Goal: Task Accomplishment & Management: Manage account settings

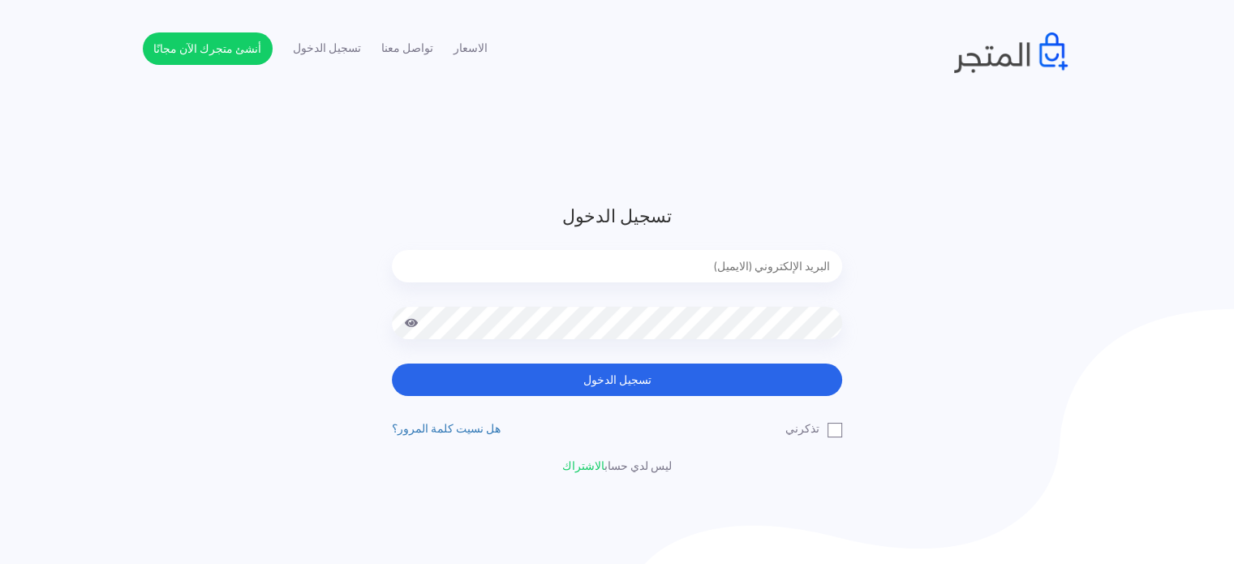
click at [547, 262] on input "email" at bounding box center [617, 266] width 450 height 32
type input "[EMAIL_ADDRESS][DOMAIN_NAME]"
drag, startPoint x: 532, startPoint y: 369, endPoint x: 522, endPoint y: 350, distance: 21.0
click at [534, 369] on button "تسجيل الدخول" at bounding box center [617, 379] width 450 height 32
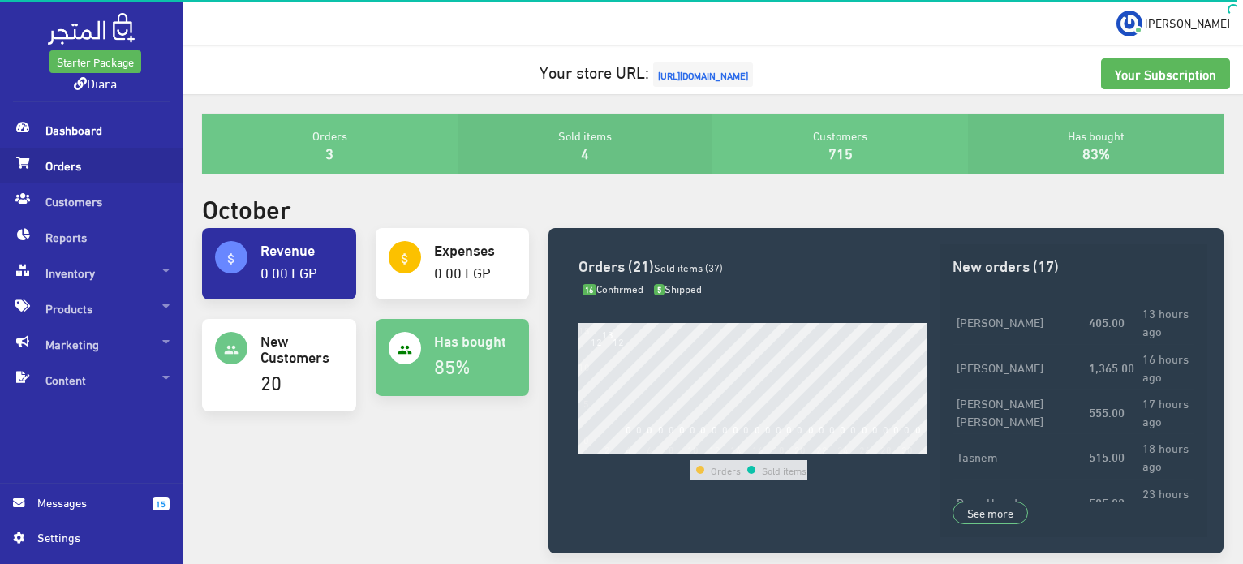
click at [60, 165] on span "Orders" at bounding box center [91, 166] width 157 height 36
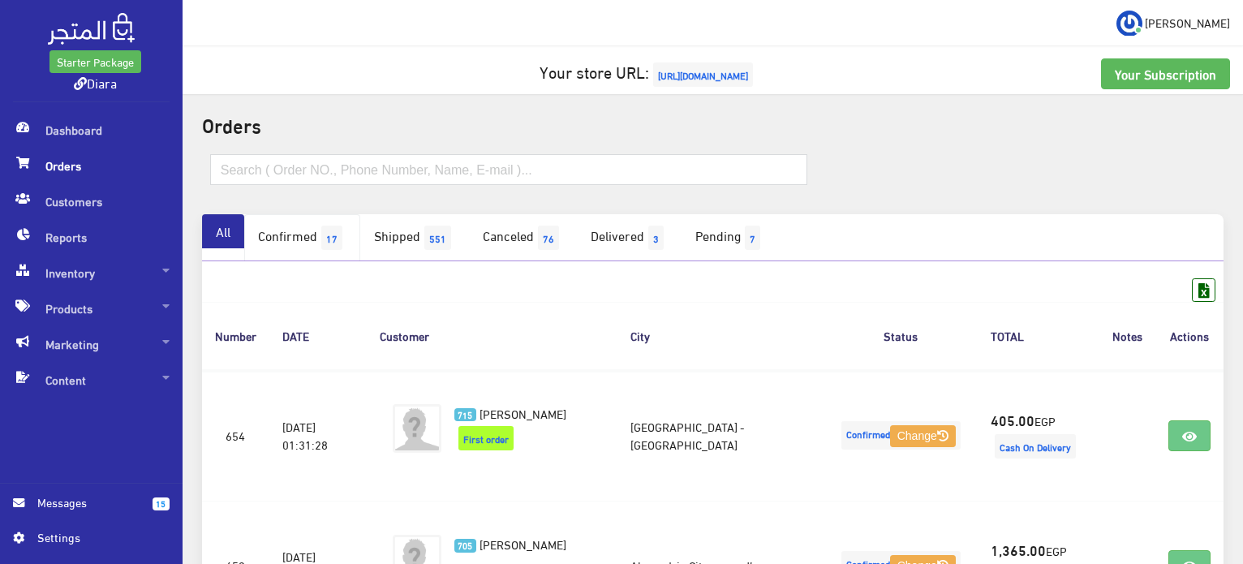
click at [342, 246] on span "17" at bounding box center [331, 237] width 21 height 24
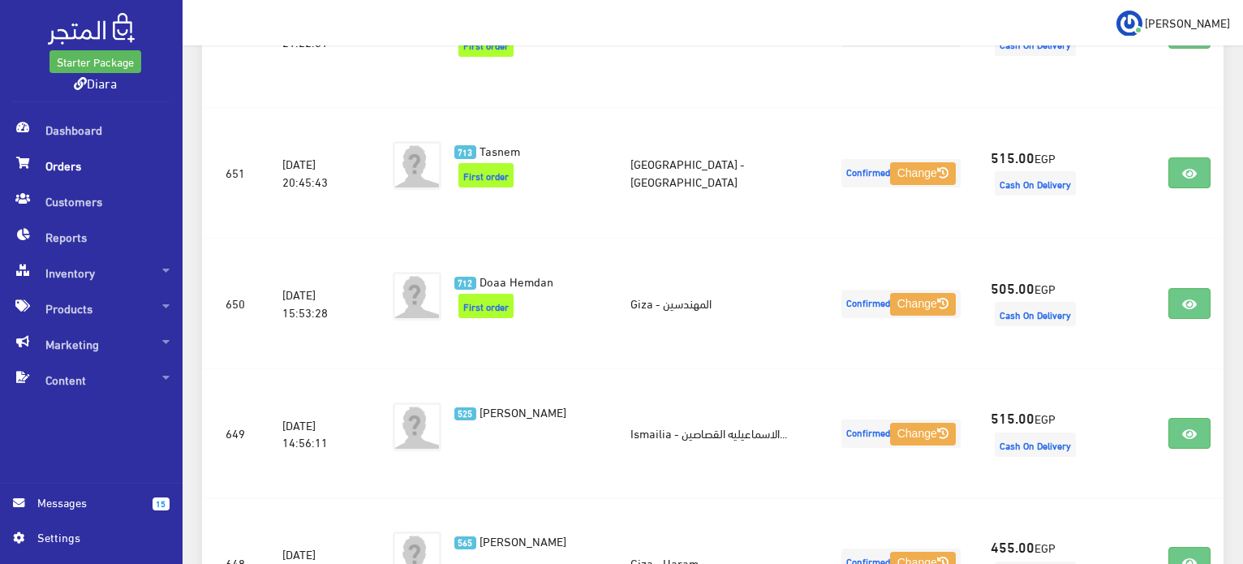
scroll to position [693, 0]
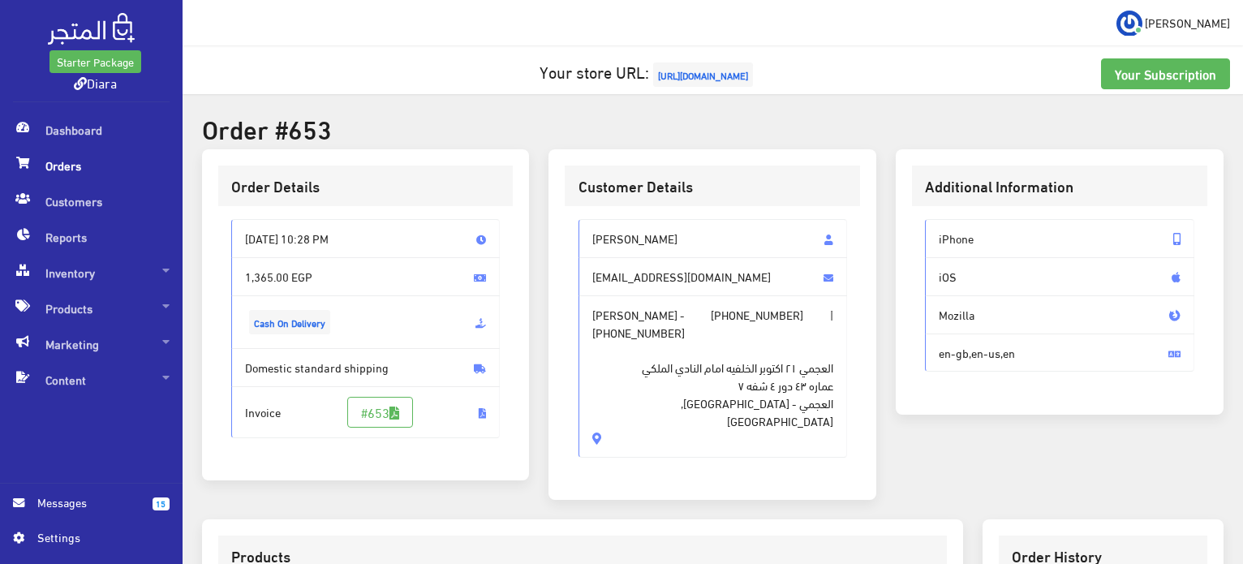
drag, startPoint x: 625, startPoint y: 384, endPoint x: 585, endPoint y: 238, distance: 151.3
click at [585, 238] on div "Sara Sayed sayedsara500@gmail.com Sara Sayed - +201091478609 | +201091478609 ال…" at bounding box center [712, 338] width 269 height 238
copy div "Sara Sayed sayedsara500@gmail.com Sara Sayed - +201091478609 | +201091478609 ال…"
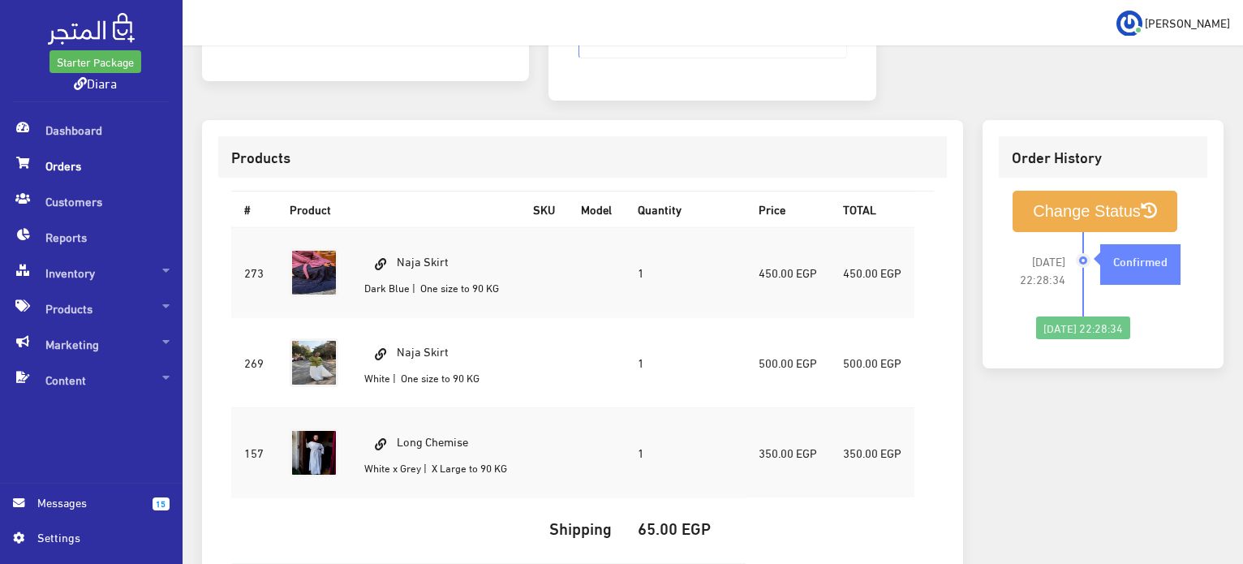
scroll to position [396, 0]
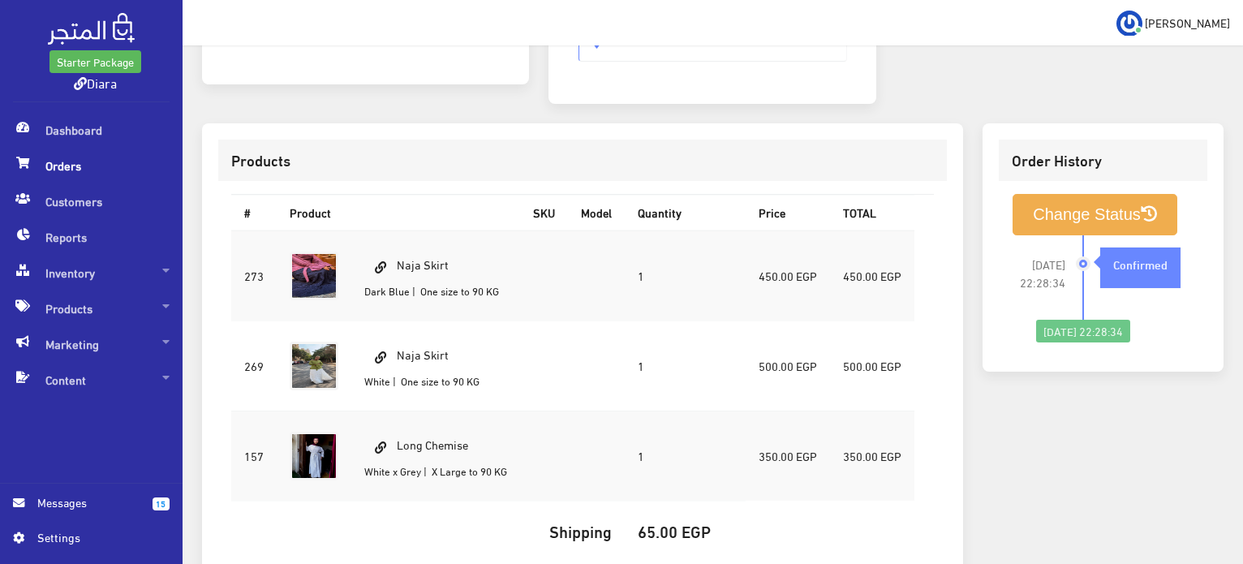
drag, startPoint x: 451, startPoint y: 243, endPoint x: 398, endPoint y: 227, distance: 54.9
click at [398, 230] on td "Naja Skirt Dark Blue | One size to 90 KG" at bounding box center [435, 275] width 169 height 91
copy td "Naja Skirt"
drag, startPoint x: 484, startPoint y: 418, endPoint x: 401, endPoint y: 420, distance: 82.8
click at [401, 420] on td "Long Chemise White x Grey | X Large to 90 KG" at bounding box center [435, 455] width 169 height 90
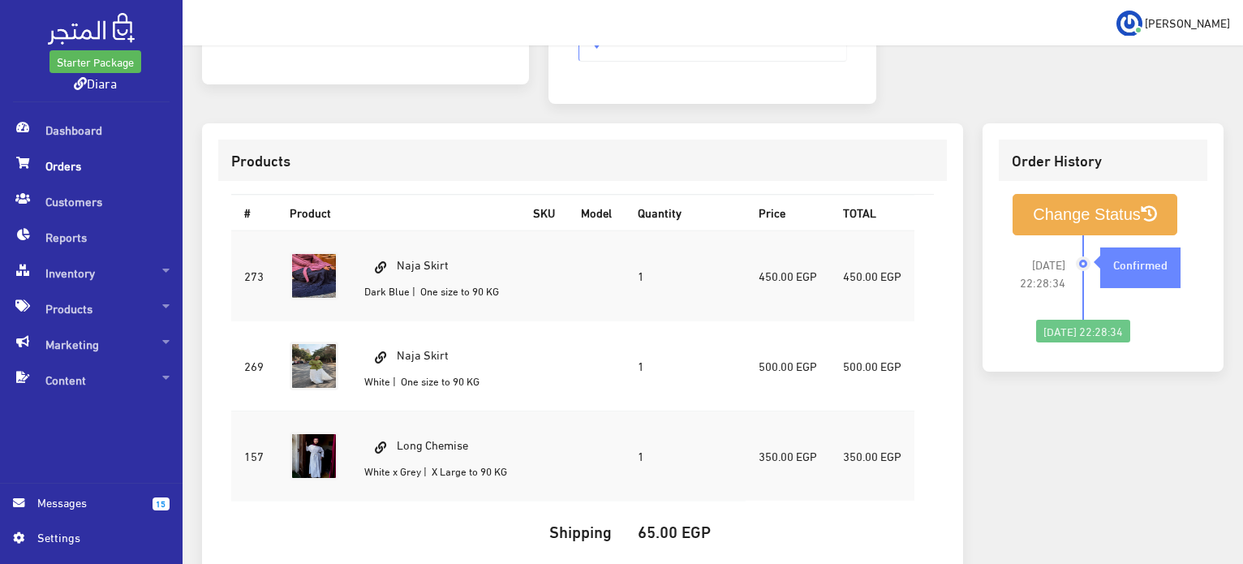
copy td "Long Chemise"
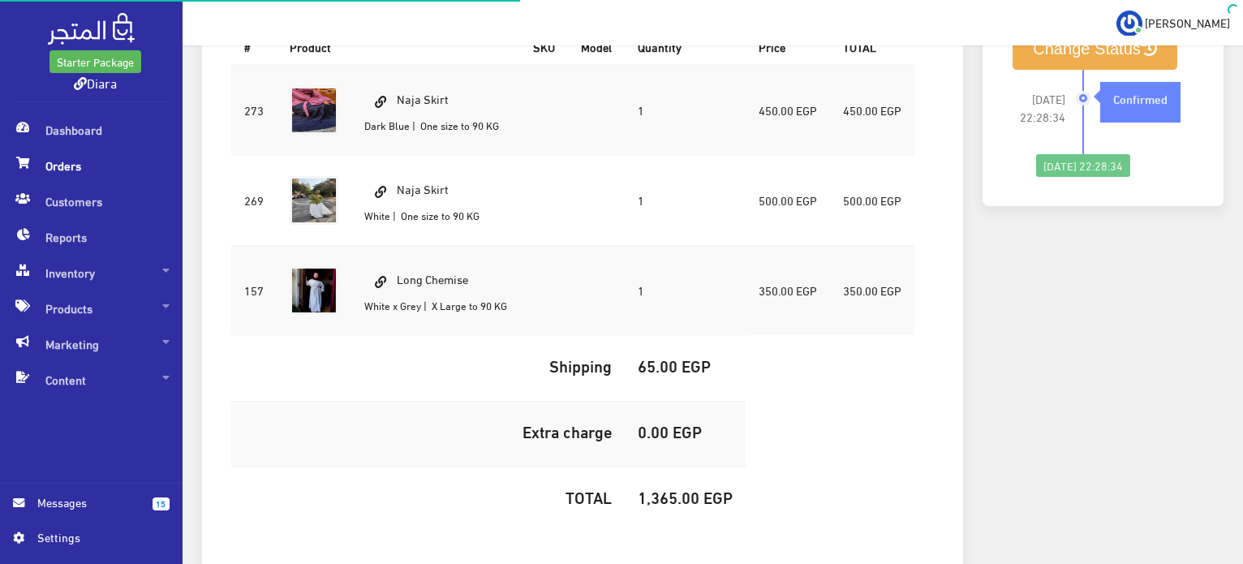
scroll to position [639, 0]
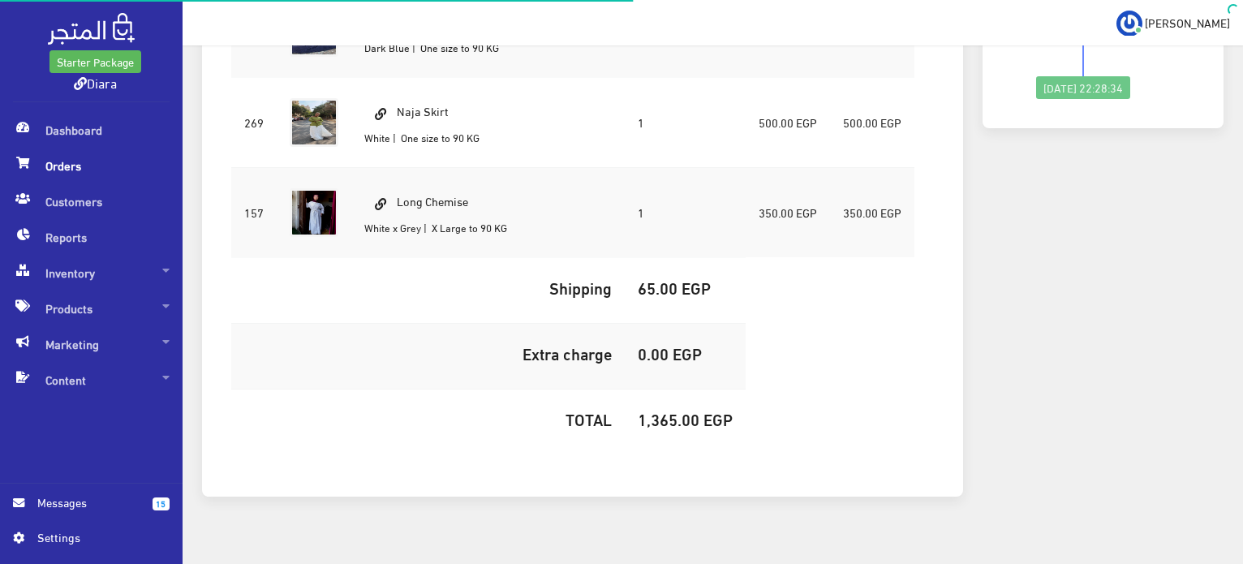
click at [663, 410] on h5 "1,365.00 EGP" at bounding box center [685, 419] width 95 height 18
copy h5 "1,365.00"
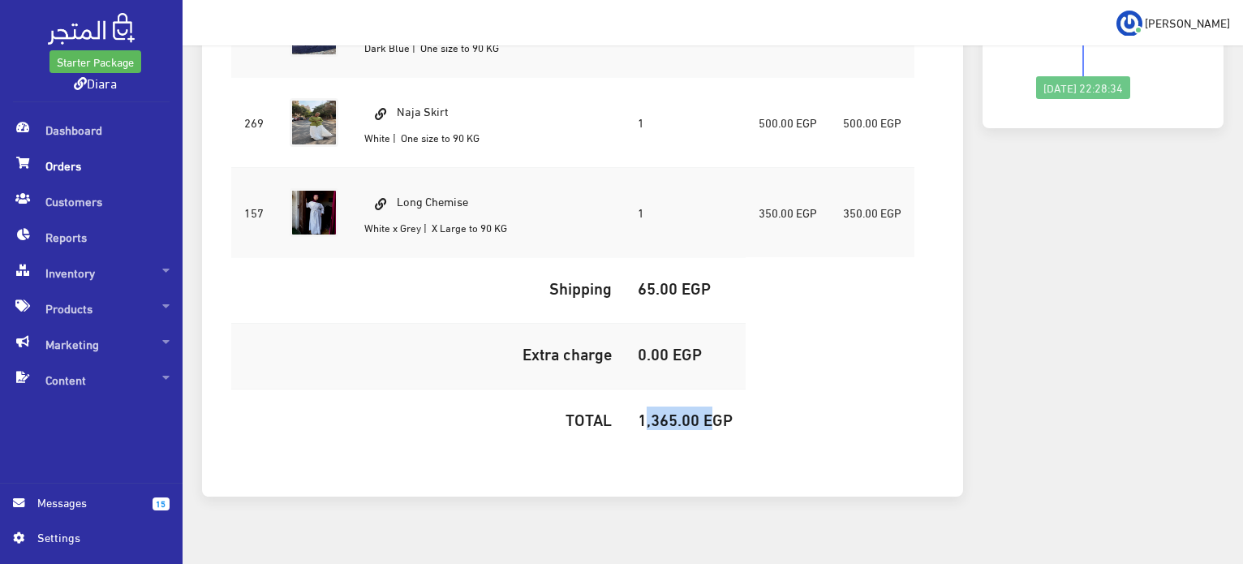
scroll to position [0, 0]
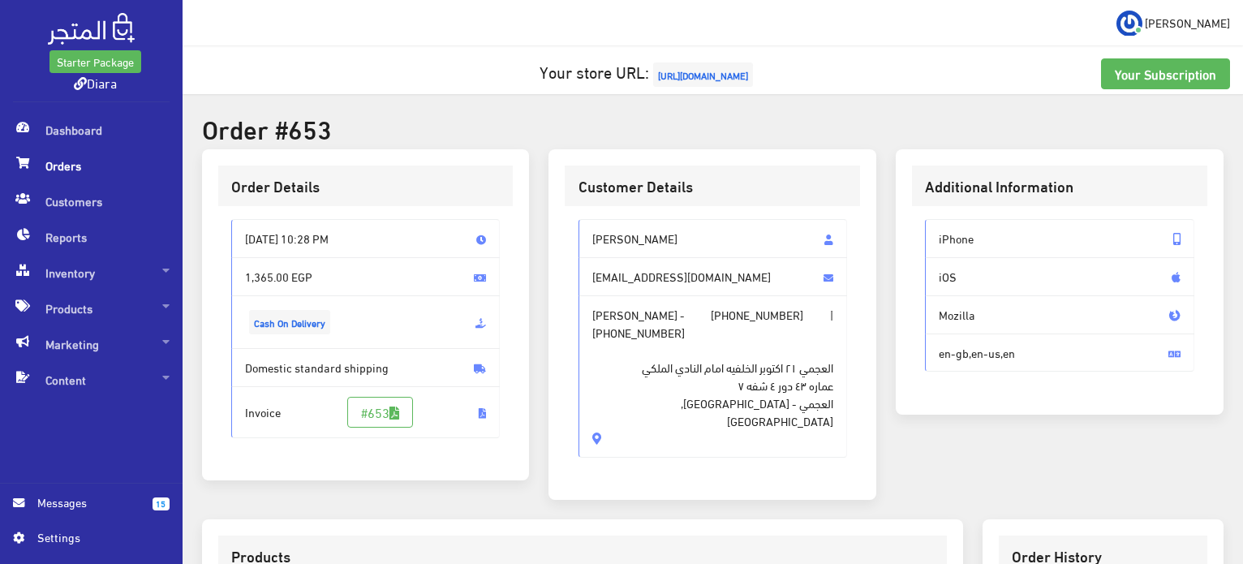
drag, startPoint x: 607, startPoint y: 382, endPoint x: 565, endPoint y: 208, distance: 179.4
click at [565, 208] on div "Sara Sayed sayedsara500@gmail.com Sara Sayed - +201091478609 | +201091478609 ال…" at bounding box center [712, 344] width 295 height 277
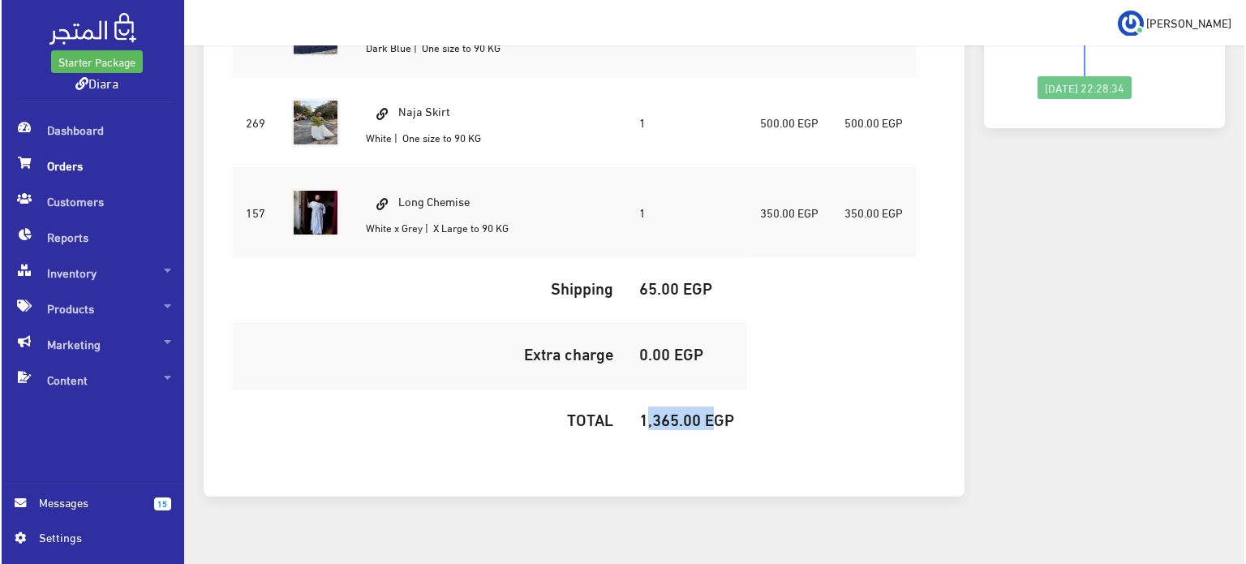
scroll to position [558, 0]
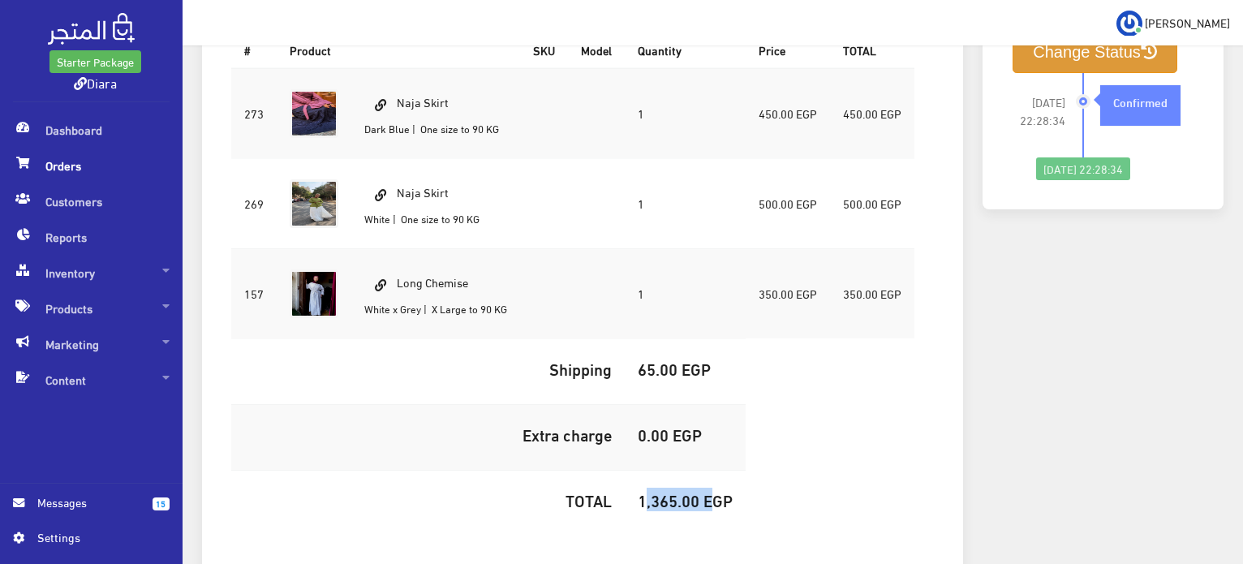
click at [1039, 49] on button "Change Status" at bounding box center [1094, 52] width 165 height 41
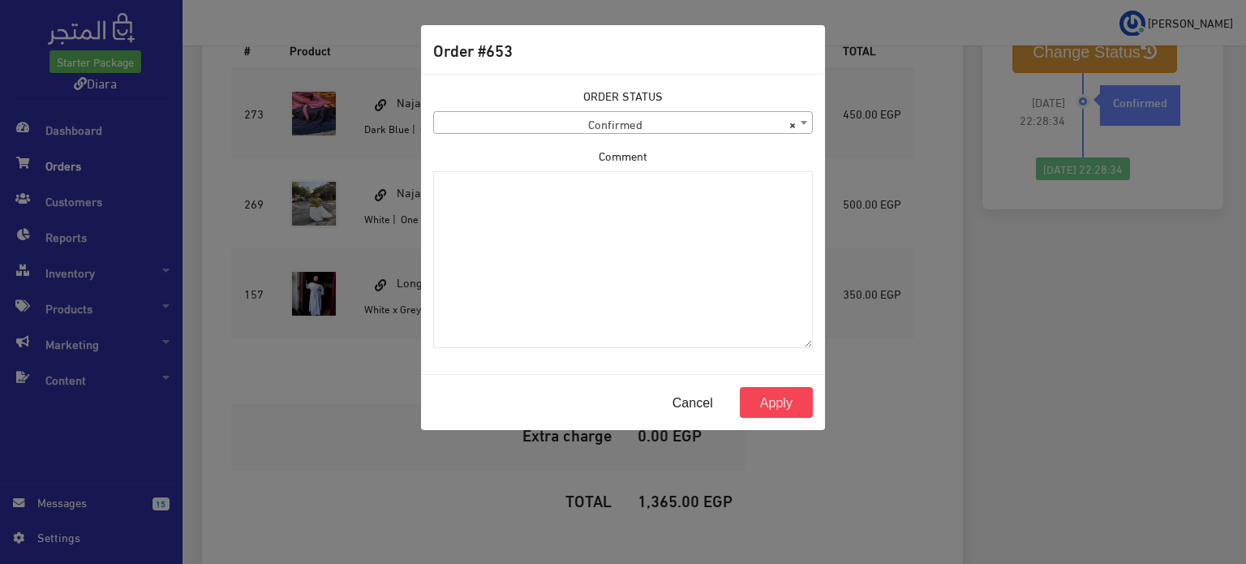
click at [494, 117] on span "× Confirmed" at bounding box center [623, 123] width 378 height 23
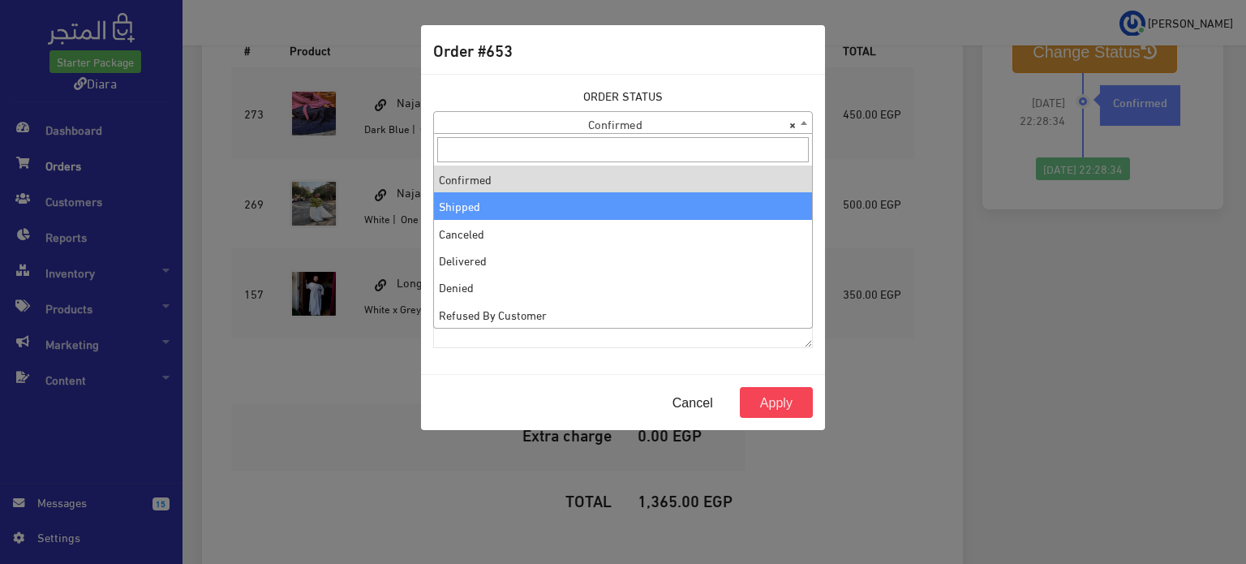
select select "2"
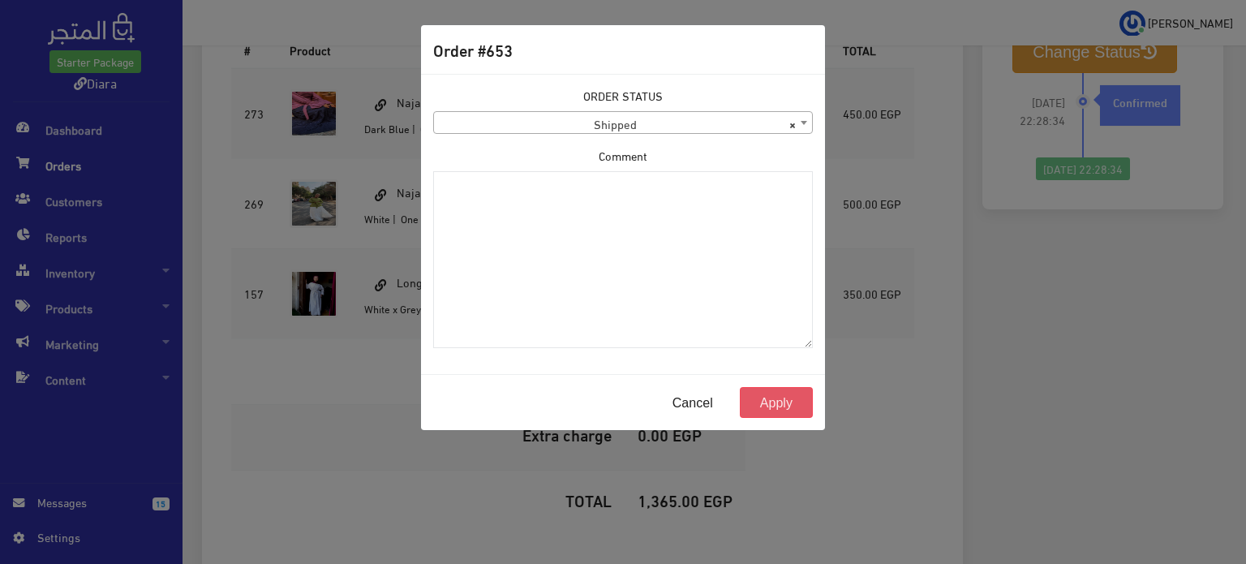
click at [785, 398] on button "Apply" at bounding box center [776, 402] width 73 height 31
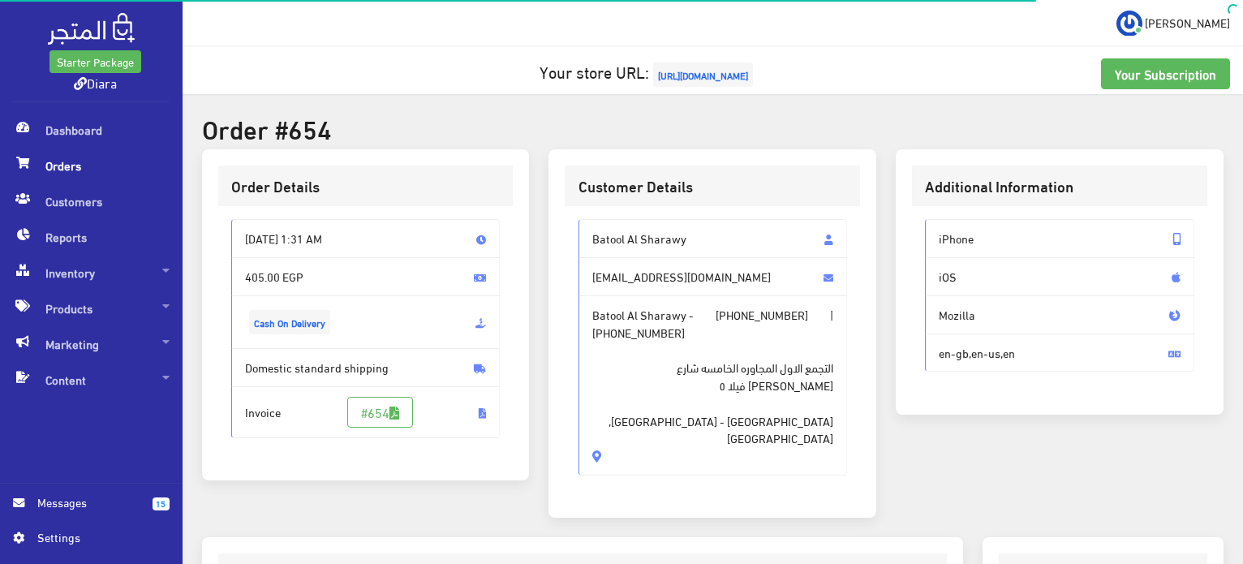
drag, startPoint x: 685, startPoint y: 395, endPoint x: 568, endPoint y: 214, distance: 215.3
click at [568, 214] on div "Batool Al Sharawy batoolalsharawy1@gmail.com Batool Al Sharawy - +201102371699 …" at bounding box center [712, 353] width 295 height 295
copy div "Batool Al Sharawy batoolalsharawy1@gmail.com Batool Al Sharawy - +201102371699 …"
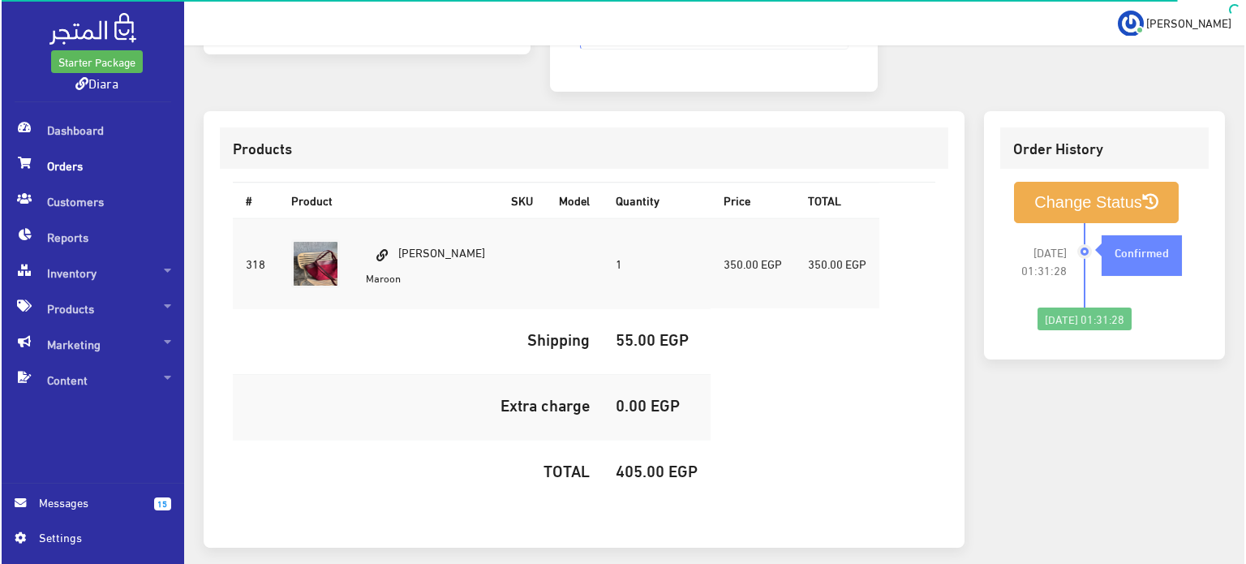
scroll to position [480, 0]
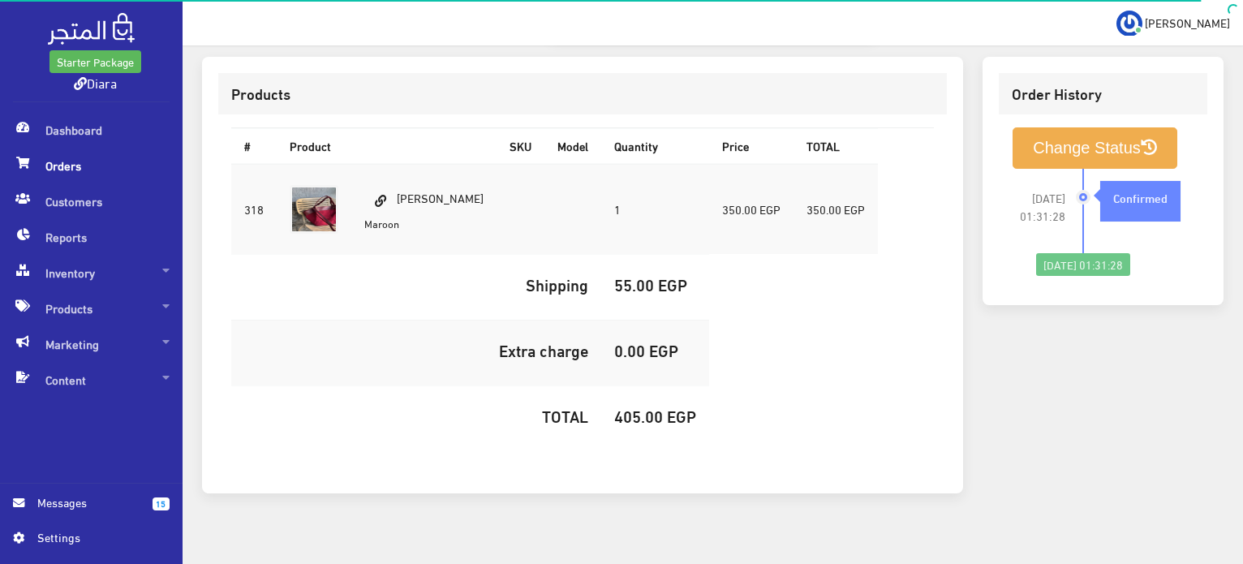
drag, startPoint x: 467, startPoint y: 185, endPoint x: 402, endPoint y: 184, distance: 64.9
click at [402, 184] on tr "318 NORA BAG 1 350.00 EGP 350.00 EGP" at bounding box center [554, 209] width 646 height 91
click at [544, 181] on td at bounding box center [572, 209] width 57 height 91
drag, startPoint x: 505, startPoint y: 181, endPoint x: 397, endPoint y: 165, distance: 109.9
click at [397, 165] on tr "318 NORA BAG 1 350.00 EGP 350.00 EGP" at bounding box center [554, 209] width 646 height 91
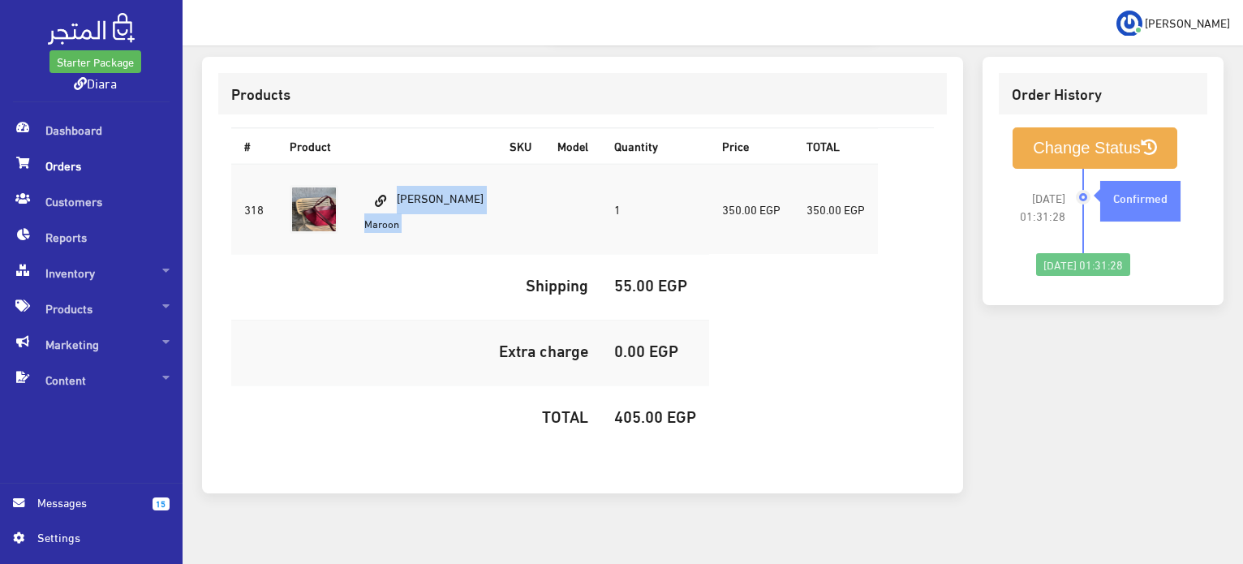
copy tr "NORA BAG Maroon"
click at [618, 406] on h5 "405.00 EGP" at bounding box center [655, 415] width 82 height 18
copy h5 "405.00"
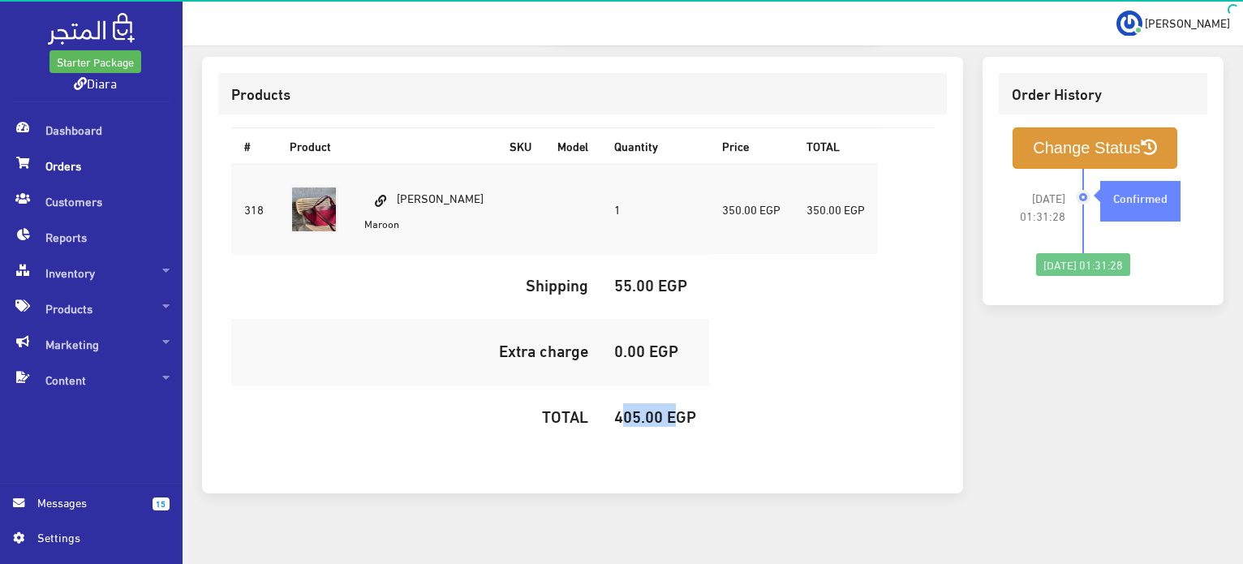
click at [1061, 127] on button "Change Status" at bounding box center [1094, 147] width 165 height 41
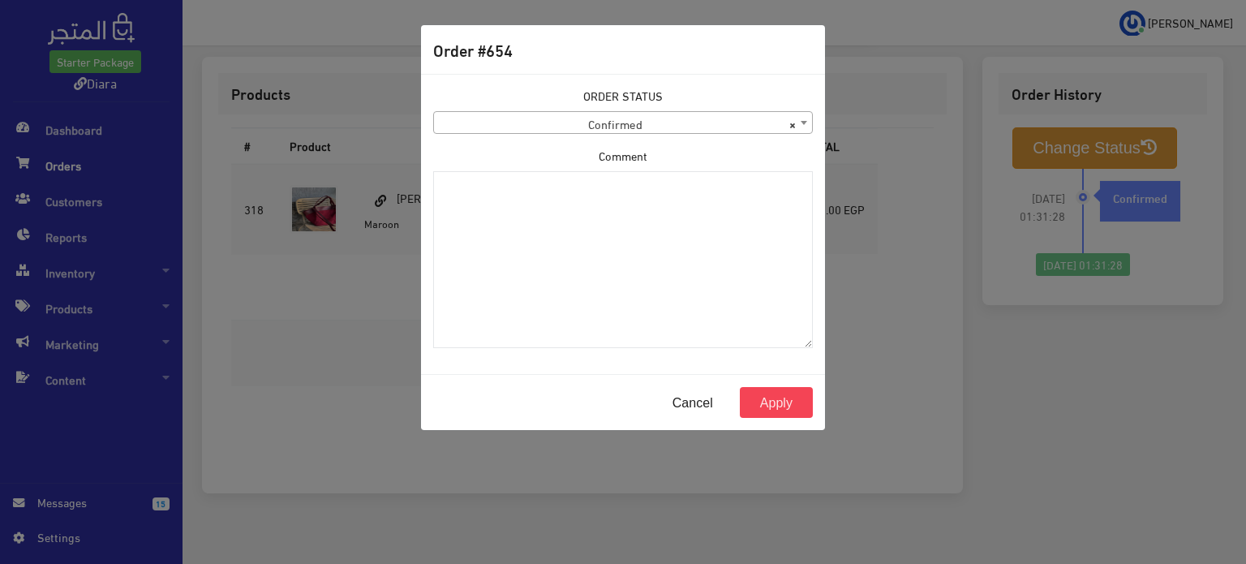
click at [517, 106] on div "ORDER STATUS Confirmed Shipped Canceled Delivered Denied Refused By Customer Pe…" at bounding box center [623, 110] width 380 height 47
click at [519, 137] on div "ORDER STATUS Confirmed Shipped Canceled Delivered Denied Refused By Customer Pe…" at bounding box center [622, 224] width 399 height 274
click at [523, 113] on span "× Confirmed" at bounding box center [623, 123] width 378 height 23
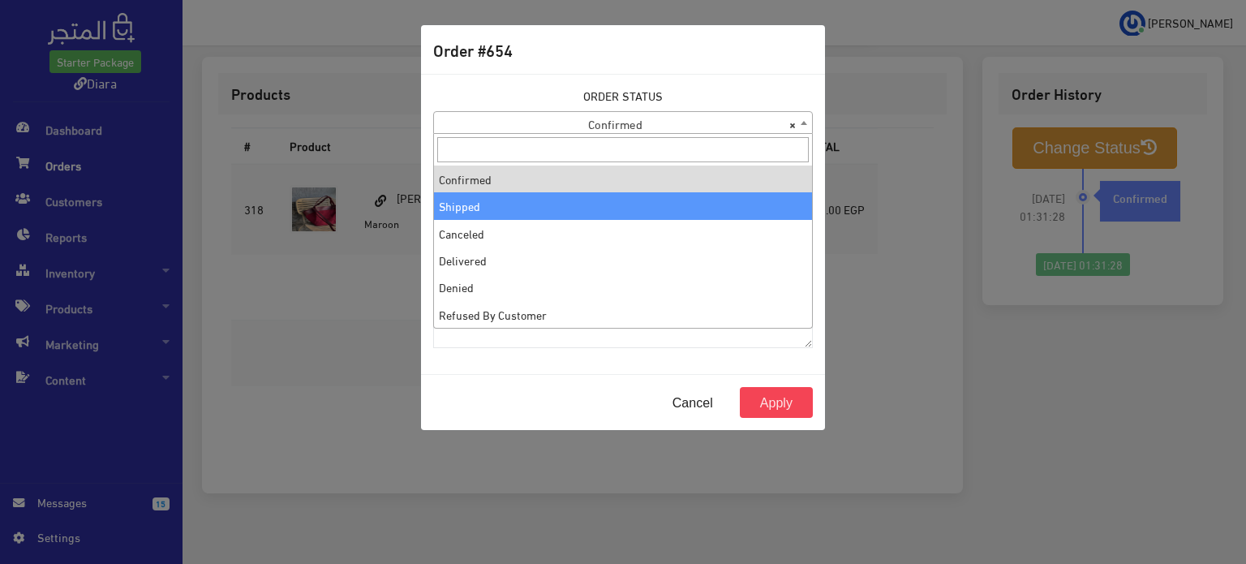
select select "2"
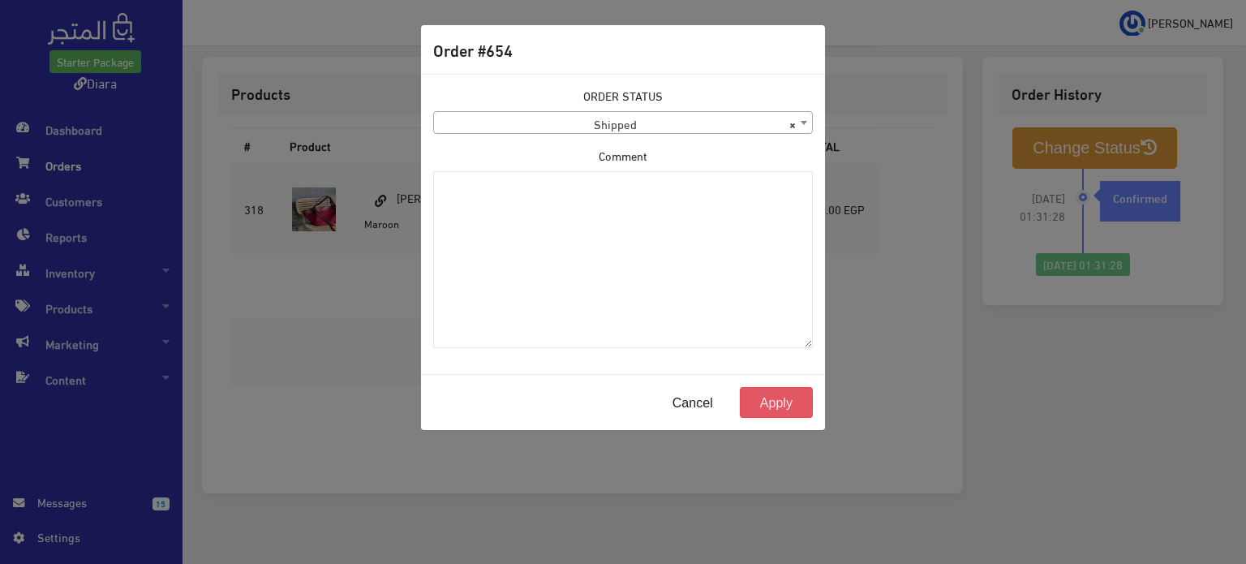
click at [788, 405] on button "Apply" at bounding box center [776, 402] width 73 height 31
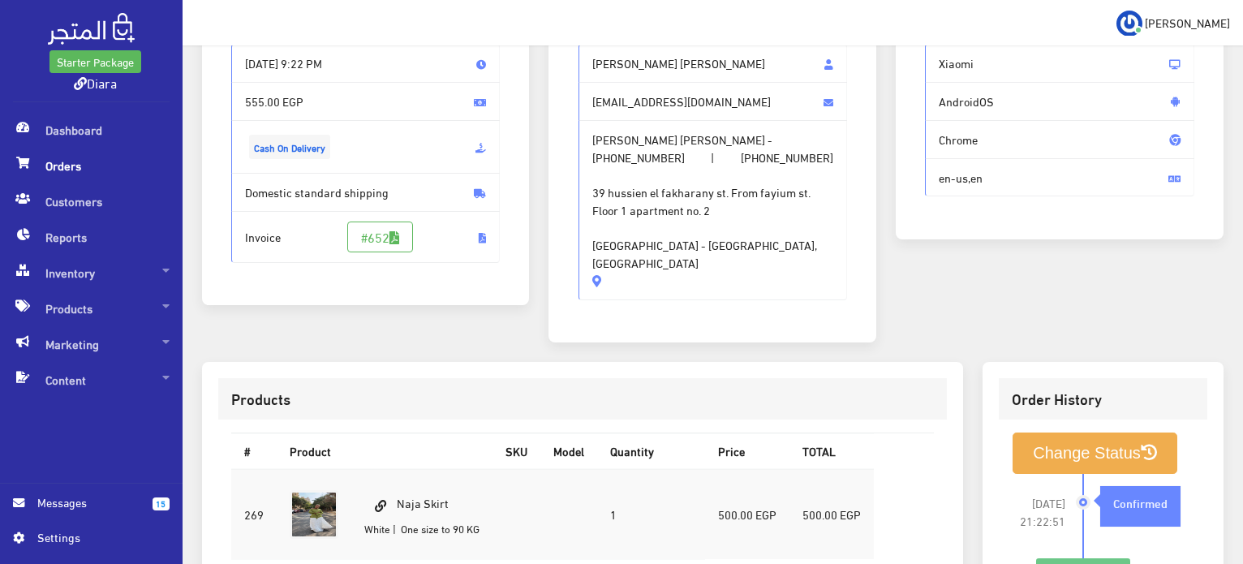
scroll to position [156, 0]
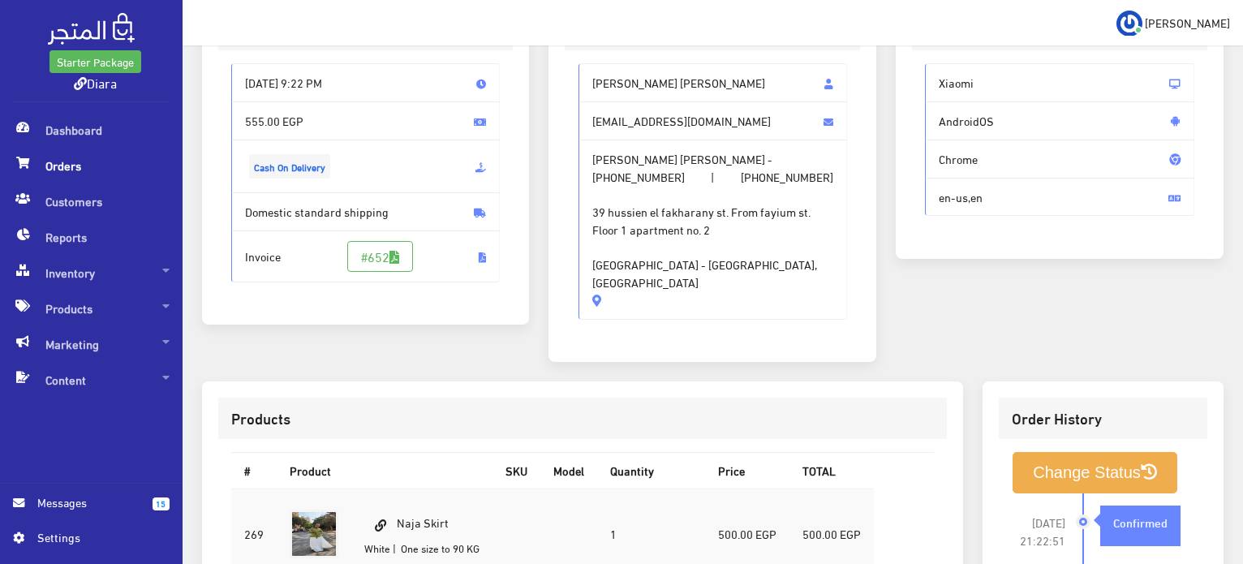
drag, startPoint x: 717, startPoint y: 286, endPoint x: 580, endPoint y: 68, distance: 257.7
click at [580, 68] on div "[PERSON_NAME] [PERSON_NAME] [EMAIL_ADDRESS][DOMAIN_NAME] [PERSON_NAME] [PERSON_…" at bounding box center [712, 190] width 269 height 255
click at [775, 243] on span "39 hussien el fakharany st. From fayium st. Floor 1 apartment no. 2 [GEOGRAPHIC…" at bounding box center [713, 238] width 242 height 106
drag, startPoint x: 776, startPoint y: 274, endPoint x: 564, endPoint y: 84, distance: 285.5
click at [564, 84] on div "Customer Details Manar saied helmy omniasaeed839@gmail.com Manar saied helmy - …" at bounding box center [712, 178] width 328 height 368
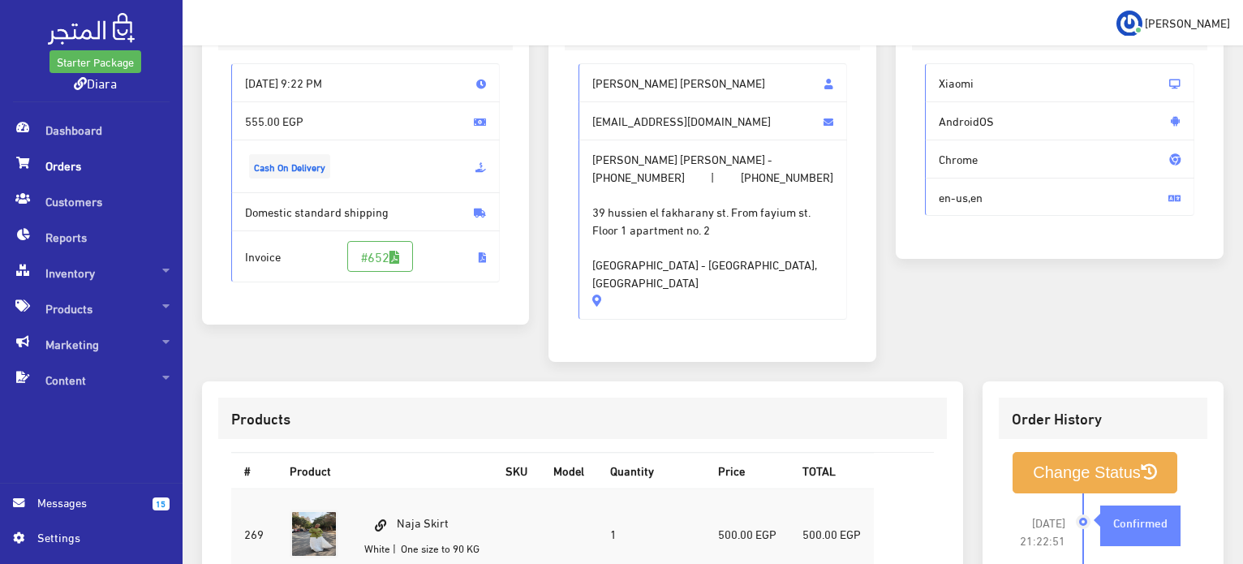
copy div "Manar saied helmy omniasaeed839@gmail.com Manar saied helmy - +201001268443 | +…"
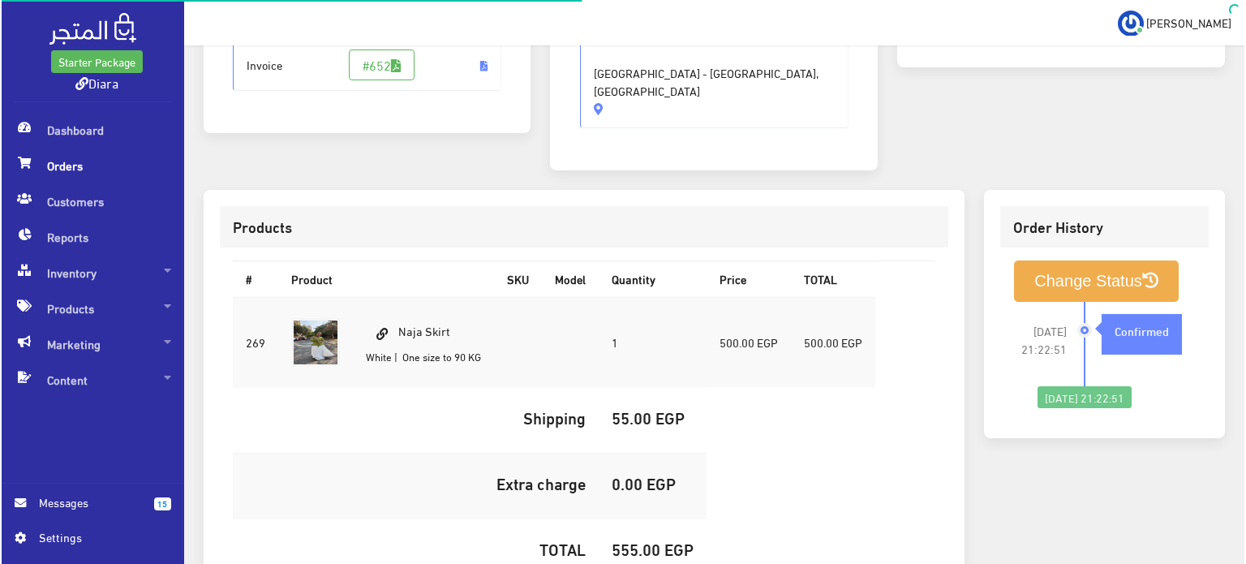
scroll to position [480, 0]
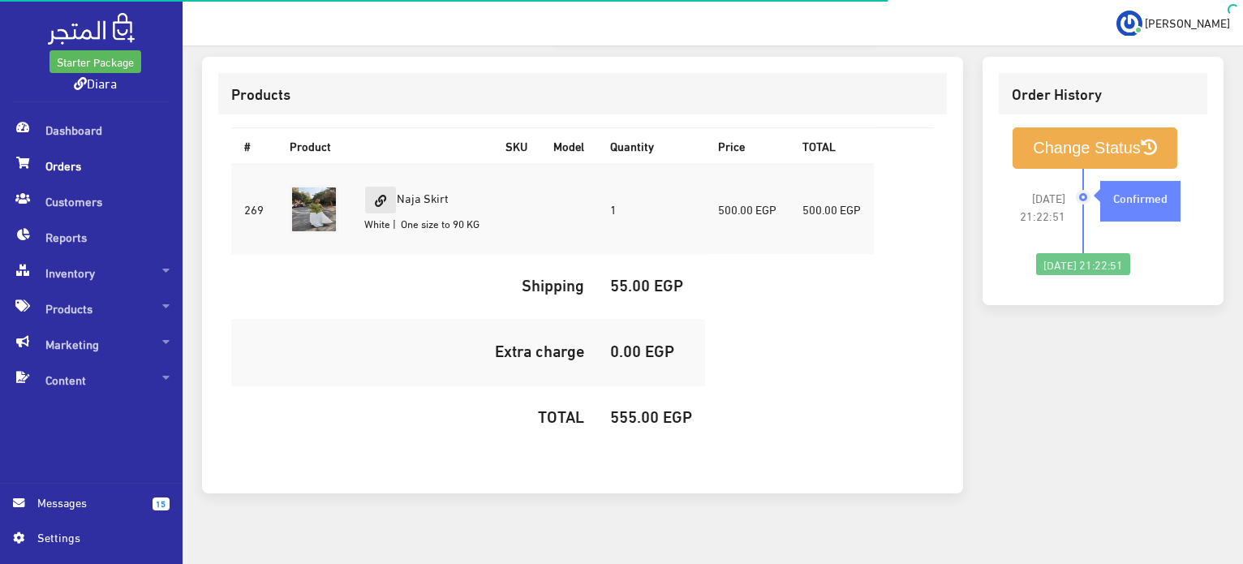
drag, startPoint x: 479, startPoint y: 180, endPoint x: 367, endPoint y: 179, distance: 111.9
click at [367, 179] on td "Naja Skirt White | One size to 90 KG" at bounding box center [421, 209] width 141 height 91
copy td "Naja Skirt"
click at [642, 406] on h5 "555.00 EGP" at bounding box center [651, 415] width 82 height 18
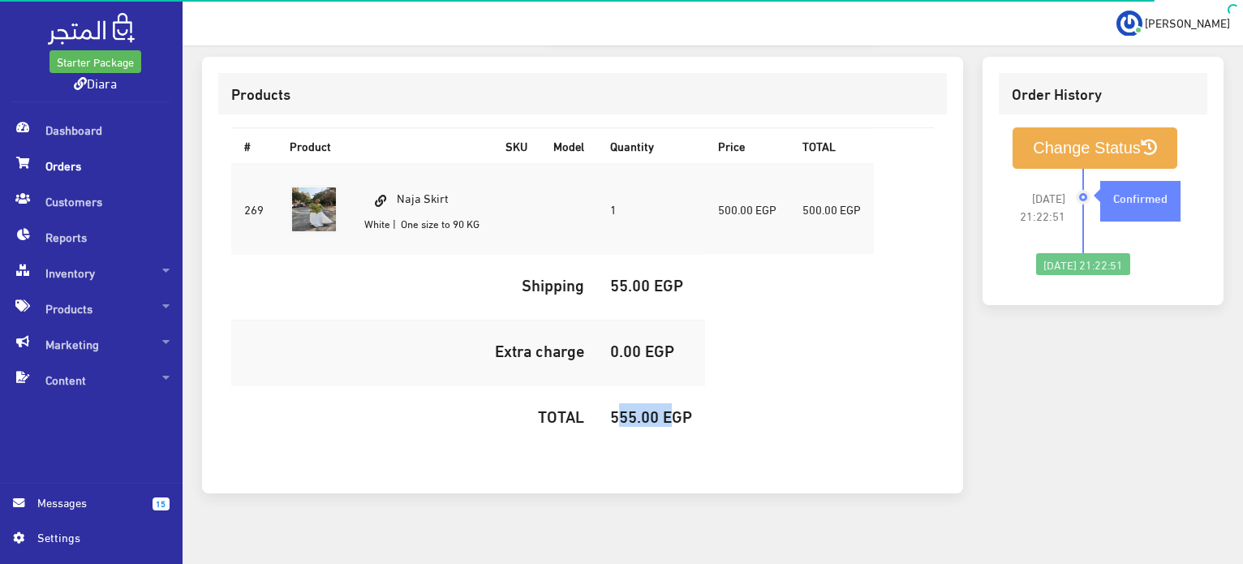
copy h5 "555.00"
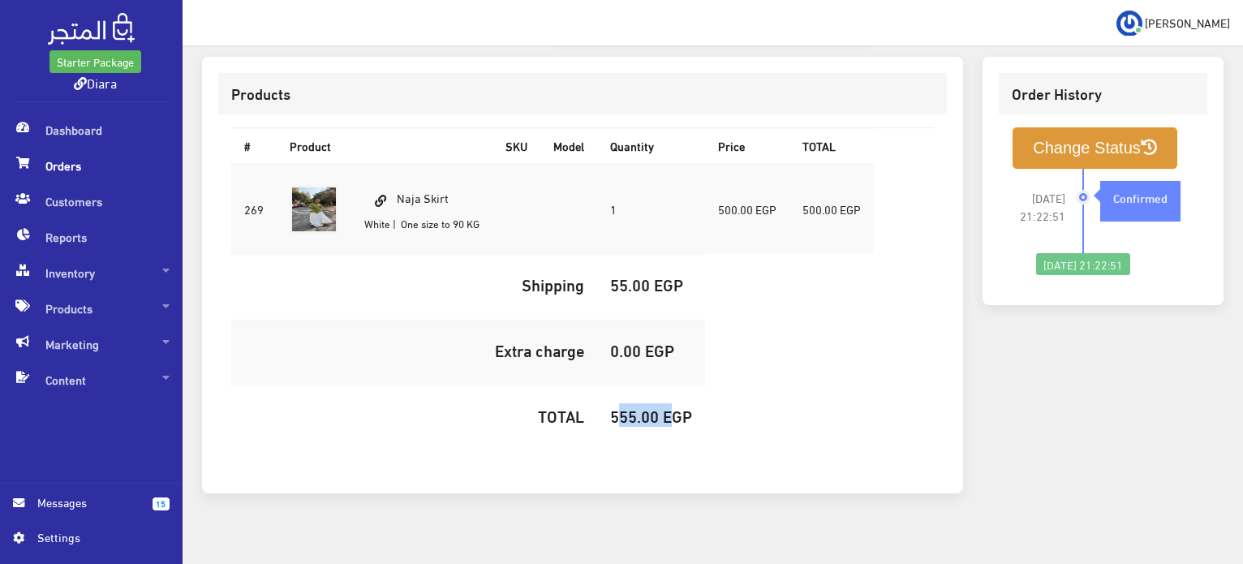
click at [1038, 127] on button "Change Status" at bounding box center [1094, 147] width 165 height 41
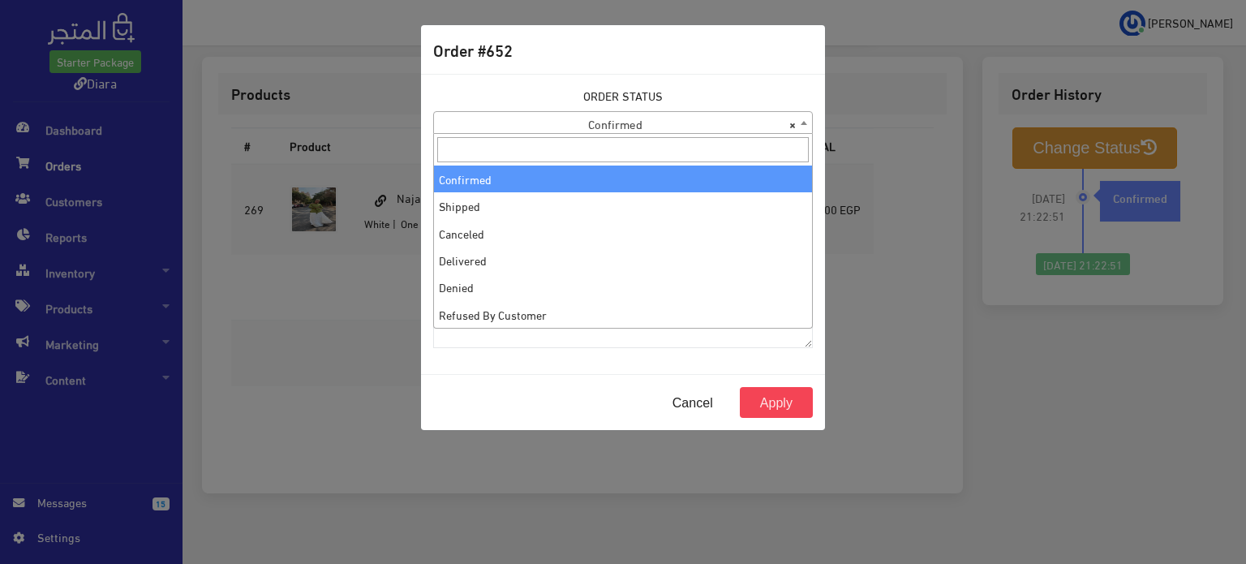
click at [472, 122] on span "× Confirmed" at bounding box center [623, 123] width 378 height 23
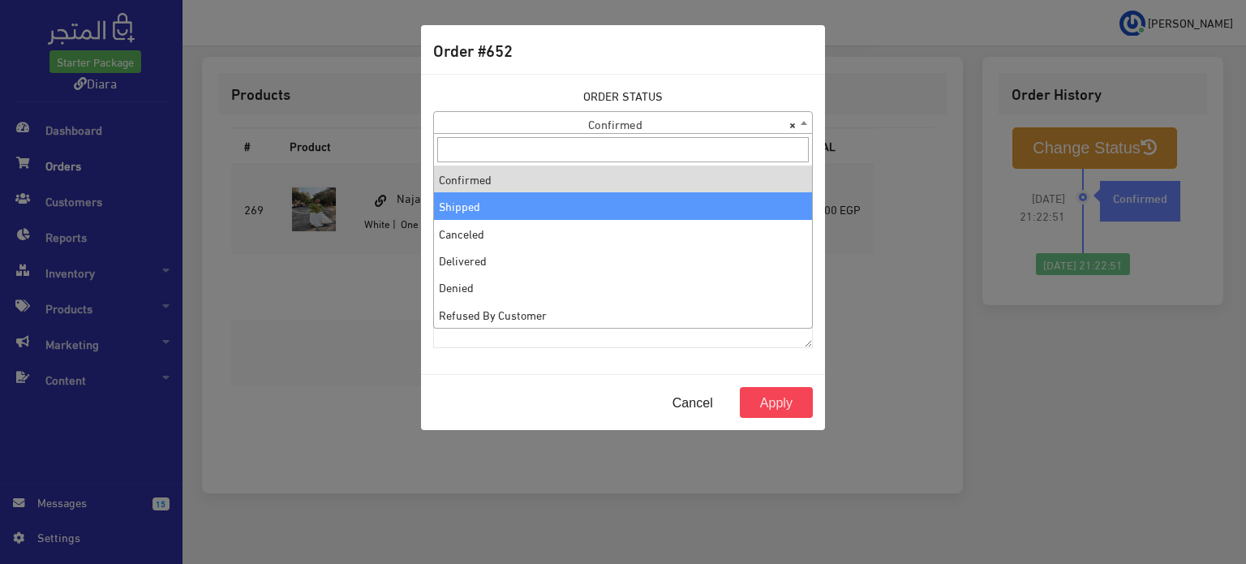
select select "2"
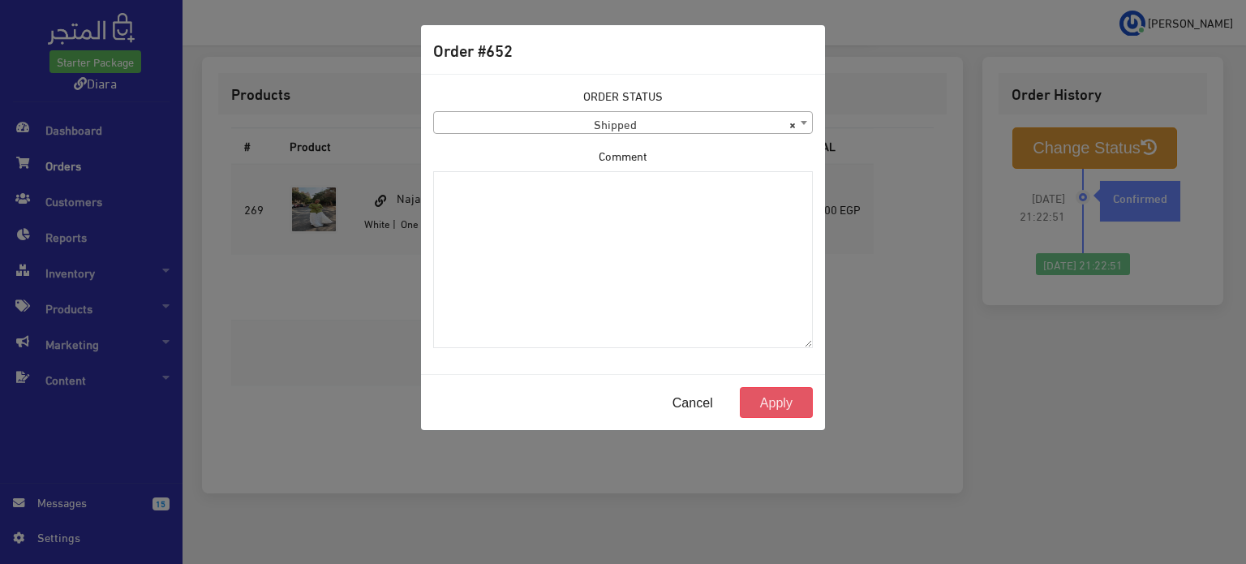
click at [785, 387] on button "Apply" at bounding box center [776, 402] width 73 height 31
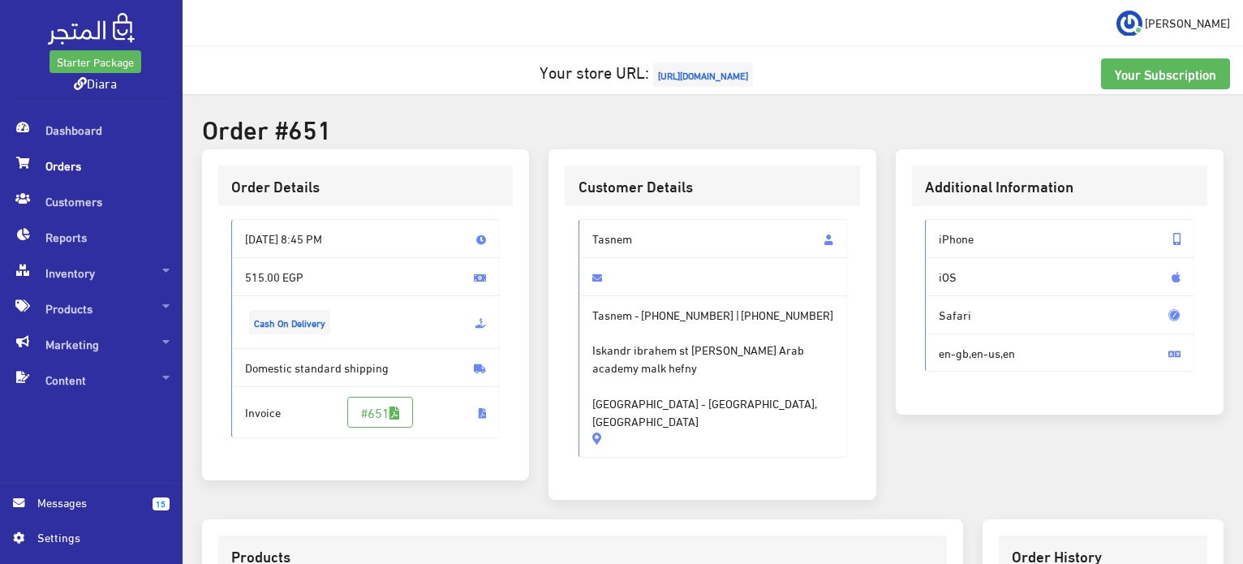
drag, startPoint x: 788, startPoint y: 405, endPoint x: 590, endPoint y: 228, distance: 265.4
click at [590, 228] on div "Tasnem Tasnem - [PHONE_NUMBER] | [PHONE_NUMBER] Iskandr ibrahem [GEOGRAPHIC_DAT…" at bounding box center [712, 338] width 269 height 238
copy div "Tasnem Tasnem - [PHONE_NUMBER] | [PHONE_NUMBER] Iskandr ibrahem [GEOGRAPHIC_DAT…"
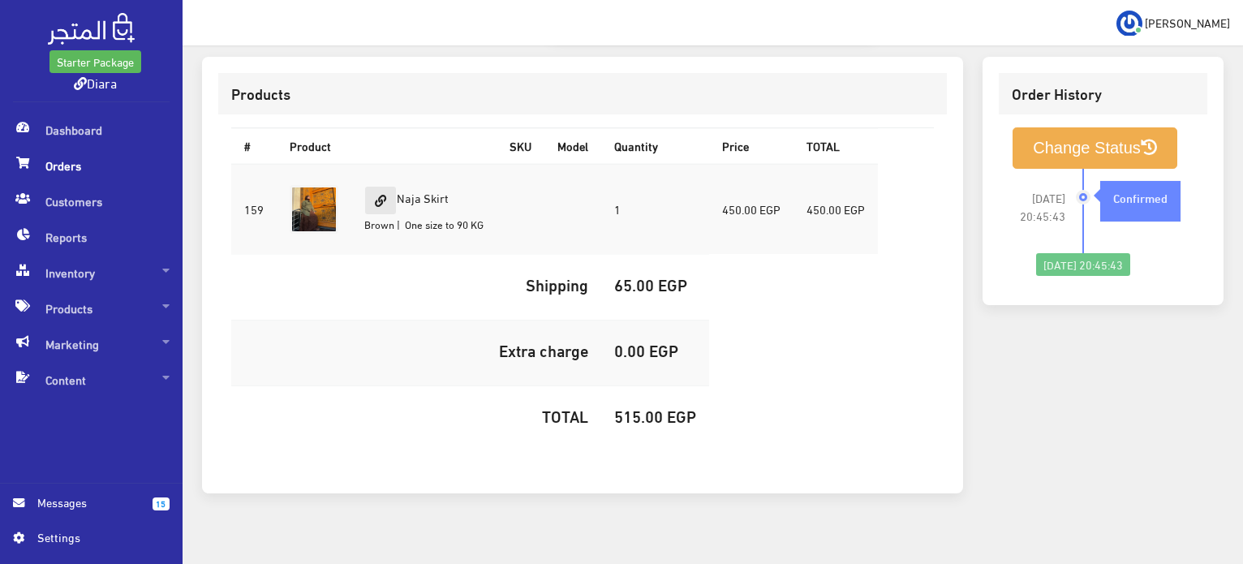
drag, startPoint x: 466, startPoint y: 171, endPoint x: 391, endPoint y: 180, distance: 76.0
click at [391, 180] on td "Naja Skirt Brown | One size to 90 KG" at bounding box center [423, 209] width 145 height 91
copy td "Naja Skirt"
click at [649, 406] on h5 "515.00 EGP" at bounding box center [655, 415] width 82 height 18
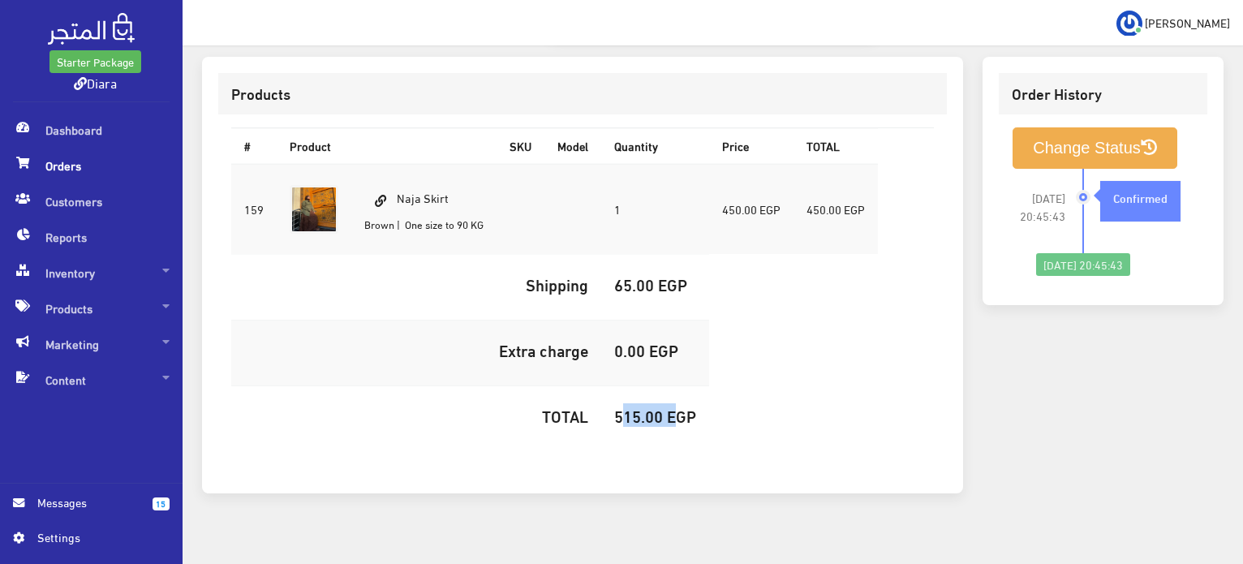
copy h5 "515.00"
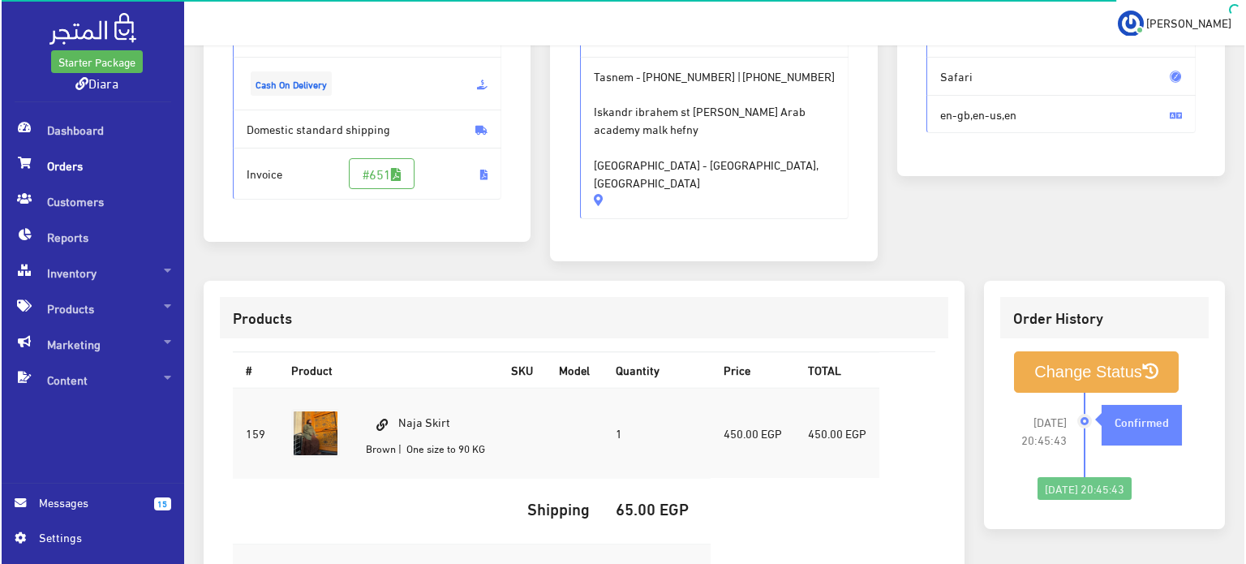
scroll to position [243, 0]
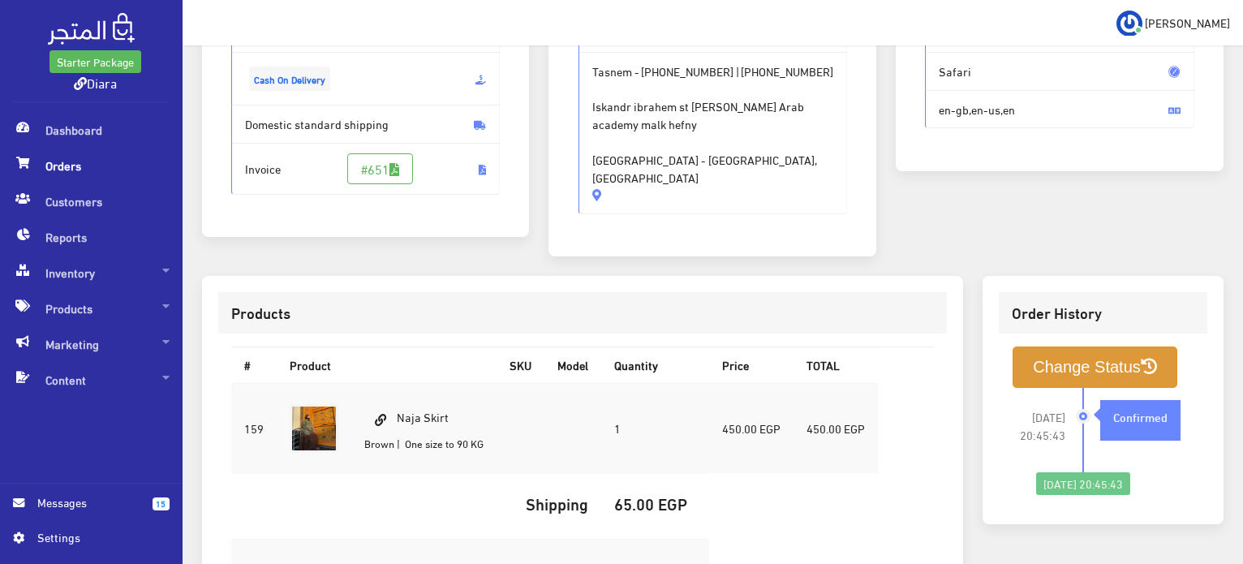
click at [1043, 346] on button "Change Status" at bounding box center [1094, 366] width 165 height 41
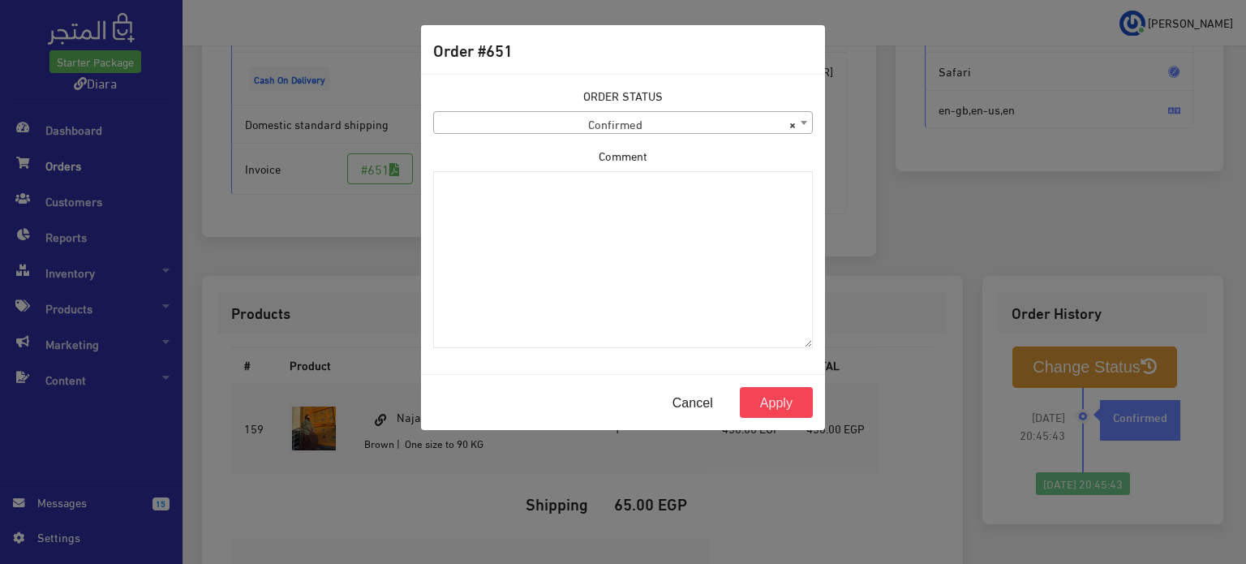
click at [596, 121] on span "× Confirmed" at bounding box center [623, 123] width 378 height 23
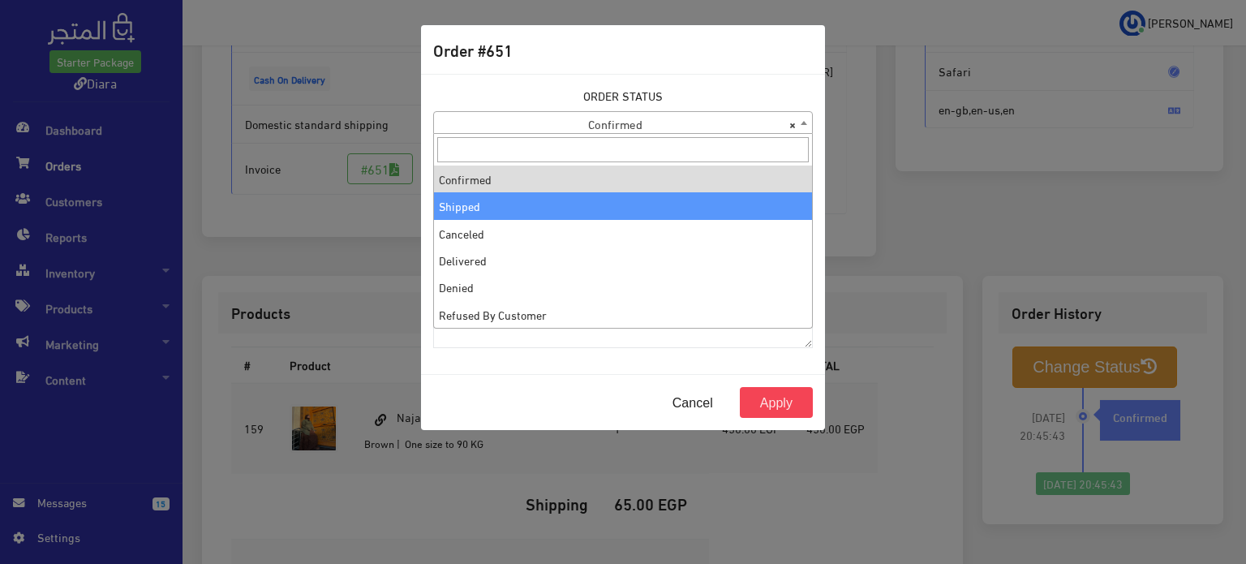
select select "2"
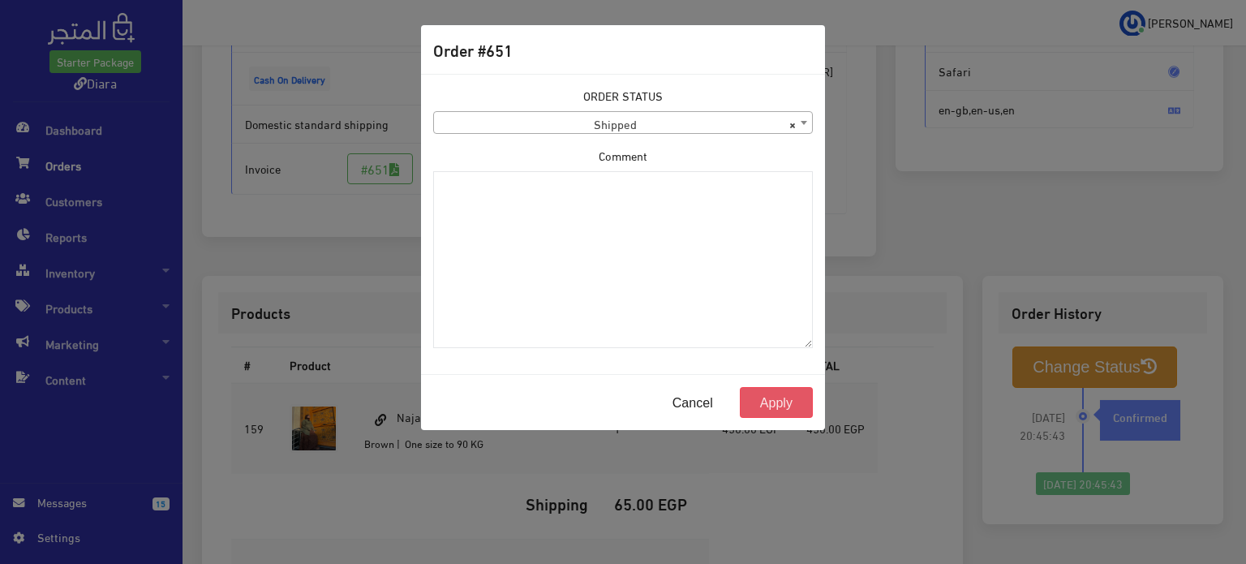
click at [801, 389] on button "Apply" at bounding box center [776, 402] width 73 height 31
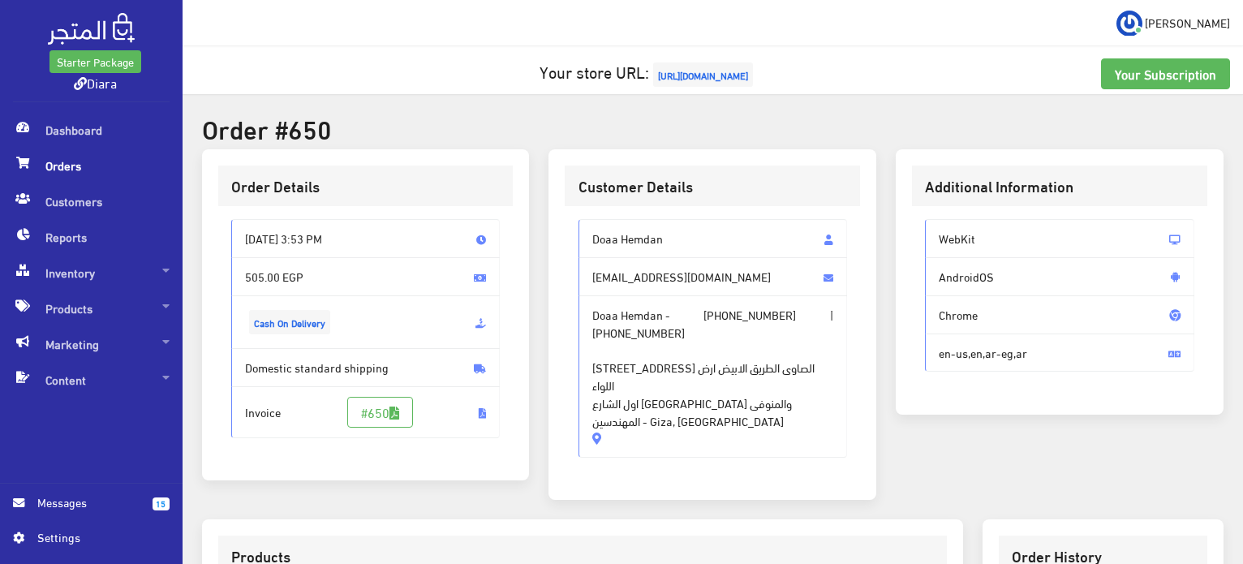
click at [652, 401] on span "[STREET_ADDRESS] الصاوى الطريق الابيض ارض اللواء اول الشارع [GEOGRAPHIC_DATA] و…" at bounding box center [713, 385] width 242 height 88
drag, startPoint x: 668, startPoint y: 413, endPoint x: 565, endPoint y: 238, distance: 202.9
click at [565, 238] on div "Doaa Hemdan [EMAIL_ADDRESS][DOMAIN_NAME] Doaa Hemdan - [PHONE_NUMBER] | [PHONE_…" at bounding box center [712, 344] width 295 height 277
copy div "Doaa Hemdan doaahemdan06@gmail.com Doaa Hemdan - +201010258369 | +201010258369 …"
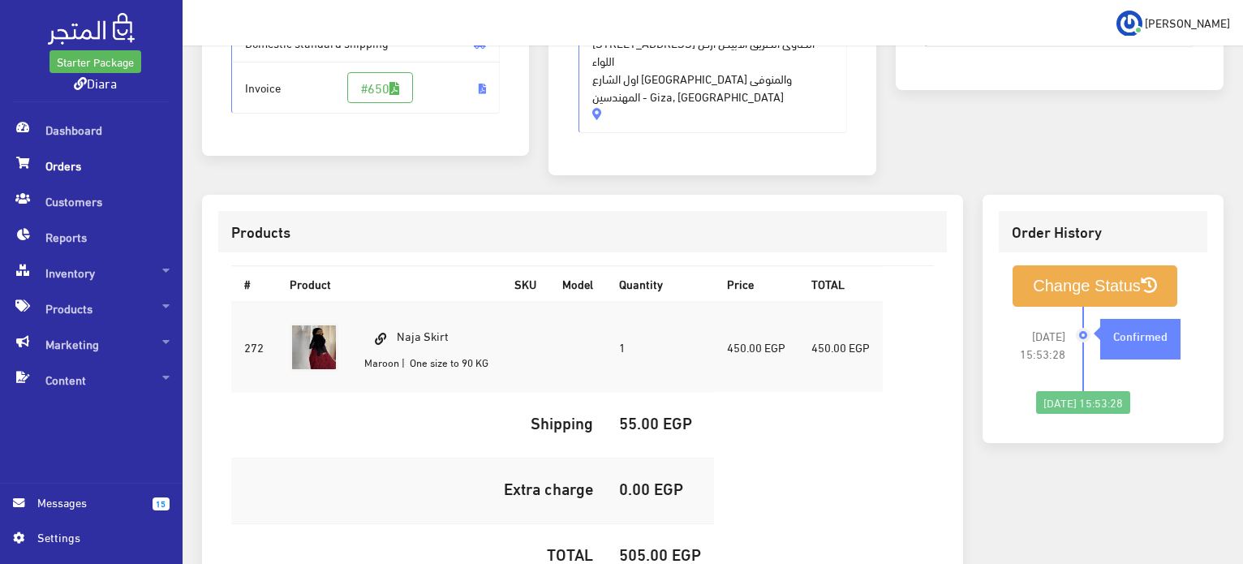
drag, startPoint x: 491, startPoint y: 320, endPoint x: 392, endPoint y: 298, distance: 101.3
click at [393, 302] on td "Naja Skirt Maroon | One size to 90 KG" at bounding box center [426, 347] width 150 height 91
copy td "Naja Skirt"
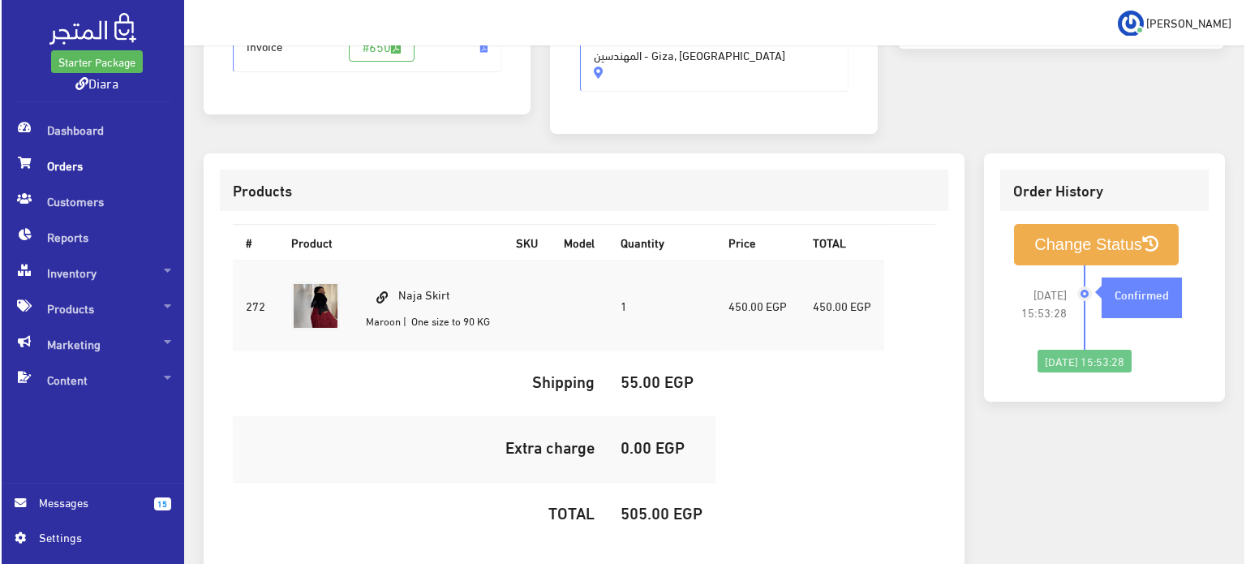
scroll to position [406, 0]
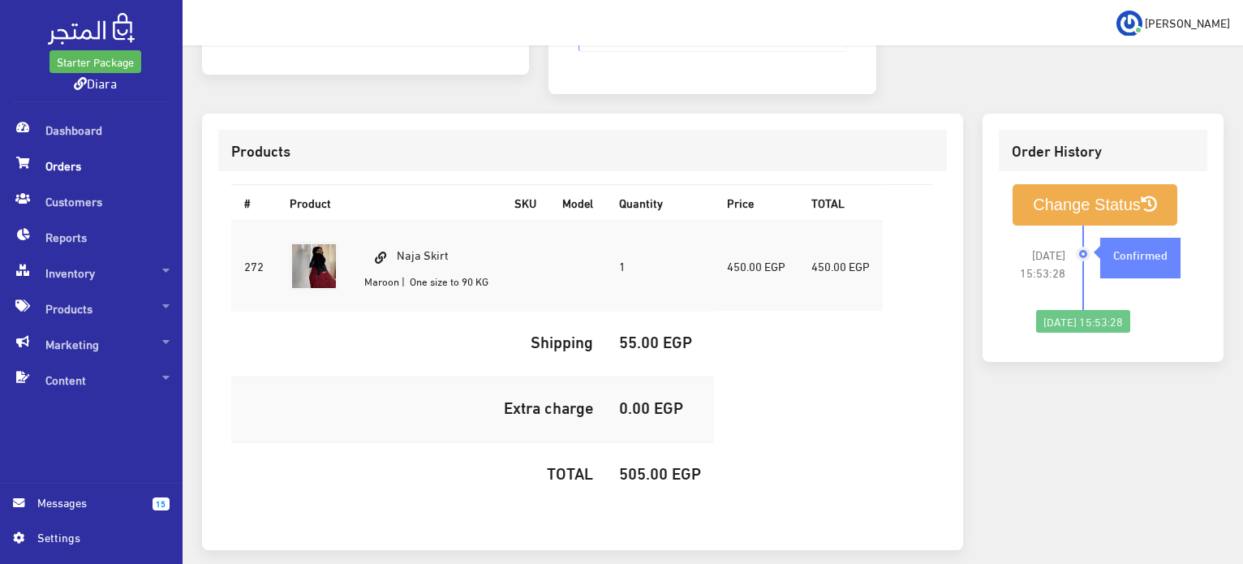
click at [659, 463] on h5 "505.00 EGP" at bounding box center [660, 472] width 82 height 18
copy h5 "505.00"
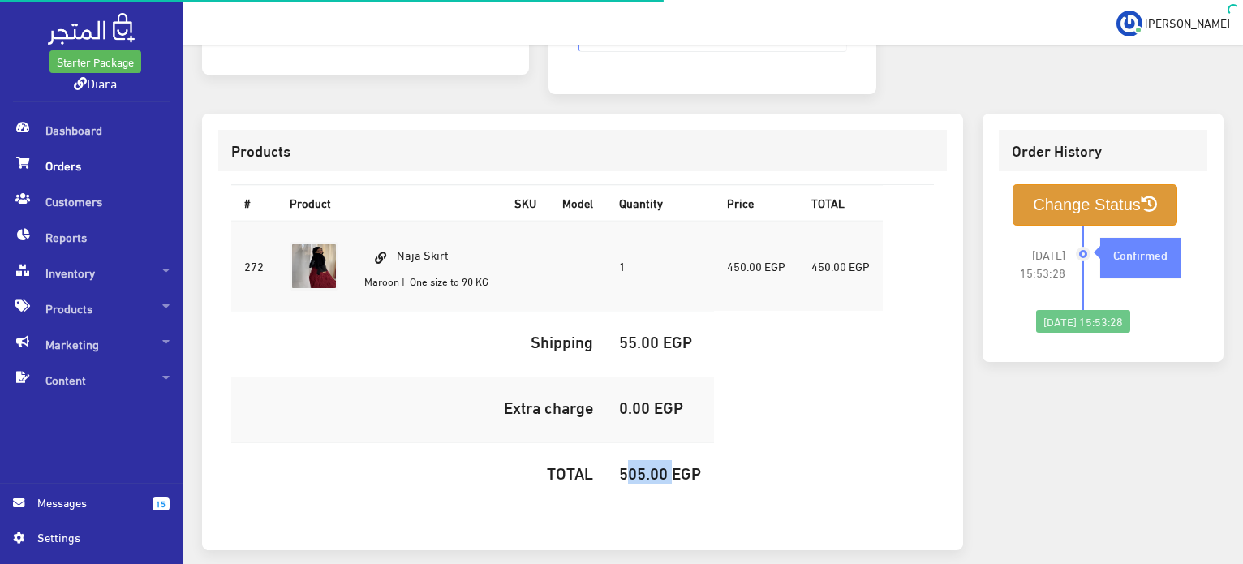
click at [1071, 188] on button "Change Status" at bounding box center [1094, 204] width 165 height 41
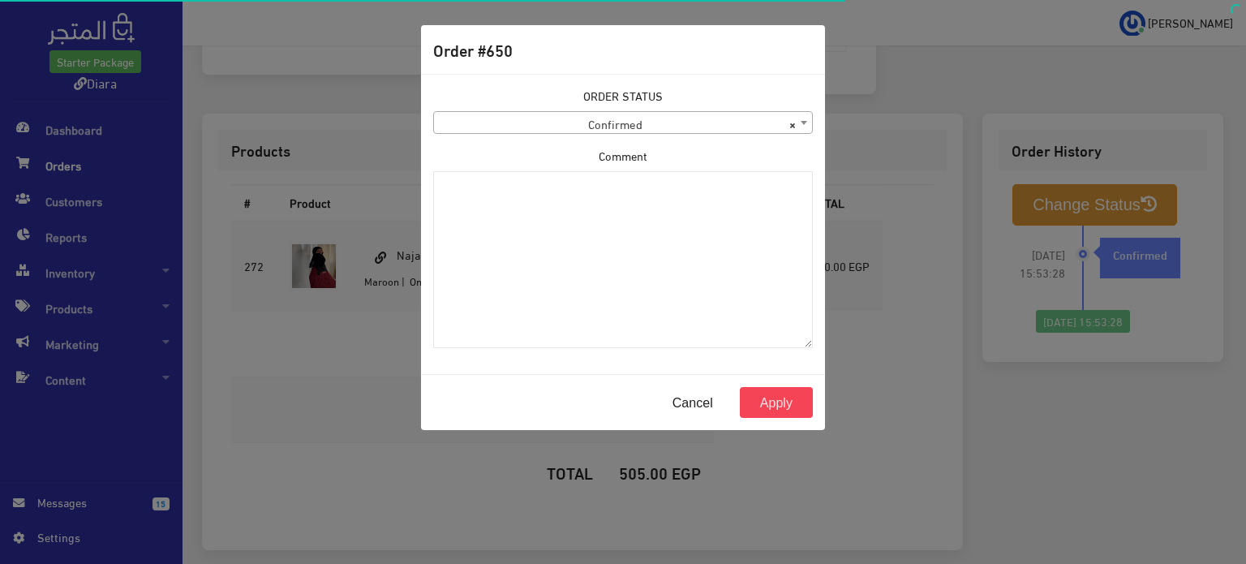
click at [755, 127] on span "× Confirmed" at bounding box center [623, 123] width 378 height 23
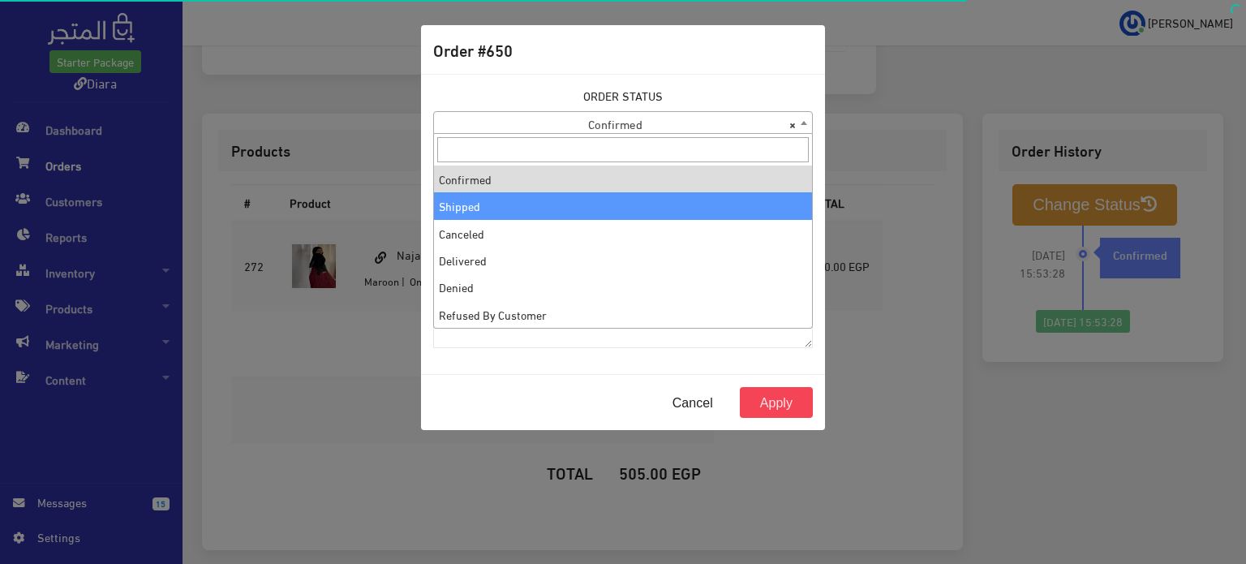
drag, startPoint x: 730, startPoint y: 207, endPoint x: 753, endPoint y: 244, distance: 43.7
select select "2"
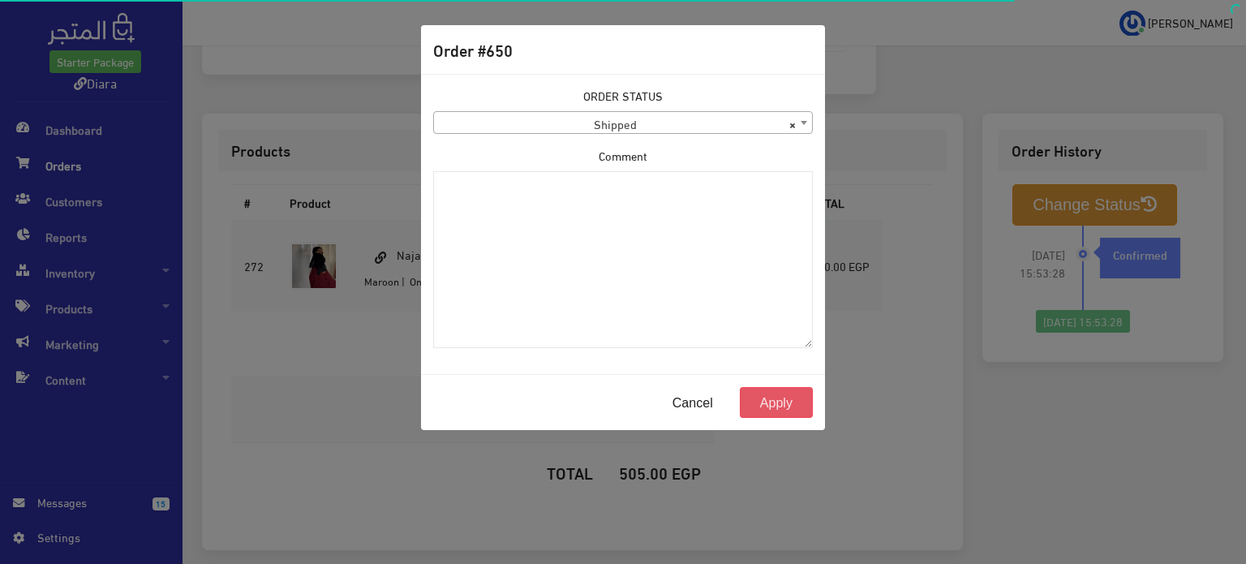
click at [792, 412] on button "Apply" at bounding box center [776, 402] width 73 height 31
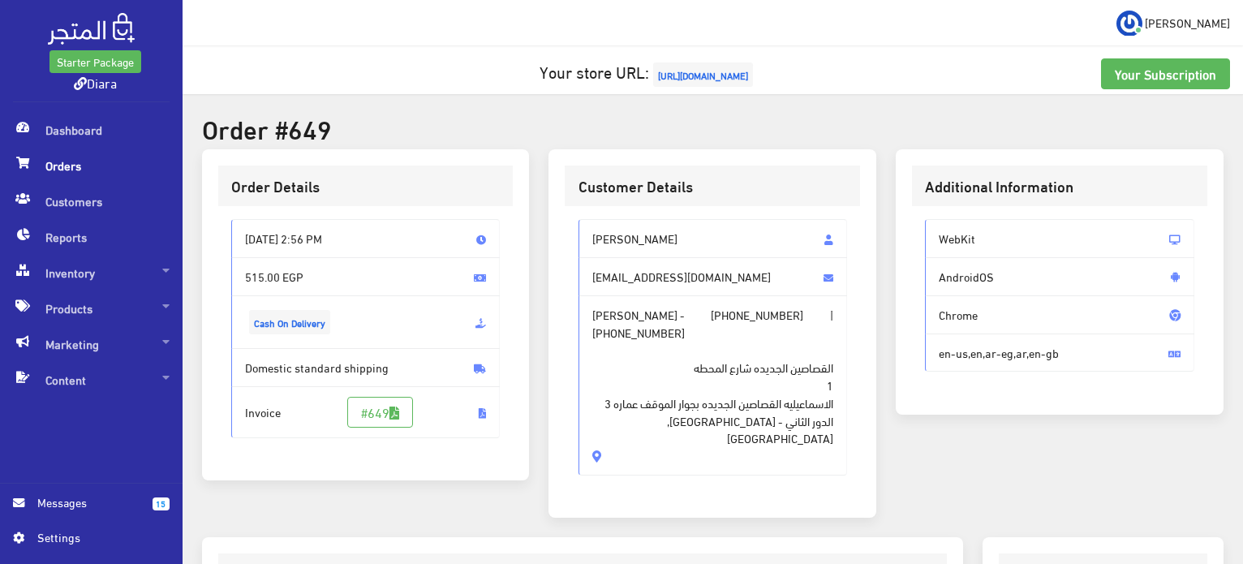
drag, startPoint x: 663, startPoint y: 414, endPoint x: 545, endPoint y: 207, distance: 238.6
click at [545, 207] on div "Customer Details [PERSON_NAME] [EMAIL_ADDRESS][DOMAIN_NAME] [PERSON_NAME] - [PH…" at bounding box center [712, 343] width 347 height 388
copy div "[PERSON_NAME] [EMAIL_ADDRESS][DOMAIN_NAME] [PERSON_NAME] - [PHONE_NUMBER] | [PH…"
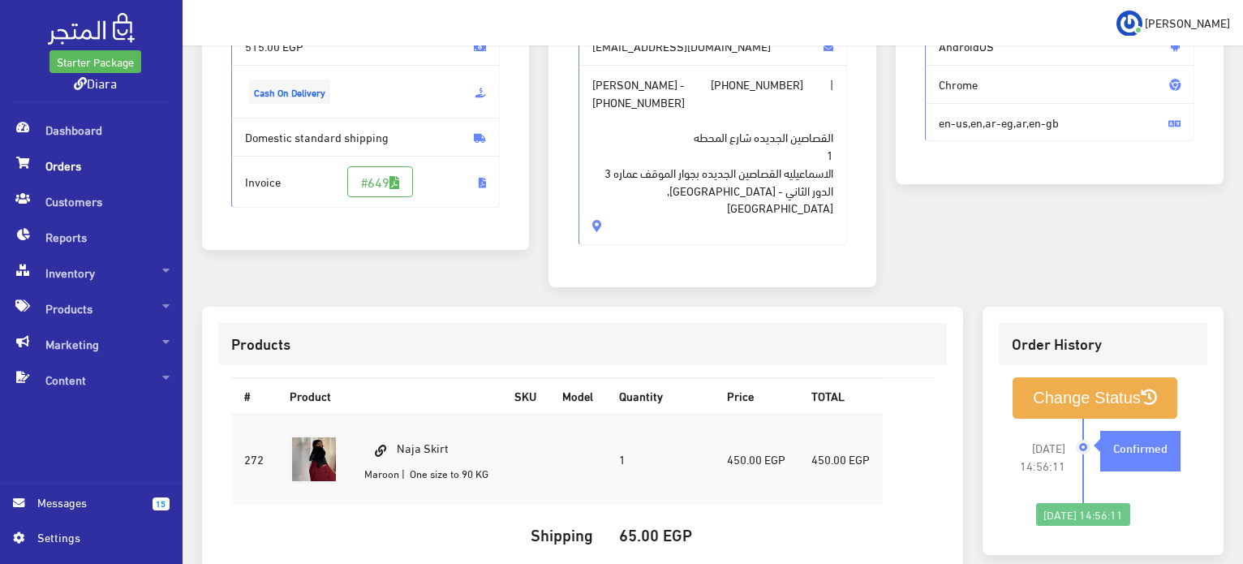
scroll to position [324, 0]
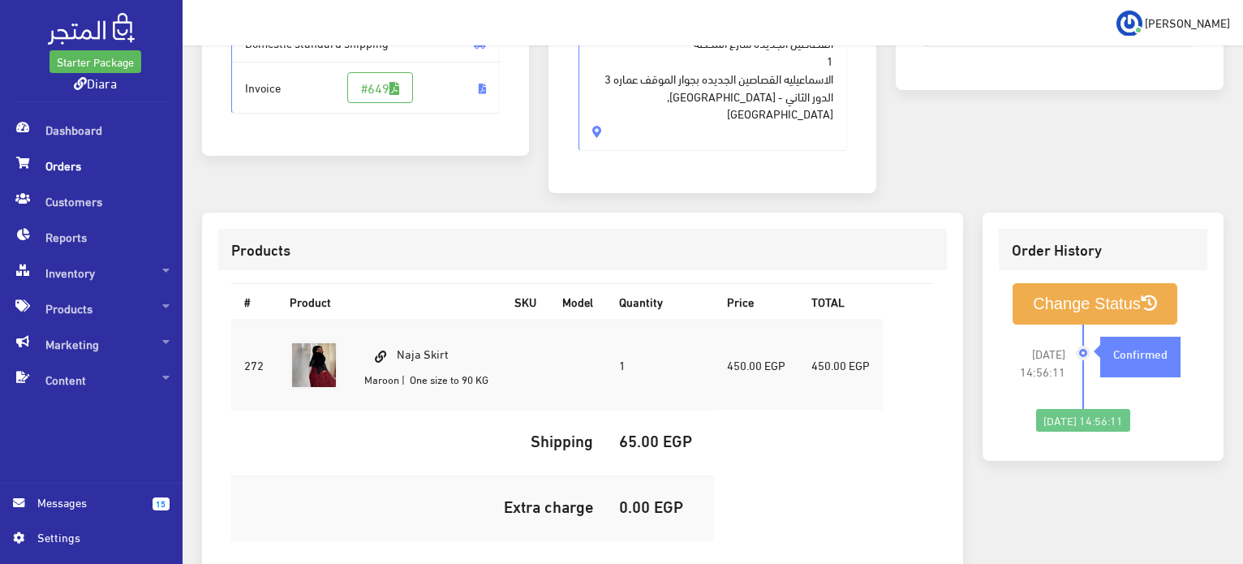
drag, startPoint x: 454, startPoint y: 345, endPoint x: 399, endPoint y: 346, distance: 55.2
click at [399, 346] on td "Naja Skirt Maroon | One size to 90 KG" at bounding box center [426, 365] width 150 height 91
copy td "Naja Skirt"
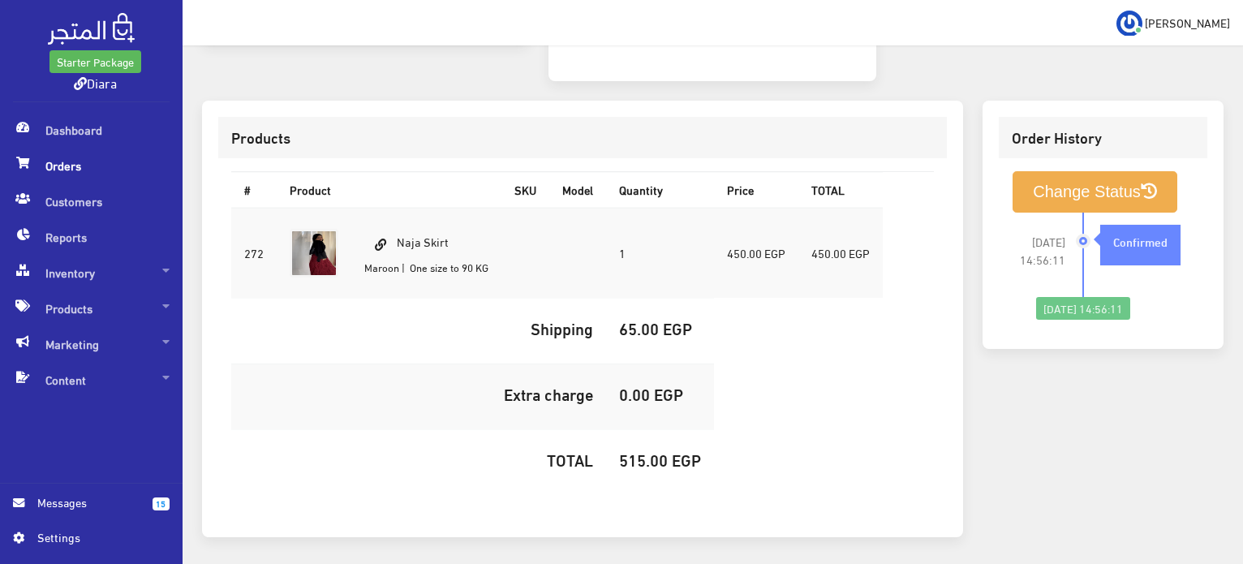
scroll to position [480, 0]
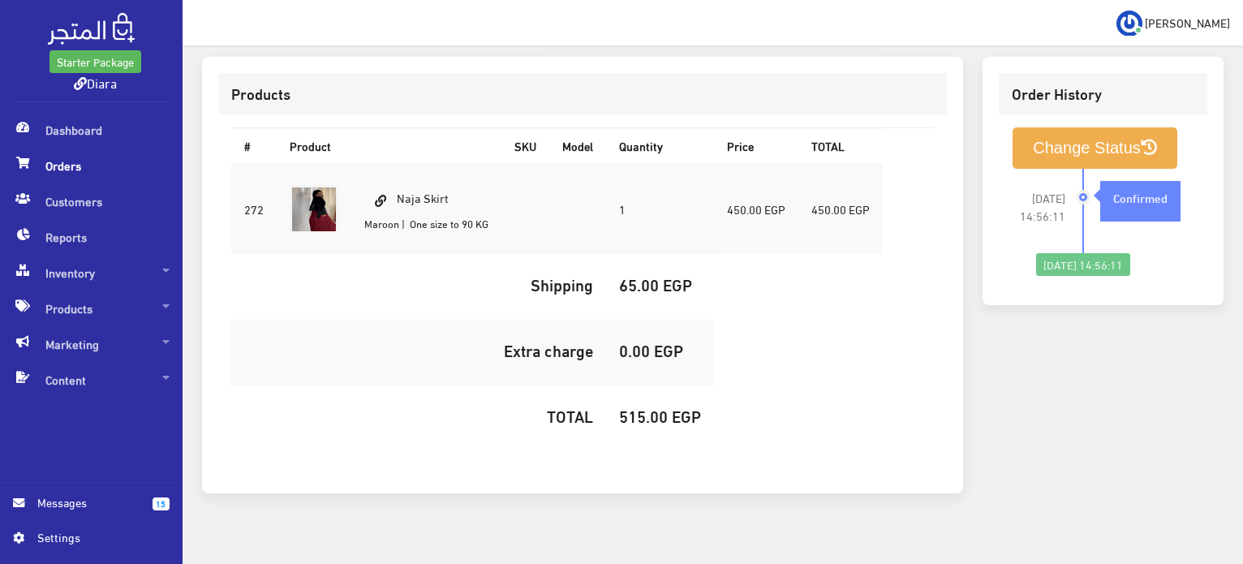
click at [647, 406] on h5 "515.00 EGP" at bounding box center [660, 415] width 82 height 18
copy h5 "515.00"
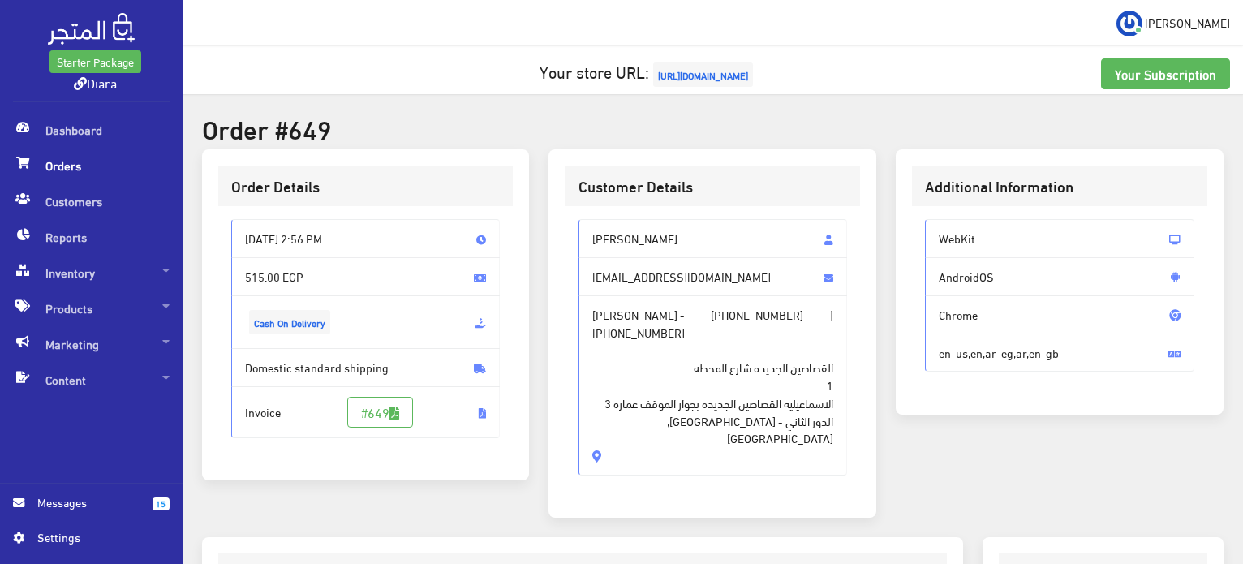
click at [543, 142] on h2 "Order #649" at bounding box center [712, 128] width 1021 height 28
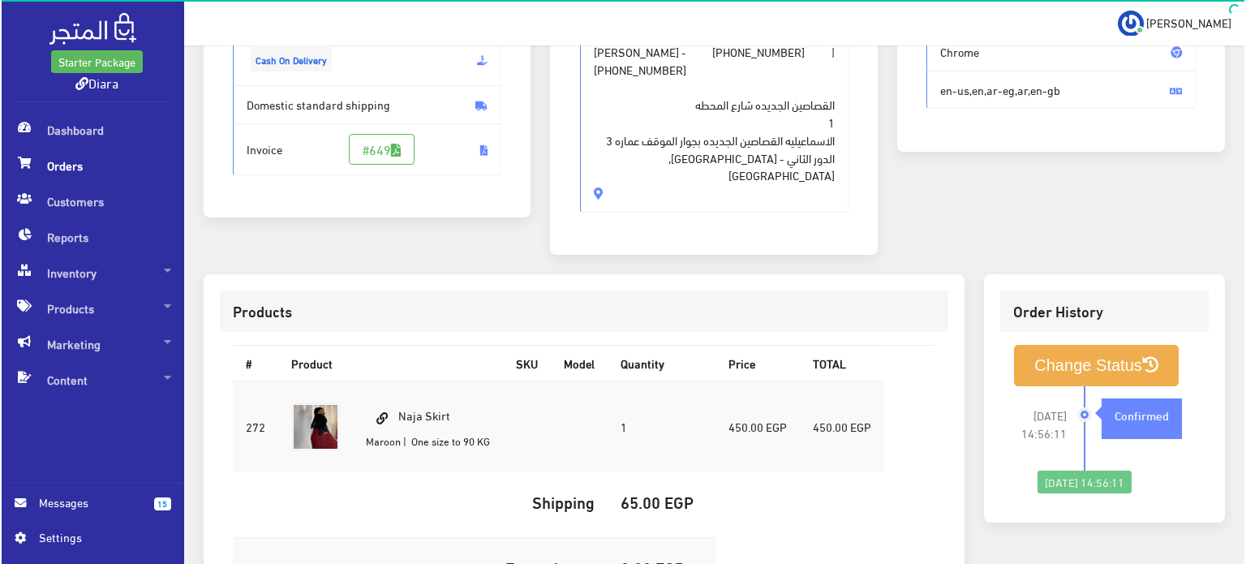
scroll to position [324, 0]
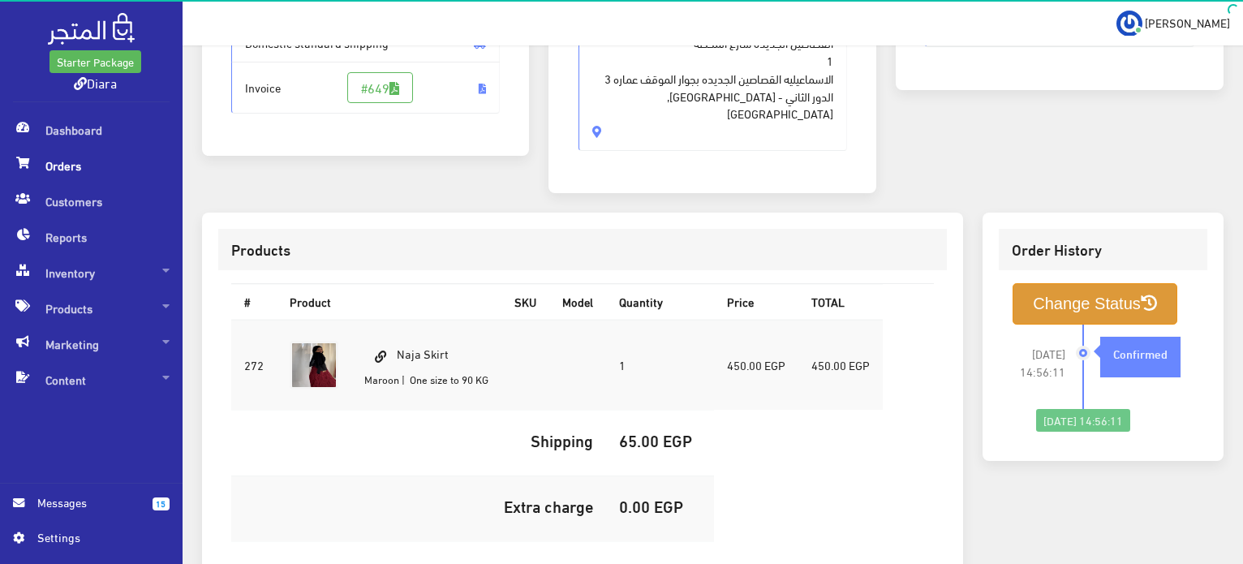
click at [1067, 284] on button "Change Status" at bounding box center [1094, 303] width 165 height 41
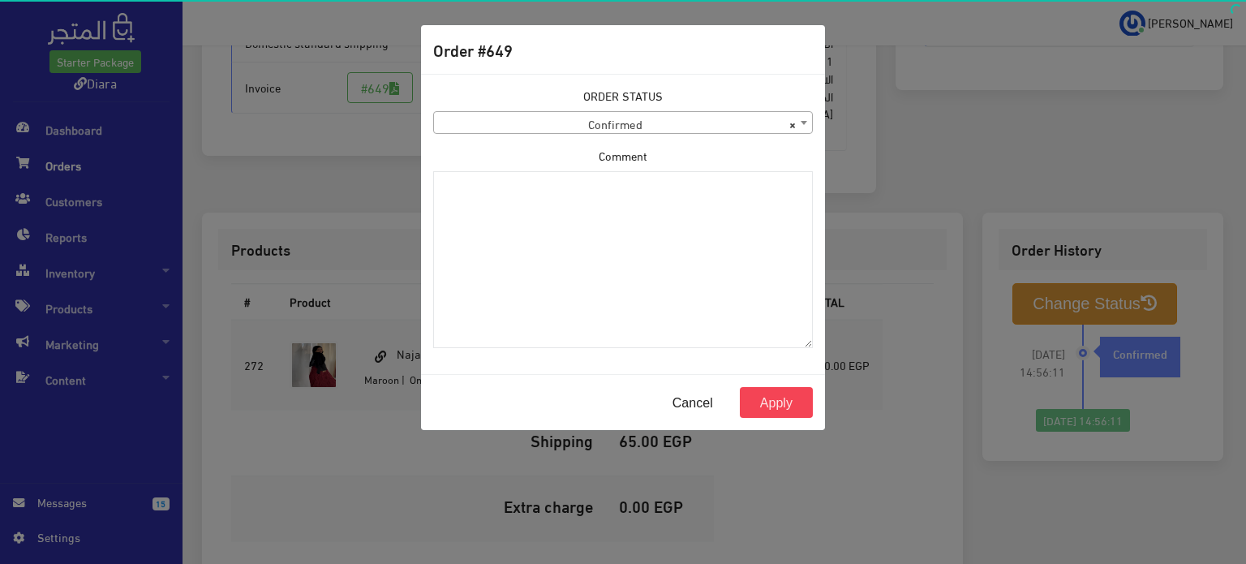
drag, startPoint x: 677, startPoint y: 122, endPoint x: 676, endPoint y: 132, distance: 9.8
click at [677, 123] on span "× Confirmed" at bounding box center [623, 123] width 378 height 23
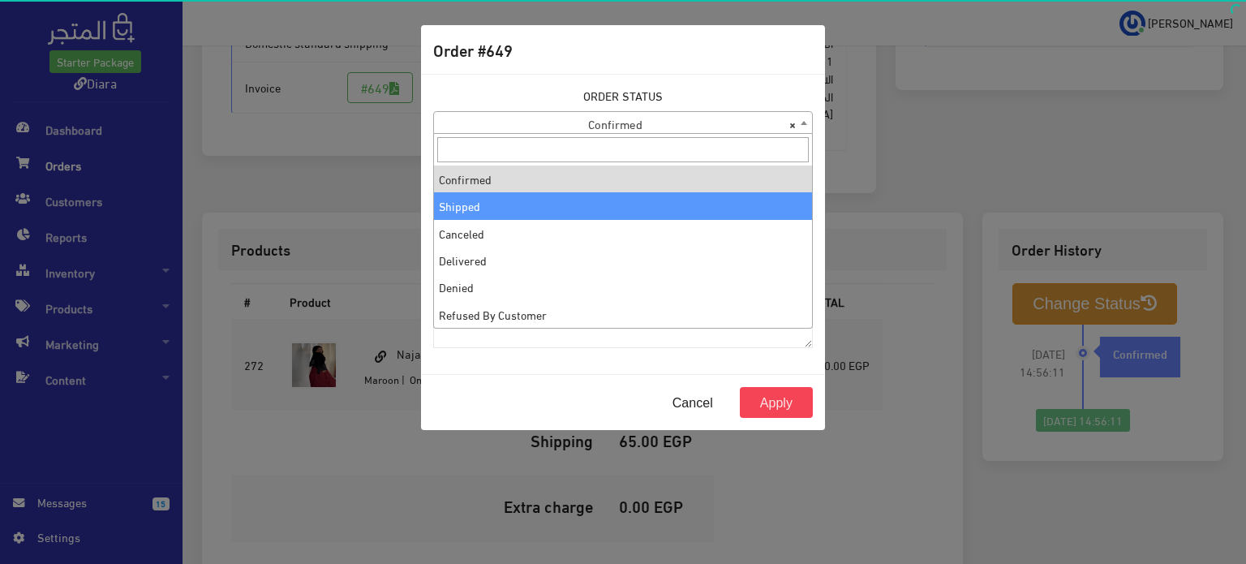
select select "2"
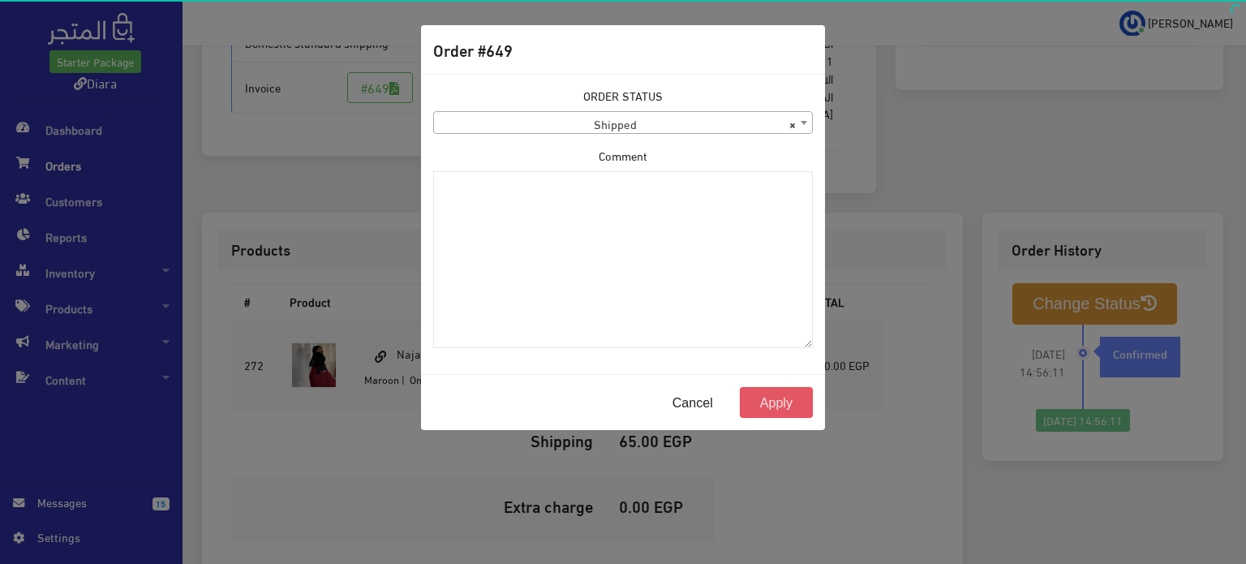
click at [793, 406] on button "Apply" at bounding box center [776, 402] width 73 height 31
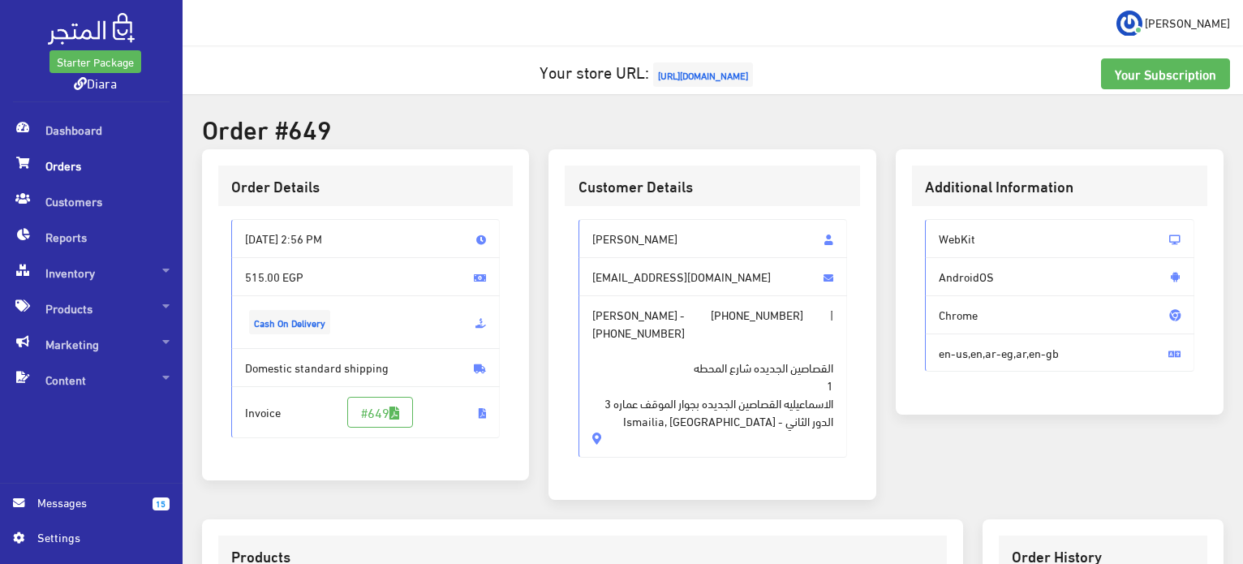
scroll to position [480, 0]
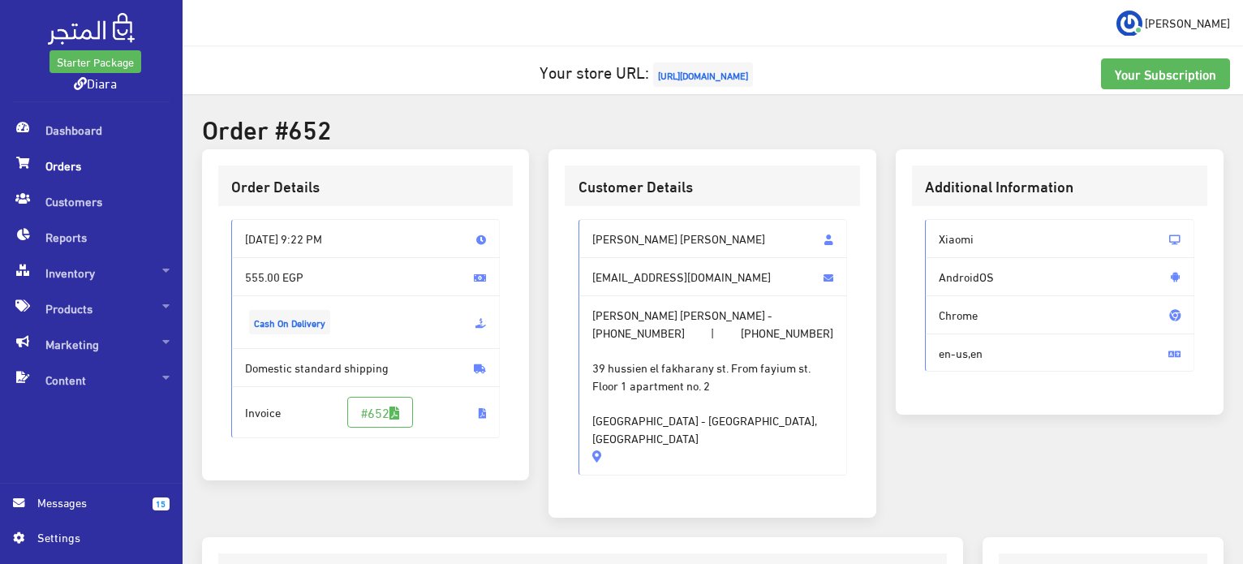
click at [759, 392] on span "39 hussien el fakharany st. From fayium st. Floor 1 apartment no. 2 [GEOGRAPHIC…" at bounding box center [713, 394] width 242 height 106
click at [757, 390] on span "39 hussien el fakharany st. From fayium st. Floor 1 apartment no. 2 [GEOGRAPHIC…" at bounding box center [713, 394] width 242 height 106
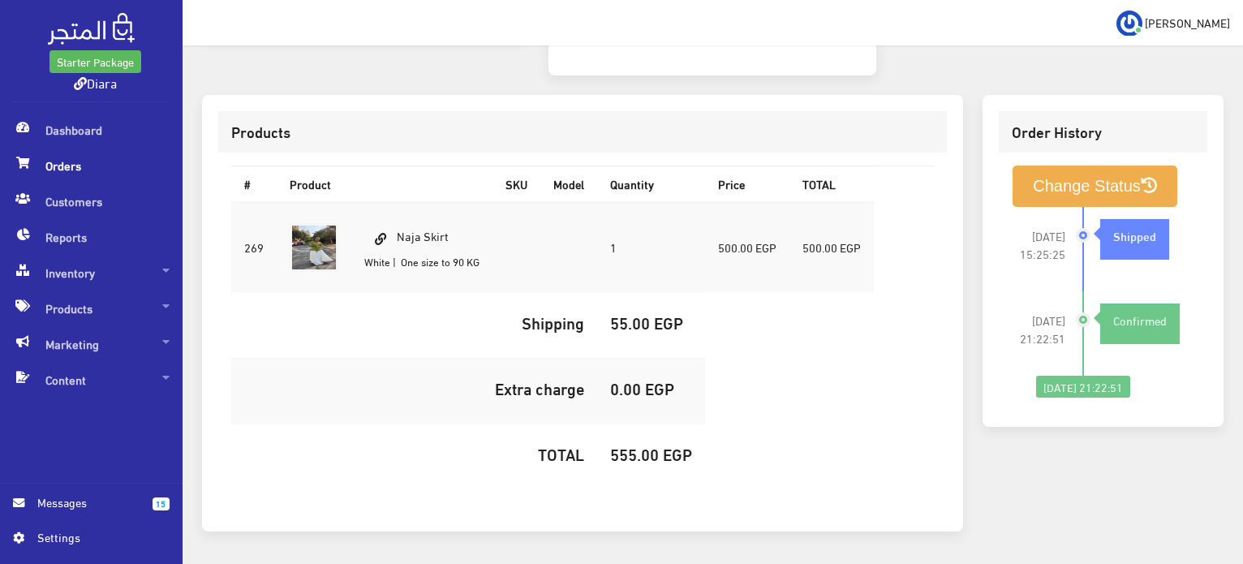
scroll to position [480, 0]
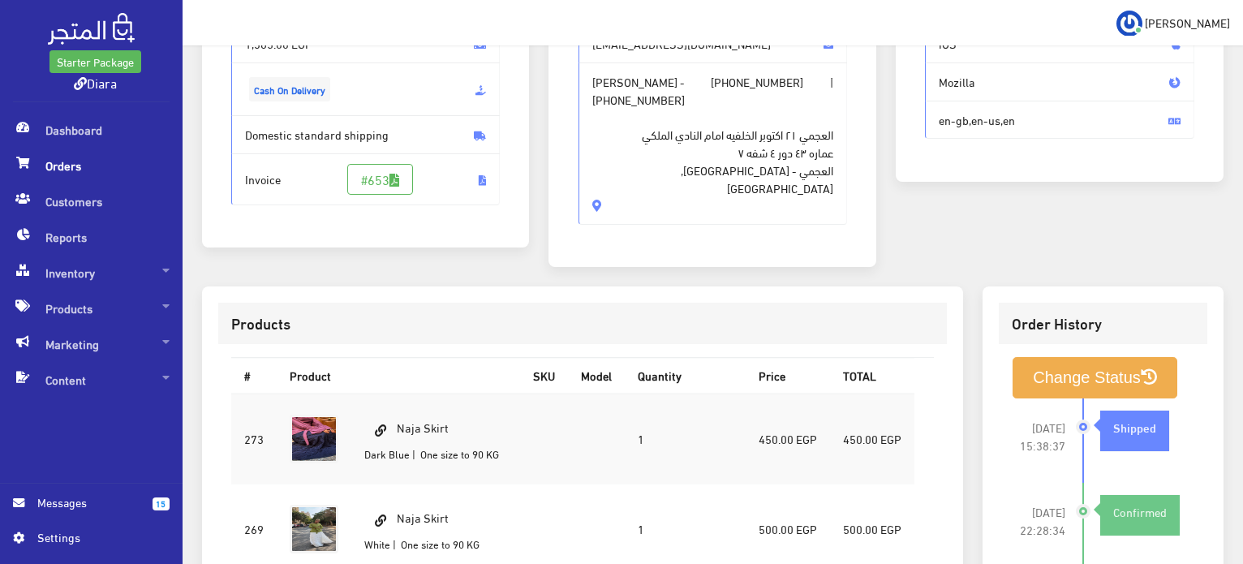
scroll to position [324, 0]
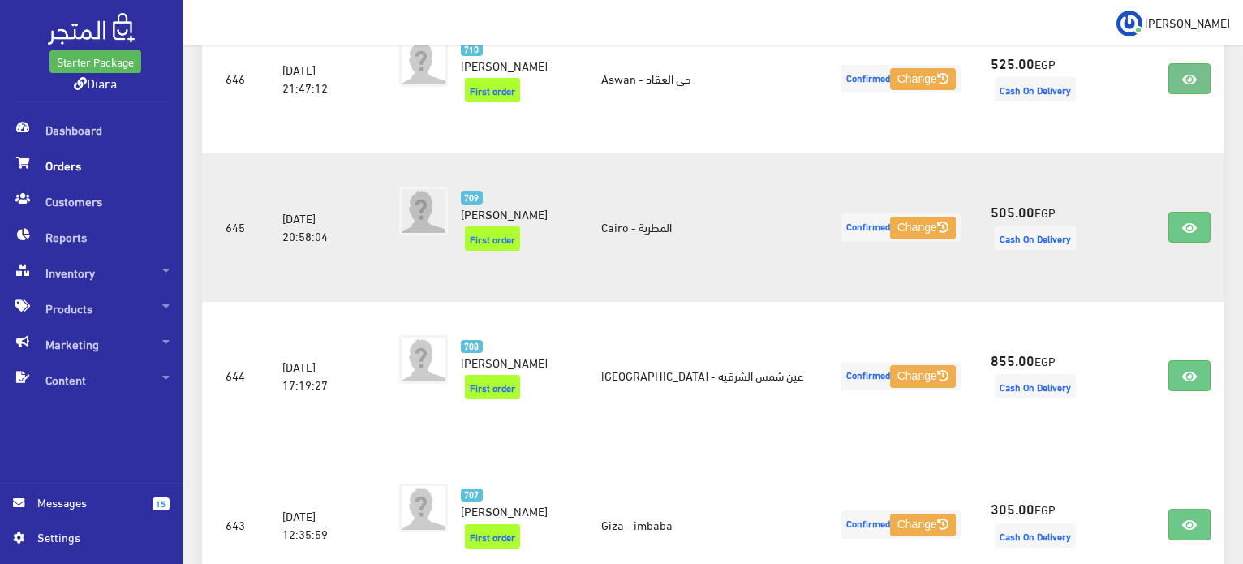
scroll to position [655, 0]
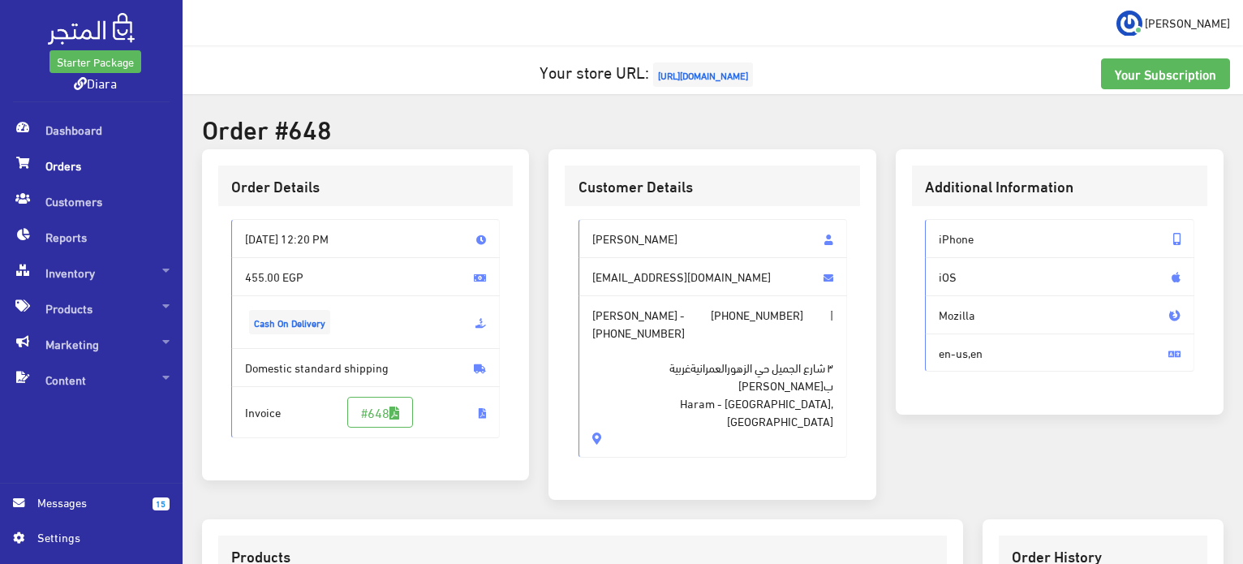
scroll to position [81, 0]
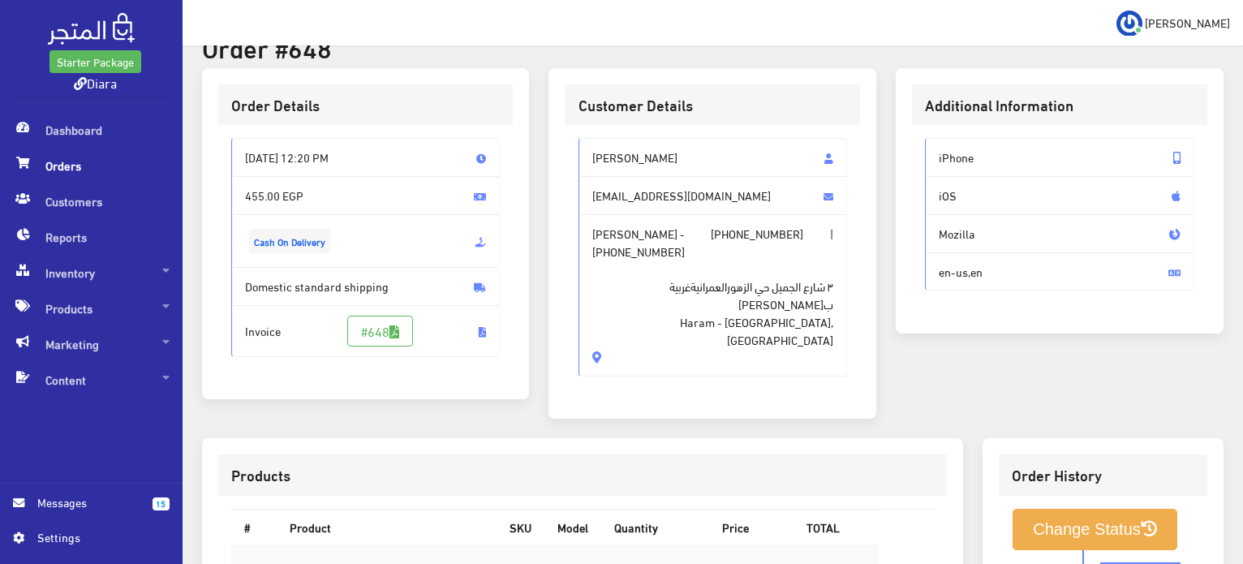
drag, startPoint x: 650, startPoint y: 305, endPoint x: 558, endPoint y: 146, distance: 183.5
click at [558, 146] on div "Customer Details Ayten tarek [EMAIL_ADDRESS][DOMAIN_NAME] Ayten tarek - [PHONE_…" at bounding box center [712, 243] width 328 height 351
copy div "Ayten tarek [EMAIL_ADDRESS][DOMAIN_NAME] Ayten tarek - [PHONE_NUMBER] | [PHONE_…"
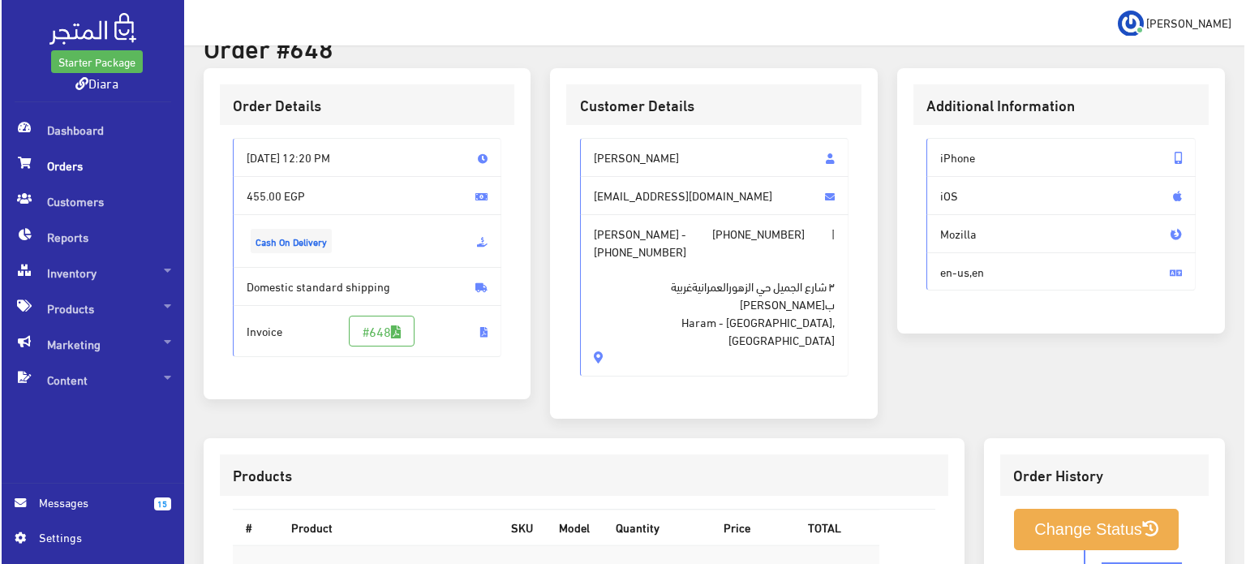
scroll to position [459, 0]
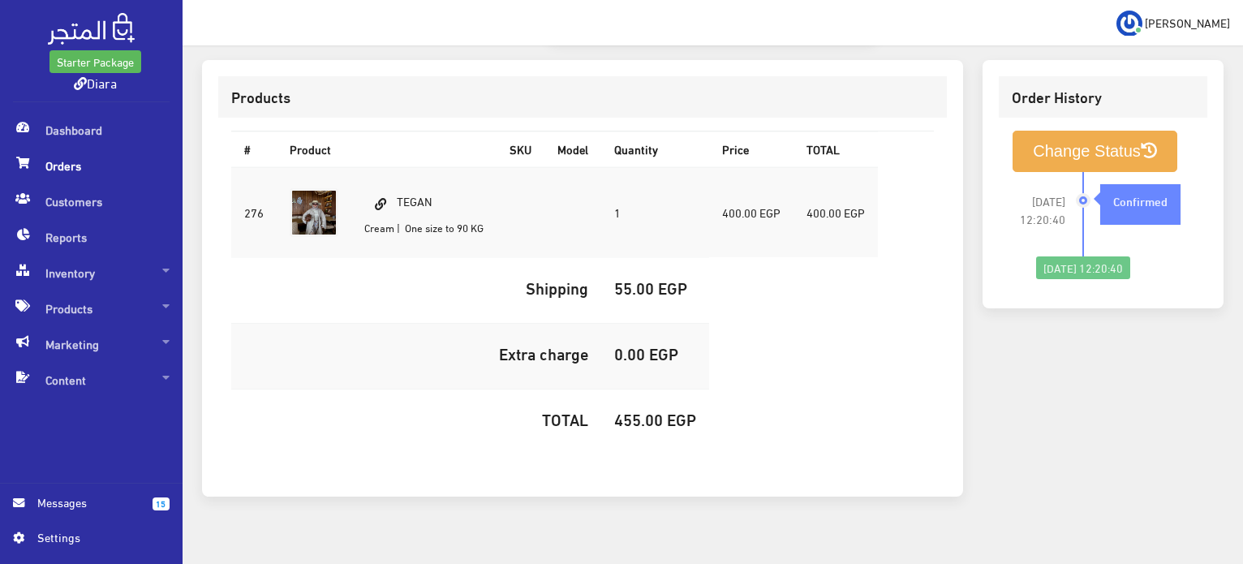
drag, startPoint x: 430, startPoint y: 173, endPoint x: 397, endPoint y: 174, distance: 32.5
click at [397, 174] on td "TEGAN Cream | One size to 90 KG" at bounding box center [423, 212] width 145 height 91
copy td "TEGAN"
click at [654, 410] on h5 "455.00 EGP" at bounding box center [655, 419] width 82 height 18
click at [652, 410] on h5 "455.00 EGP" at bounding box center [655, 419] width 82 height 18
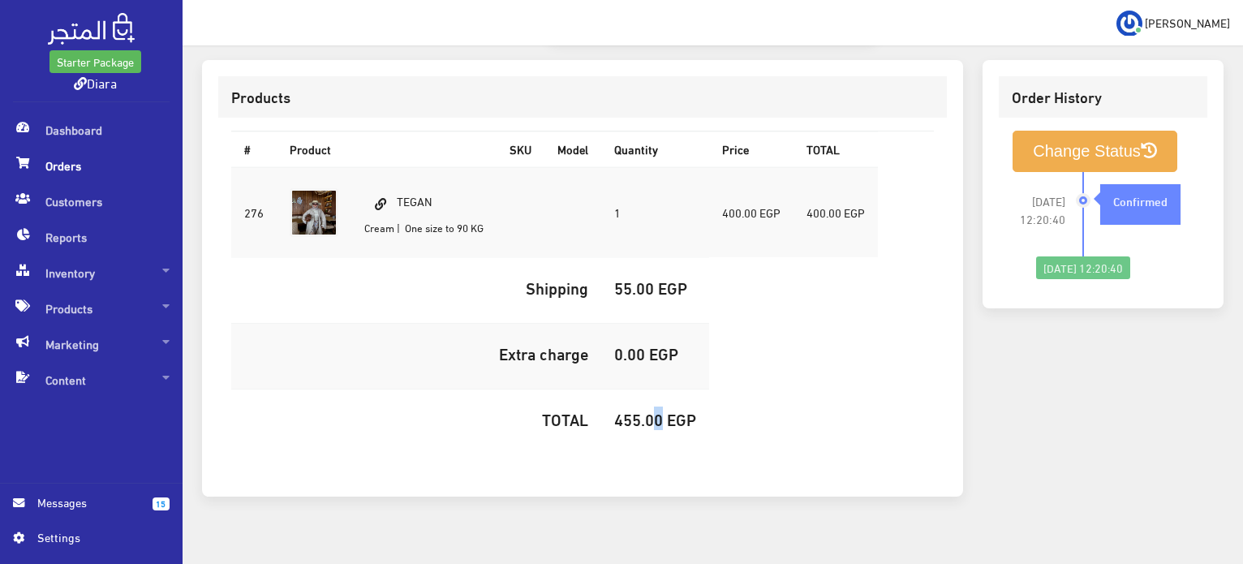
click at [651, 410] on h5 "455.00 EGP" at bounding box center [655, 419] width 82 height 18
click at [649, 410] on h5 "455.00 EGP" at bounding box center [655, 419] width 82 height 18
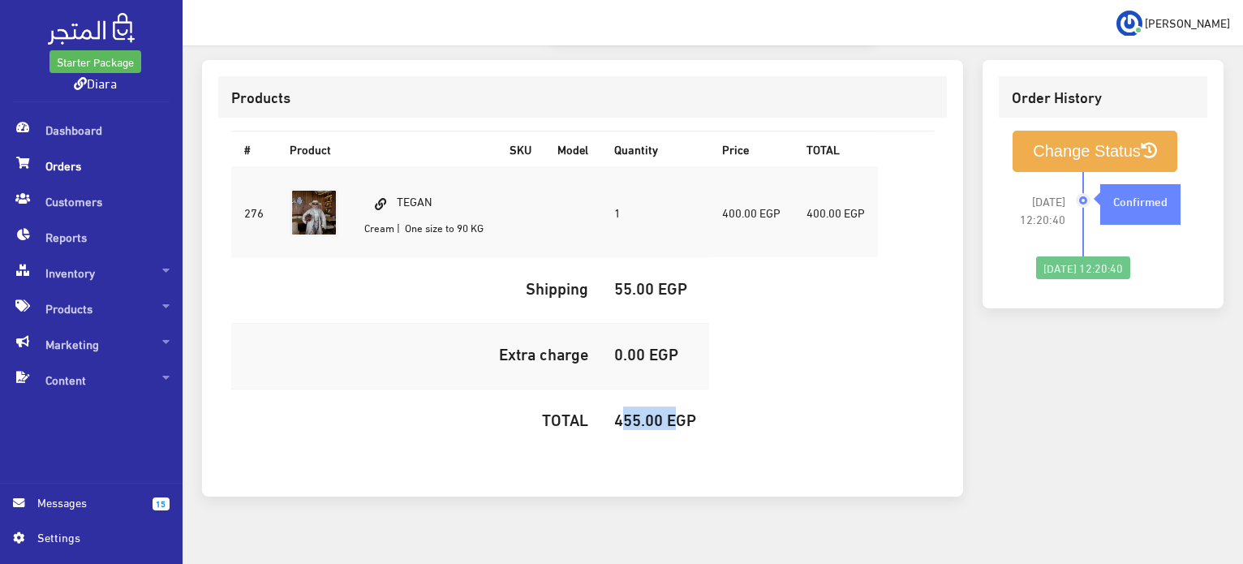
click at [649, 410] on h5 "455.00 EGP" at bounding box center [655, 419] width 82 height 18
click at [1045, 131] on button "Change Status" at bounding box center [1094, 151] width 165 height 41
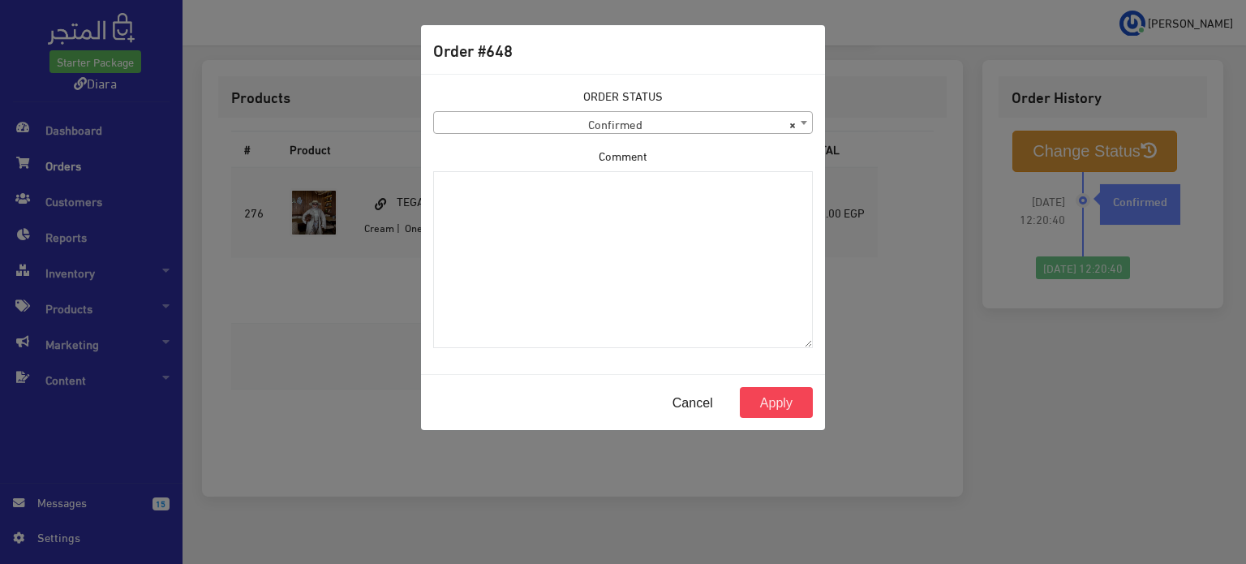
click at [626, 122] on span "× Confirmed" at bounding box center [623, 123] width 378 height 23
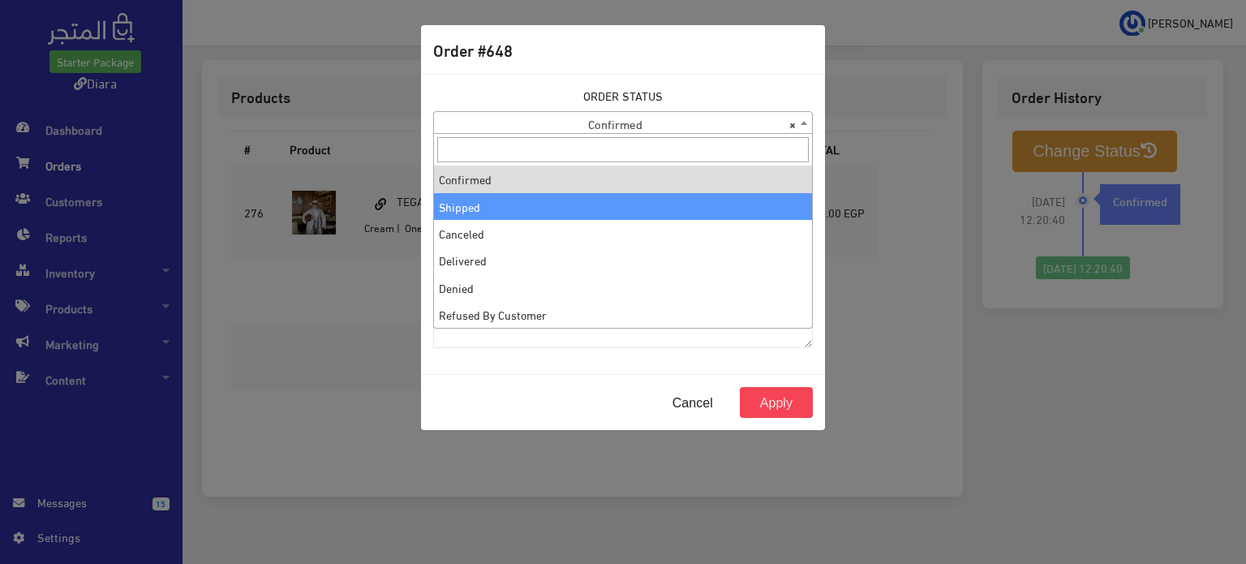
select select "2"
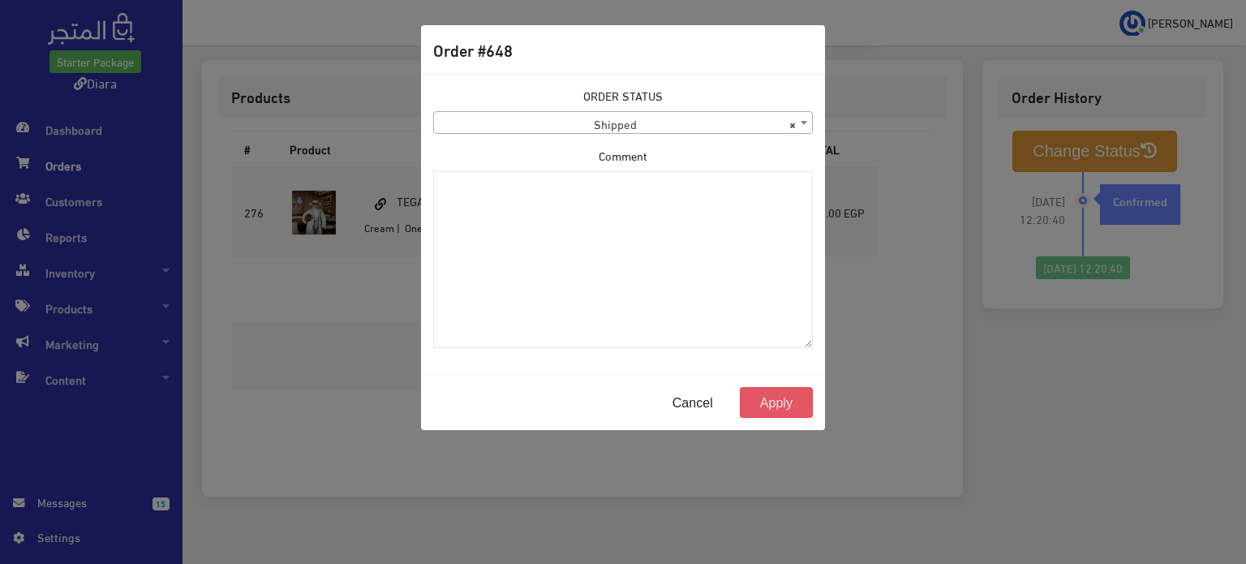
click at [777, 412] on button "Apply" at bounding box center [776, 402] width 73 height 31
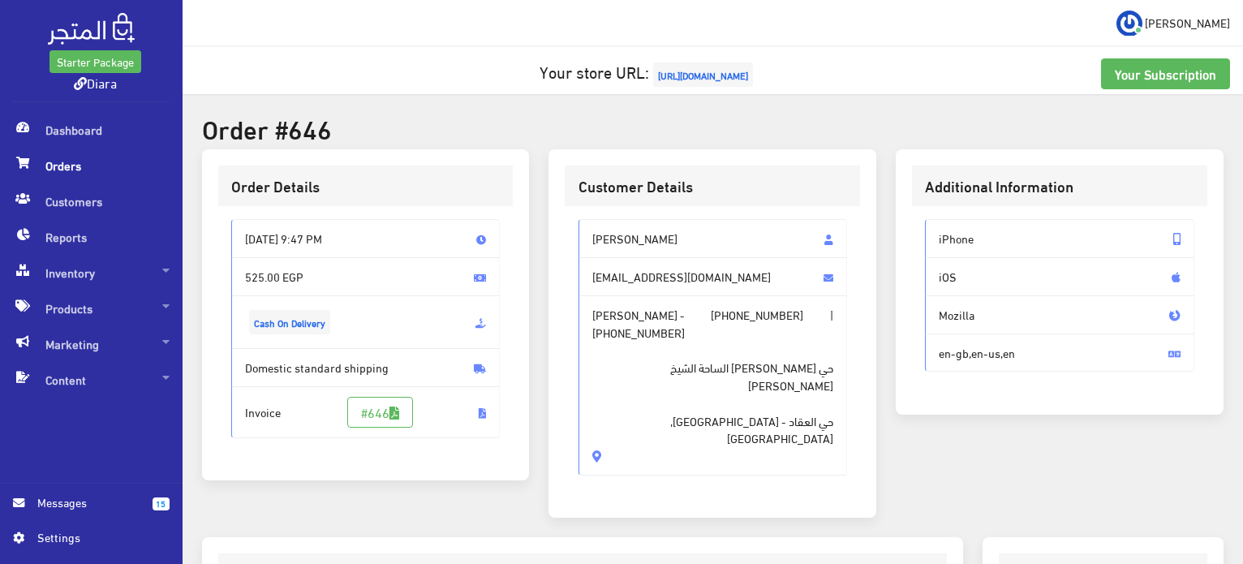
drag, startPoint x: 689, startPoint y: 411, endPoint x: 582, endPoint y: 227, distance: 212.6
click at [582, 227] on div "[PERSON_NAME] [EMAIL_ADDRESS][DOMAIN_NAME] [PERSON_NAME] - [PHONE_NUMBER] | [PH…" at bounding box center [712, 346] width 269 height 255
copy div "[PERSON_NAME] [EMAIL_ADDRESS][DOMAIN_NAME] [PERSON_NAME] - [PHONE_NUMBER] | [PH…"
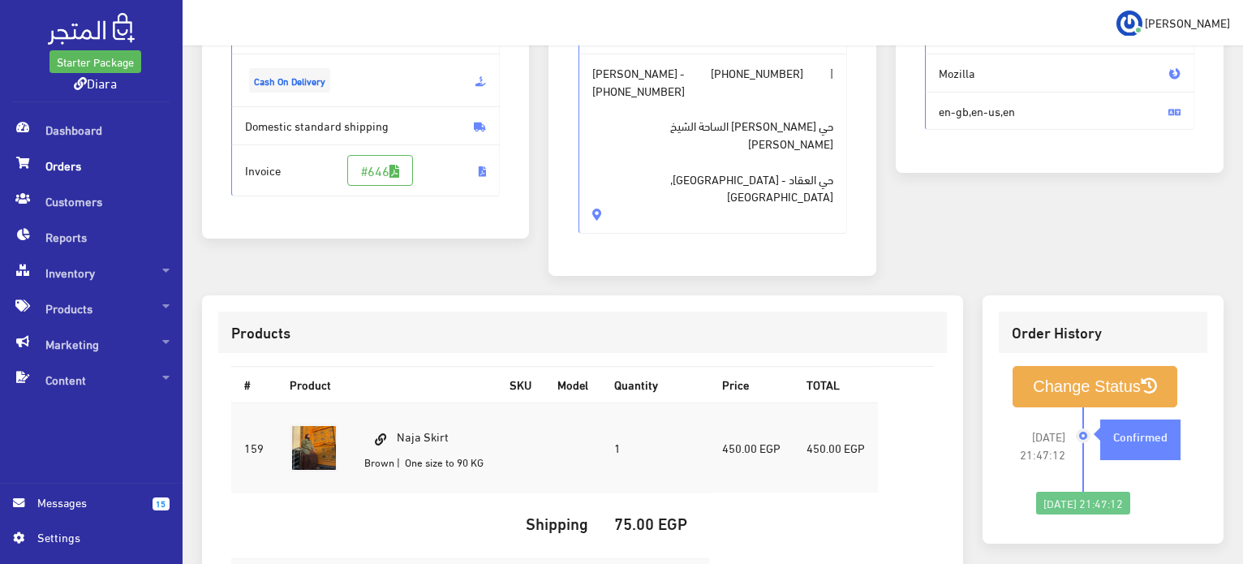
scroll to position [243, 0]
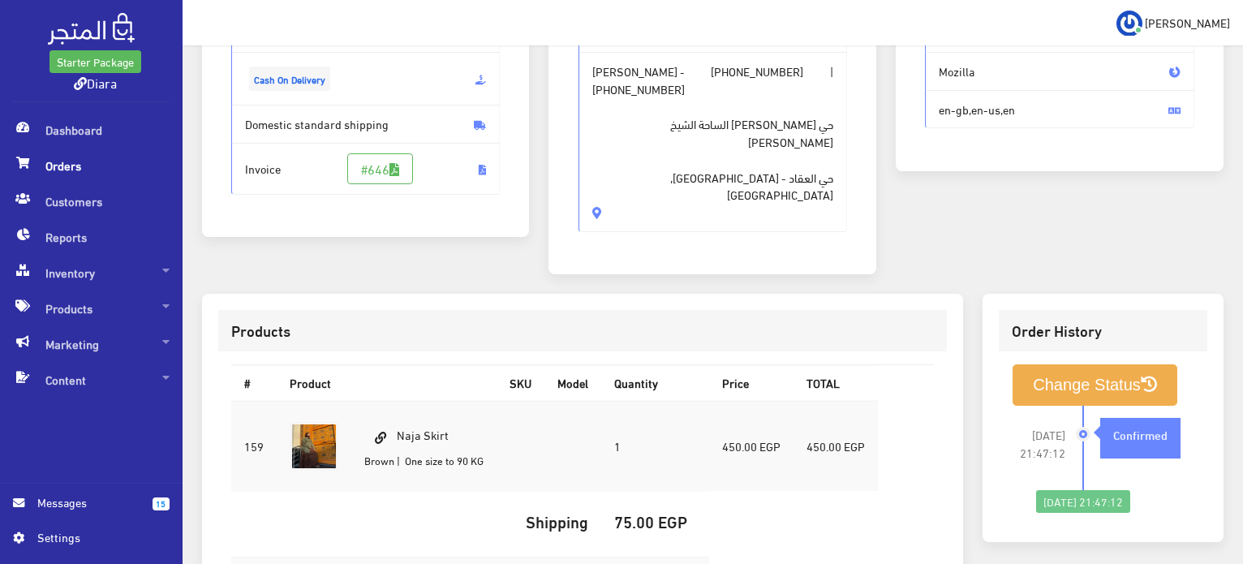
drag, startPoint x: 457, startPoint y: 397, endPoint x: 399, endPoint y: 408, distance: 59.5
click at [399, 408] on td "Naja Skirt Brown | One size to 90 KG" at bounding box center [423, 446] width 145 height 91
copy td "Naja Skirt"
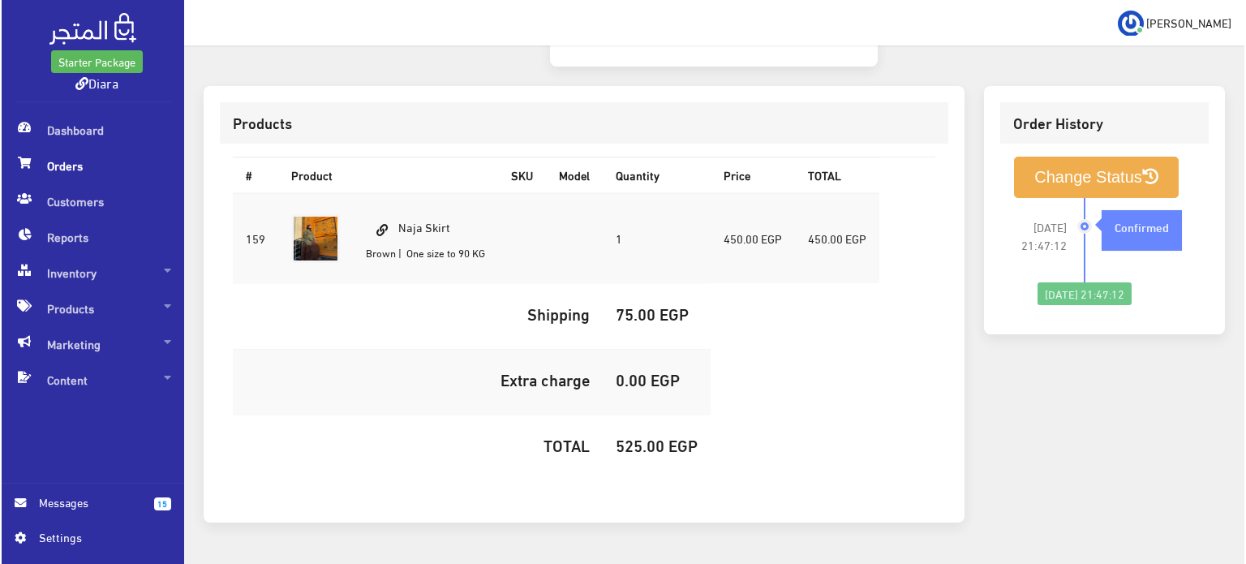
scroll to position [459, 0]
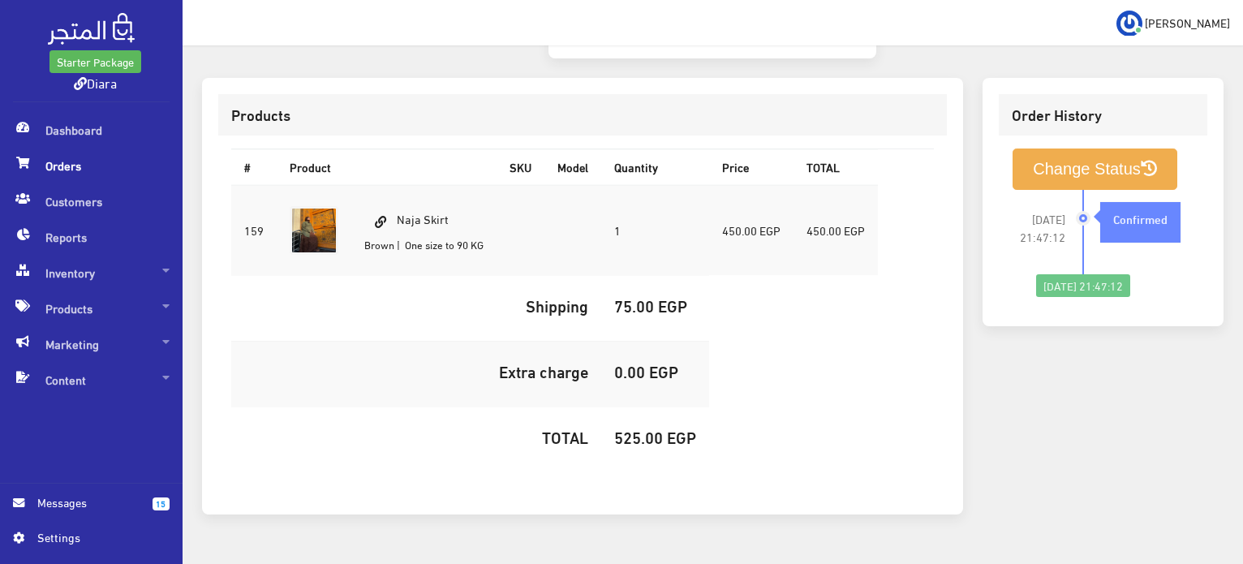
click at [630, 427] on h5 "525.00 EGP" at bounding box center [655, 436] width 82 height 18
copy h5 "525.00"
click at [1125, 148] on button "Change Status" at bounding box center [1094, 168] width 165 height 41
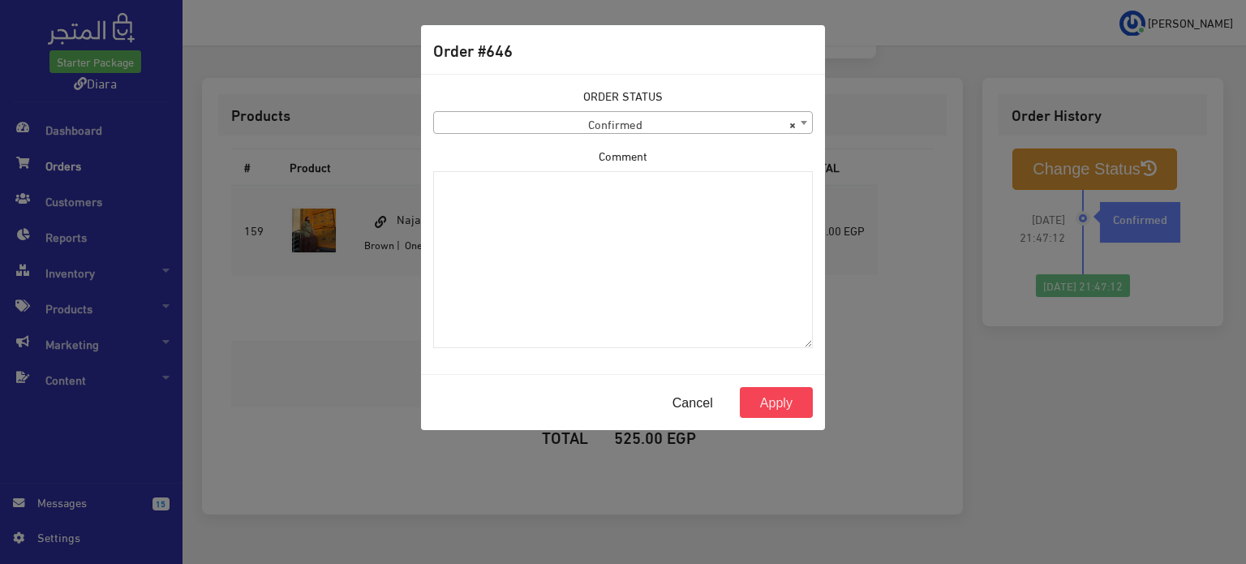
click at [678, 106] on div "ORDER STATUS Confirmed Shipped Canceled Delivered Denied Refused By Customer Pe…" at bounding box center [623, 110] width 380 height 47
click at [681, 122] on span "× Confirmed" at bounding box center [623, 123] width 378 height 23
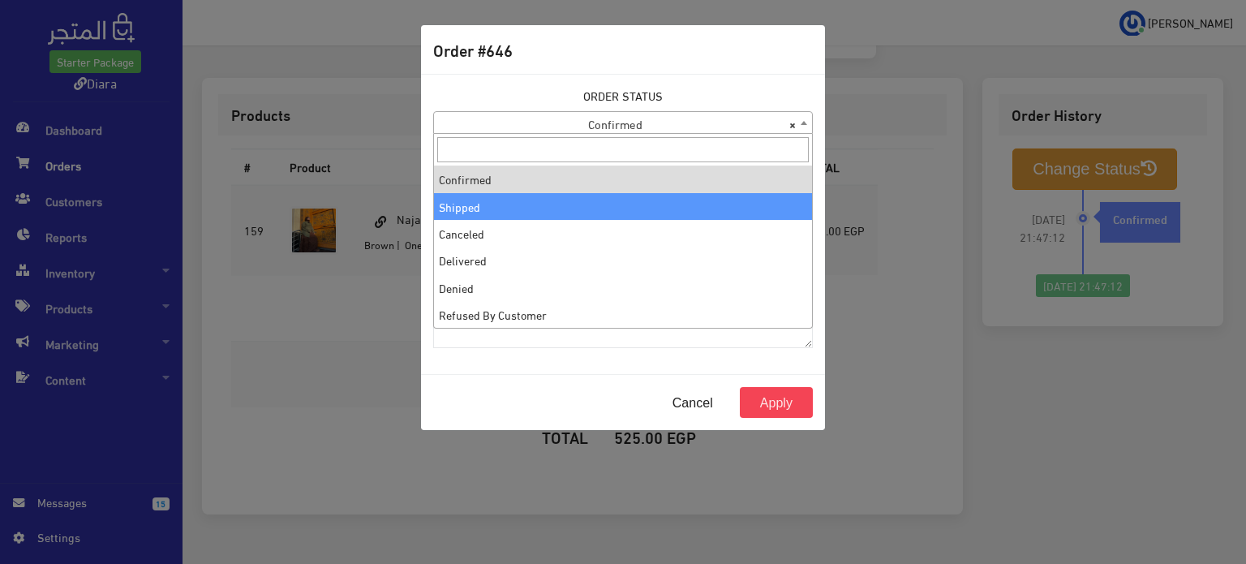
select select "2"
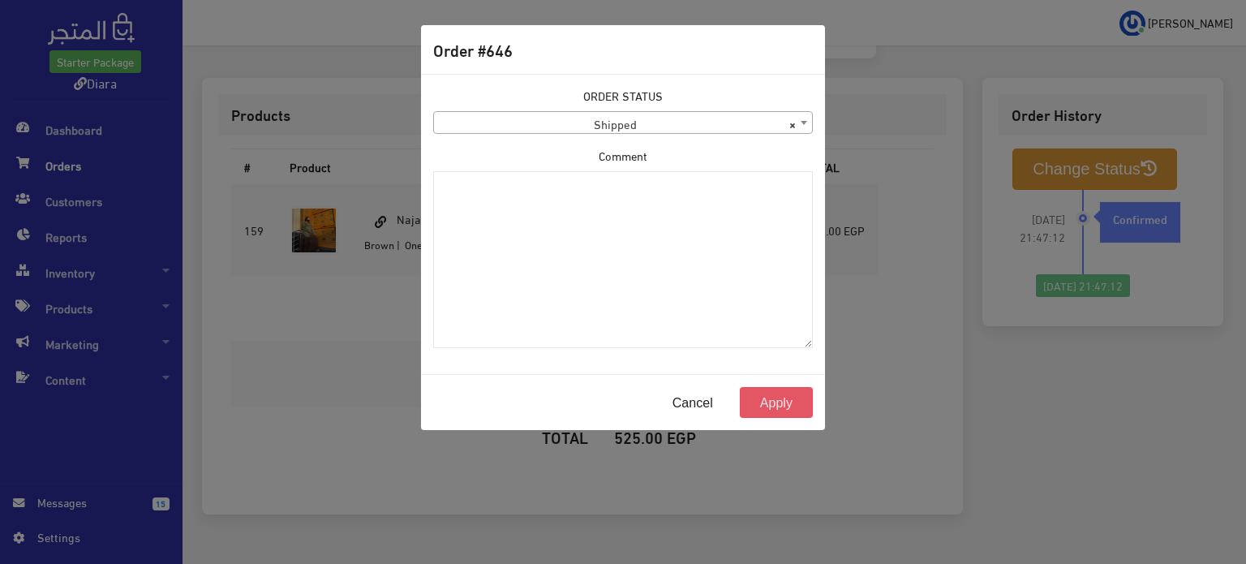
click at [799, 402] on button "Apply" at bounding box center [776, 402] width 73 height 31
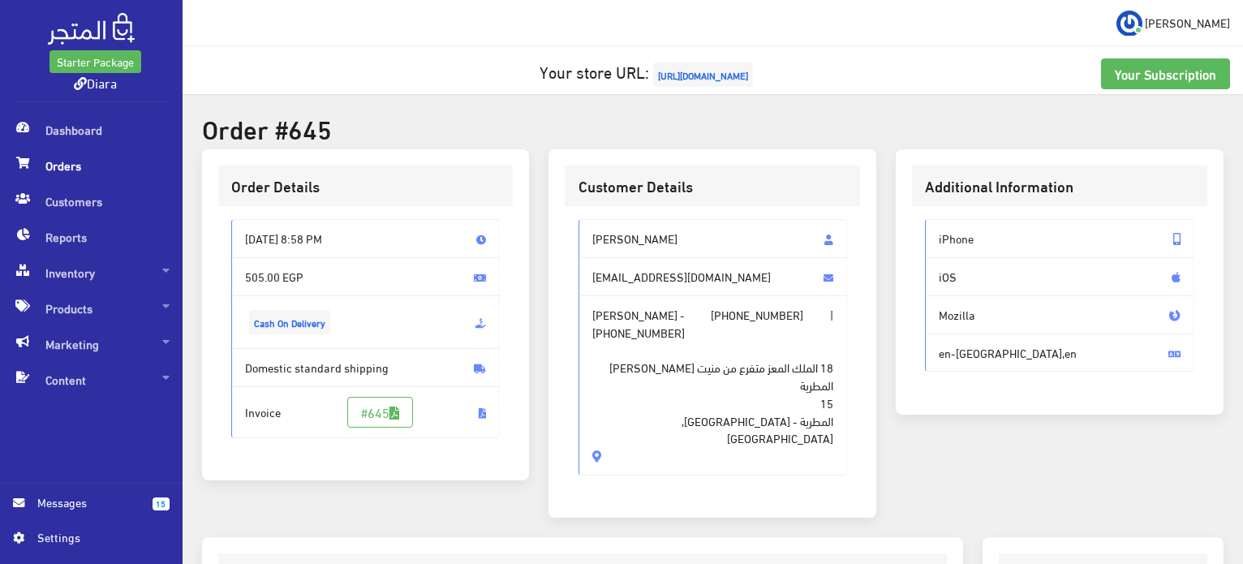
drag, startPoint x: 717, startPoint y: 401, endPoint x: 571, endPoint y: 224, distance: 229.9
click at [571, 224] on div "Nesma Elezaby nesmaabdelrazek7@gmail.com Nesma Elezaby - +201142045816 | +20114…" at bounding box center [712, 353] width 295 height 295
copy div "Nesma Elezaby nesmaabdelrazek7@gmail.com Nesma Elezaby - +201142045816 | +20114…"
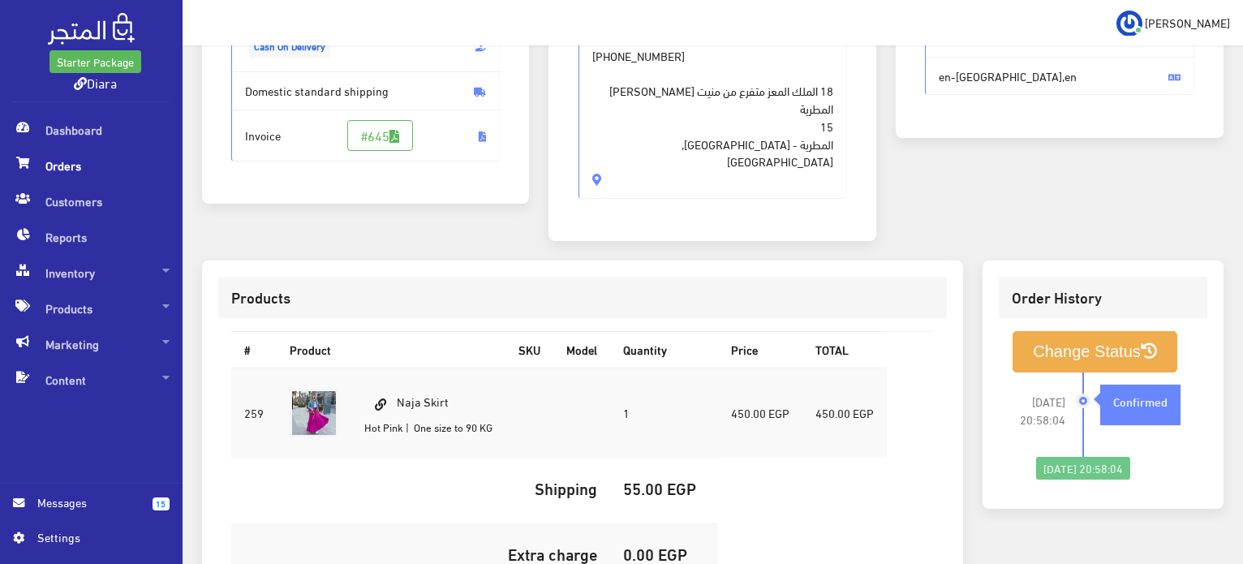
scroll to position [324, 0]
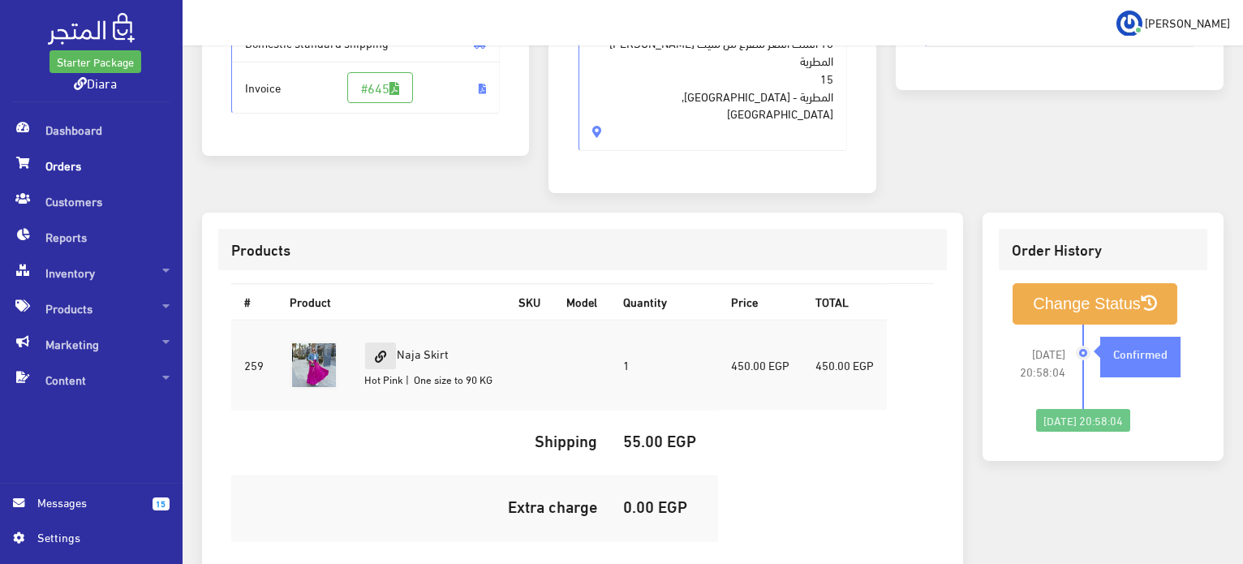
drag, startPoint x: 466, startPoint y: 314, endPoint x: 386, endPoint y: 313, distance: 80.3
click at [386, 320] on td "Naja Skirt Hot Pink | One size to 90 KG" at bounding box center [428, 365] width 154 height 91
copy td "Naja Skirt"
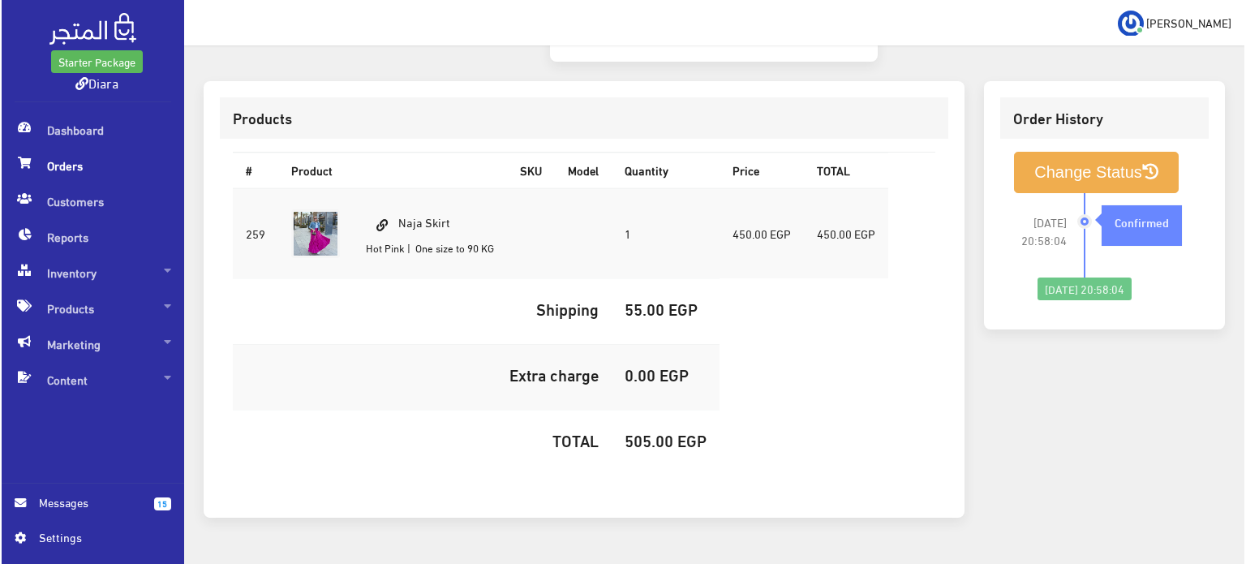
scroll to position [459, 0]
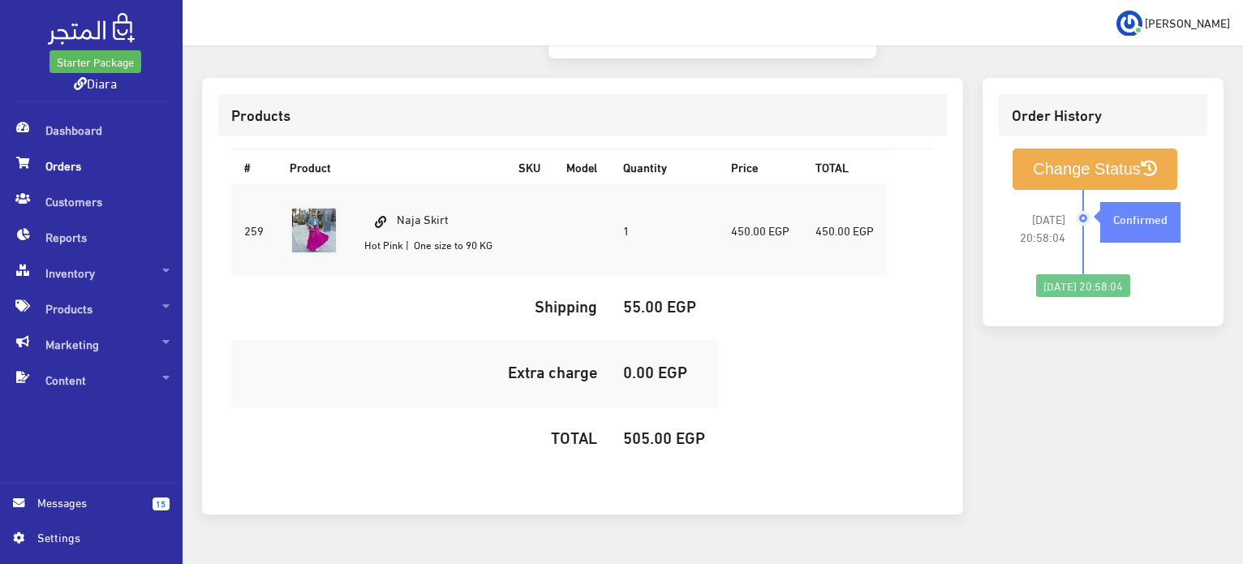
click at [626, 427] on h5 "505.00 EGP" at bounding box center [664, 436] width 82 height 18
copy h5 "505.00"
click at [1049, 148] on button "Change Status" at bounding box center [1094, 168] width 165 height 41
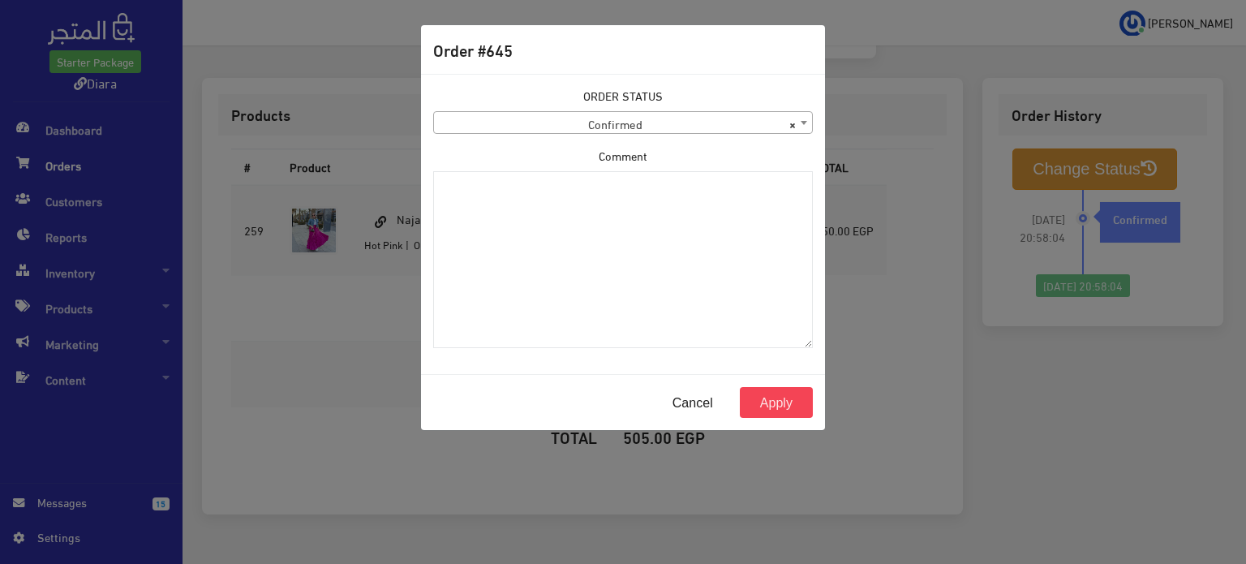
click at [444, 122] on span "× Confirmed" at bounding box center [623, 123] width 378 height 23
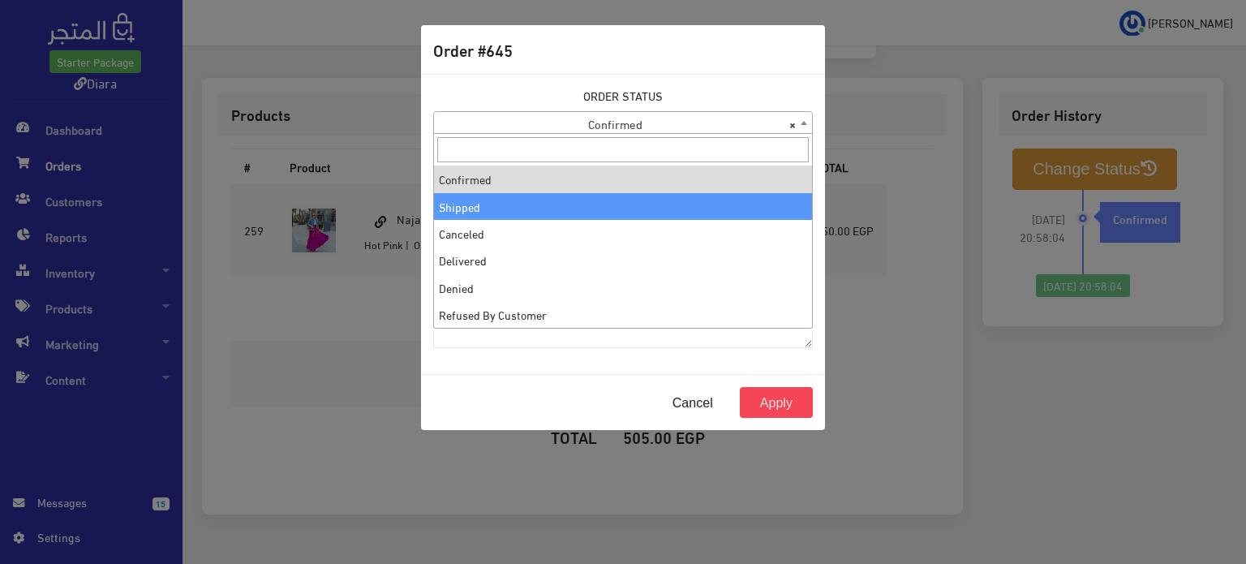
select select "2"
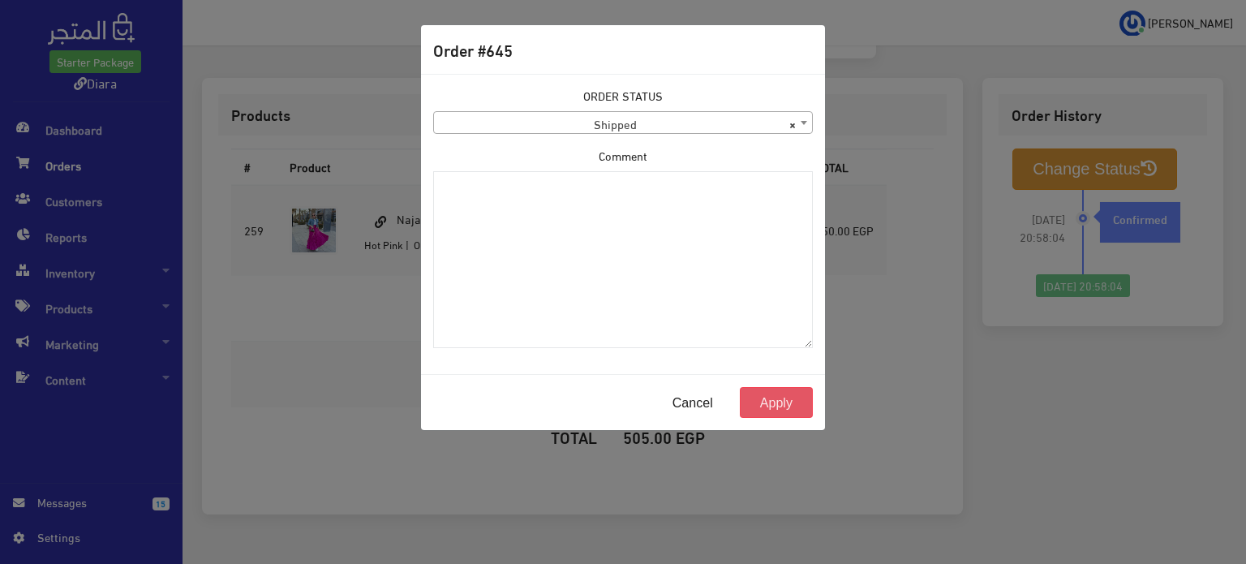
click at [767, 391] on button "Apply" at bounding box center [776, 402] width 73 height 31
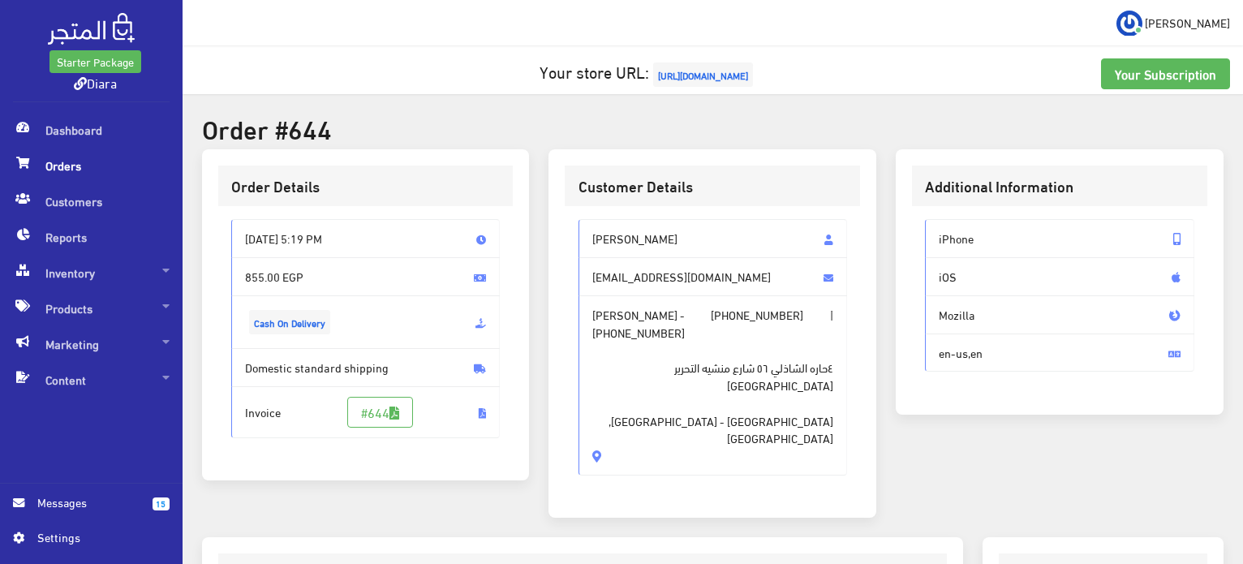
drag, startPoint x: 683, startPoint y: 421, endPoint x: 545, endPoint y: 224, distance: 240.5
click at [545, 224] on div "Customer Details [PERSON_NAME] [EMAIL_ADDRESS][DOMAIN_NAME] [PERSON_NAME] - [PH…" at bounding box center [712, 343] width 347 height 388
copy div "[PERSON_NAME] [EMAIL_ADDRESS][DOMAIN_NAME] [PERSON_NAME] - [PHONE_NUMBER] | [PH…"
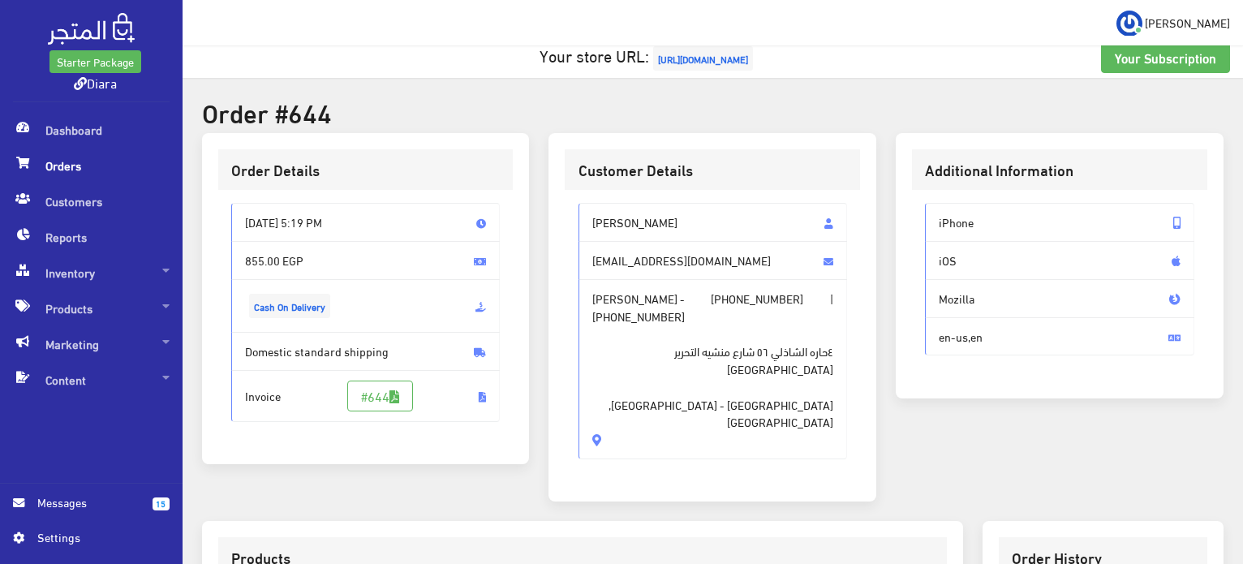
scroll to position [406, 0]
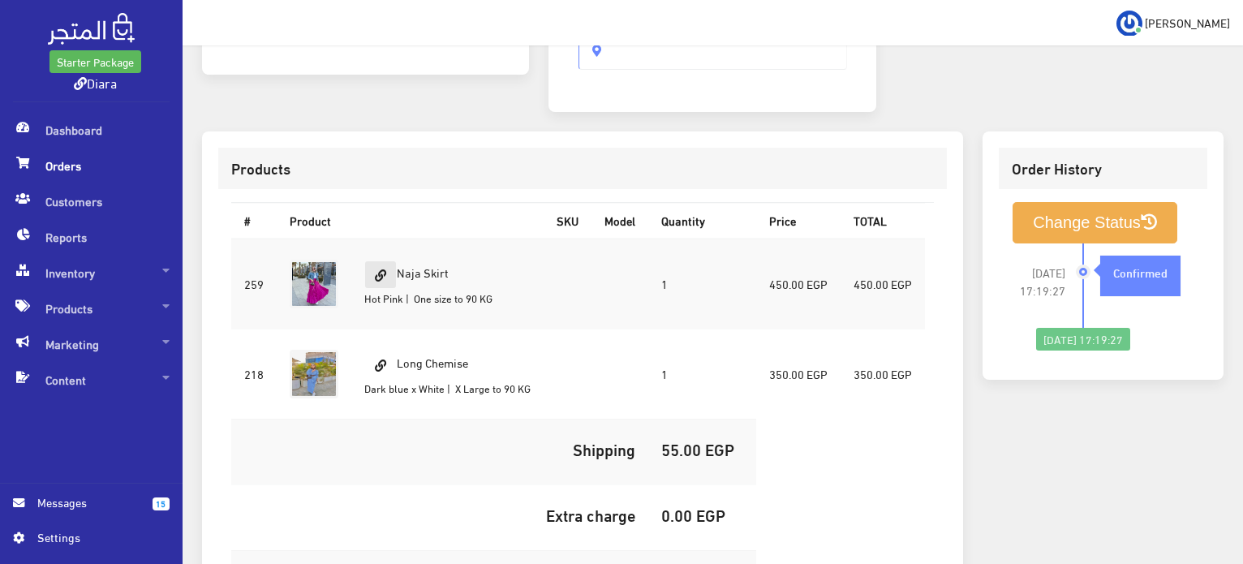
drag, startPoint x: 457, startPoint y: 224, endPoint x: 390, endPoint y: 238, distance: 68.7
click at [390, 238] on td "Naja Skirt Hot Pink | One size to 90 KG" at bounding box center [447, 283] width 192 height 91
copy td "Naja Skirt"
drag, startPoint x: 478, startPoint y: 318, endPoint x: 387, endPoint y: 304, distance: 91.9
click at [387, 328] on td "Long Chemise Dark blue x White | X Large to 90 KG" at bounding box center [447, 373] width 192 height 90
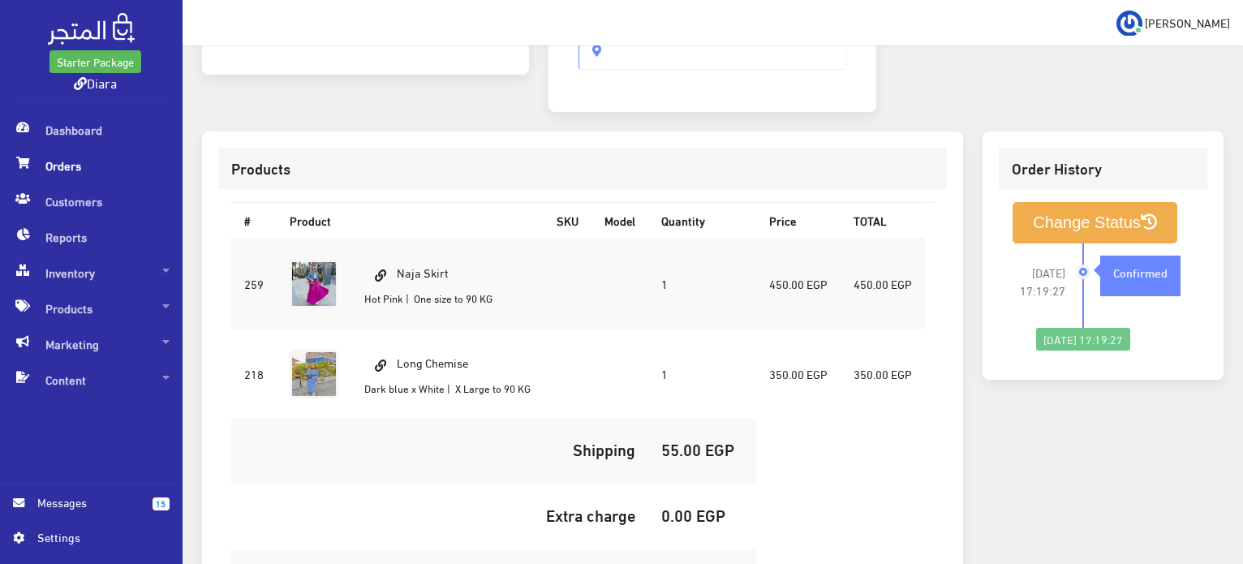
copy td "Long Chemise"
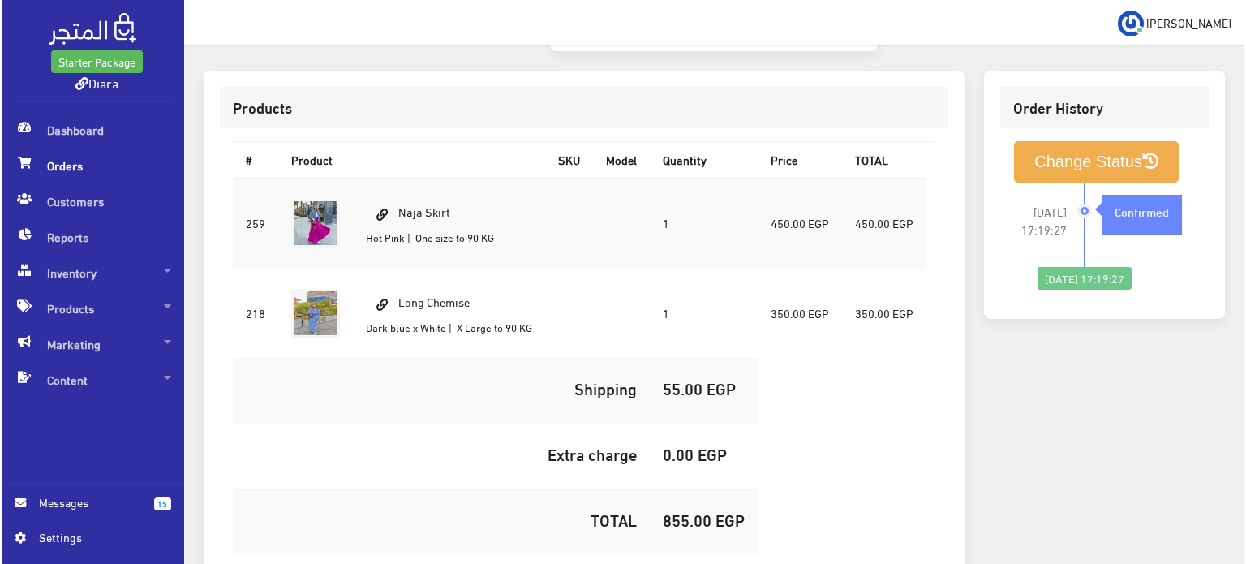
scroll to position [552, 0]
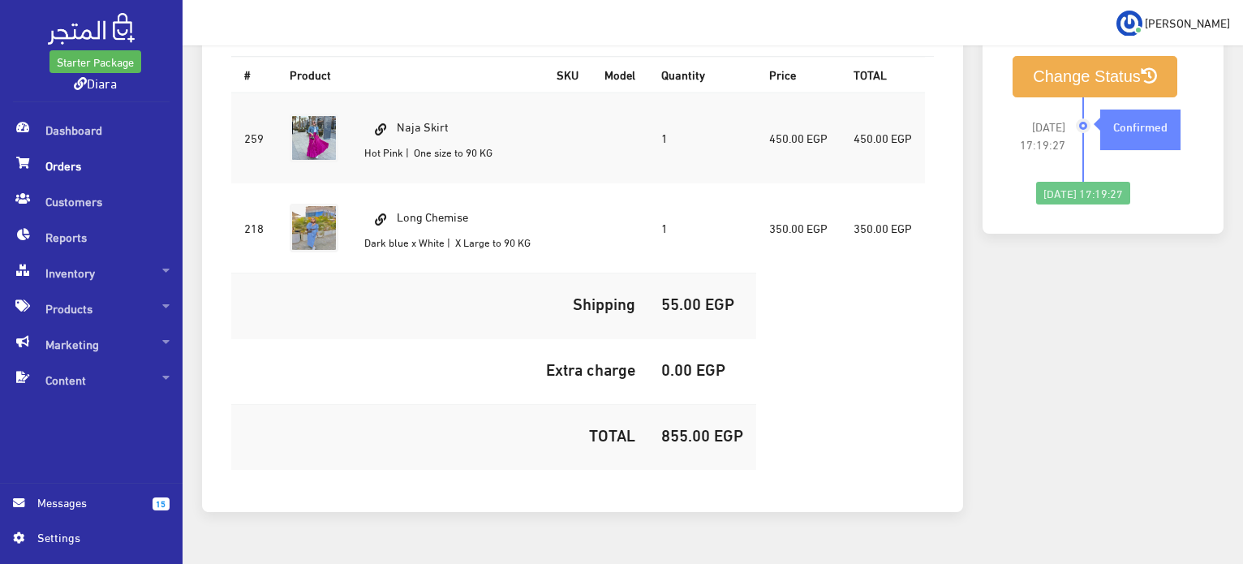
click at [685, 425] on h5 "855.00 EGP" at bounding box center [702, 434] width 82 height 18
copy h5 "855.00"
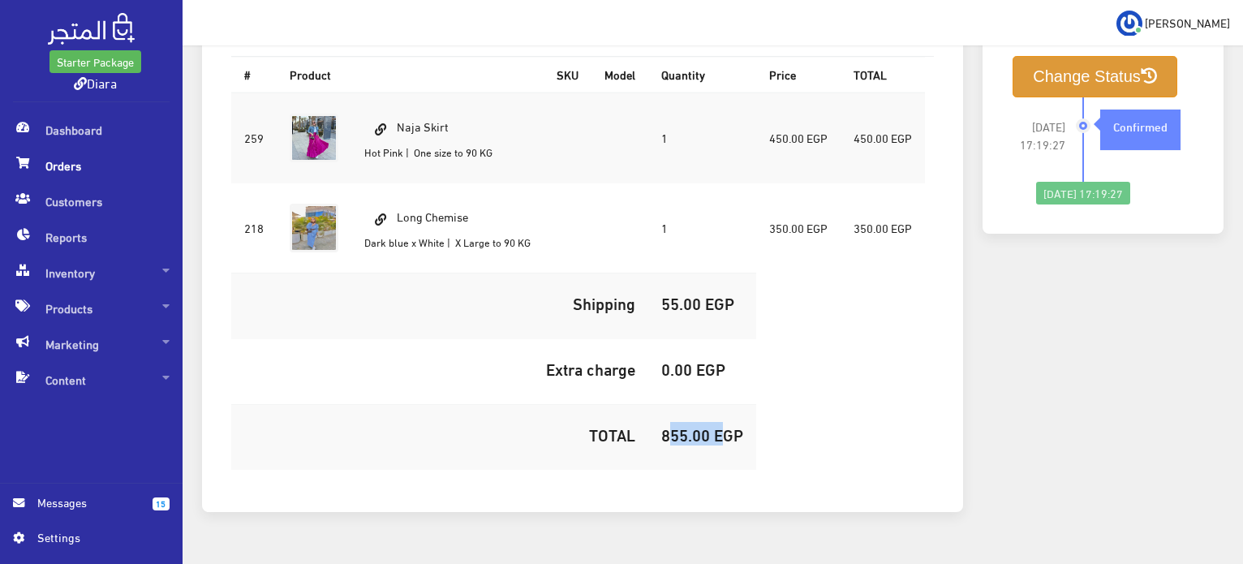
click at [1064, 56] on button "Change Status" at bounding box center [1094, 76] width 165 height 41
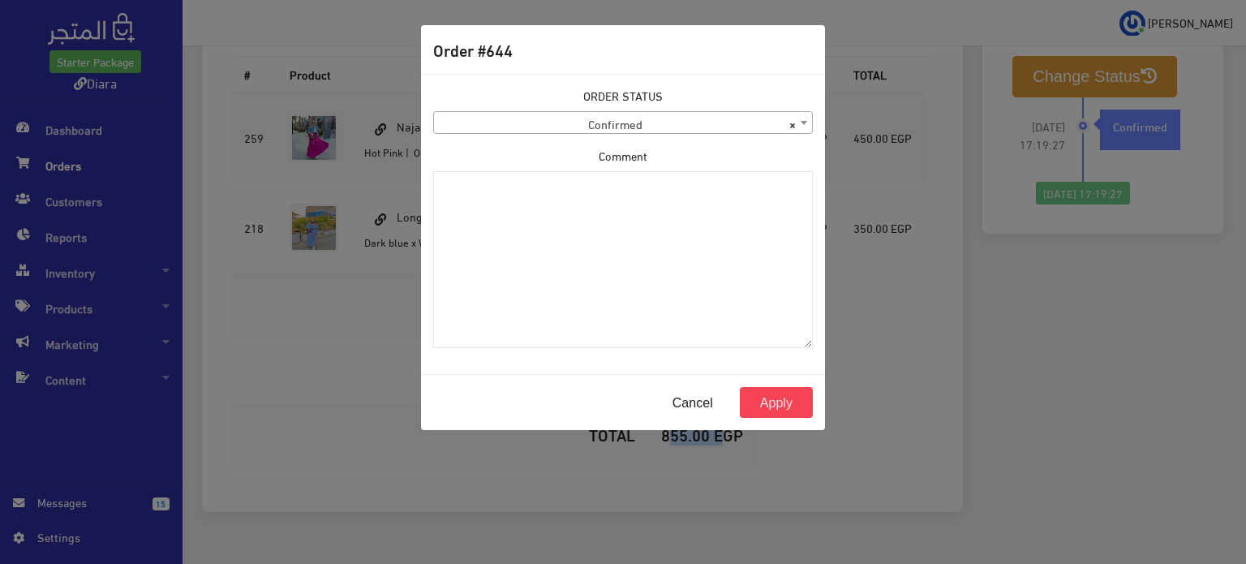
click at [567, 113] on span "× Confirmed" at bounding box center [623, 123] width 378 height 23
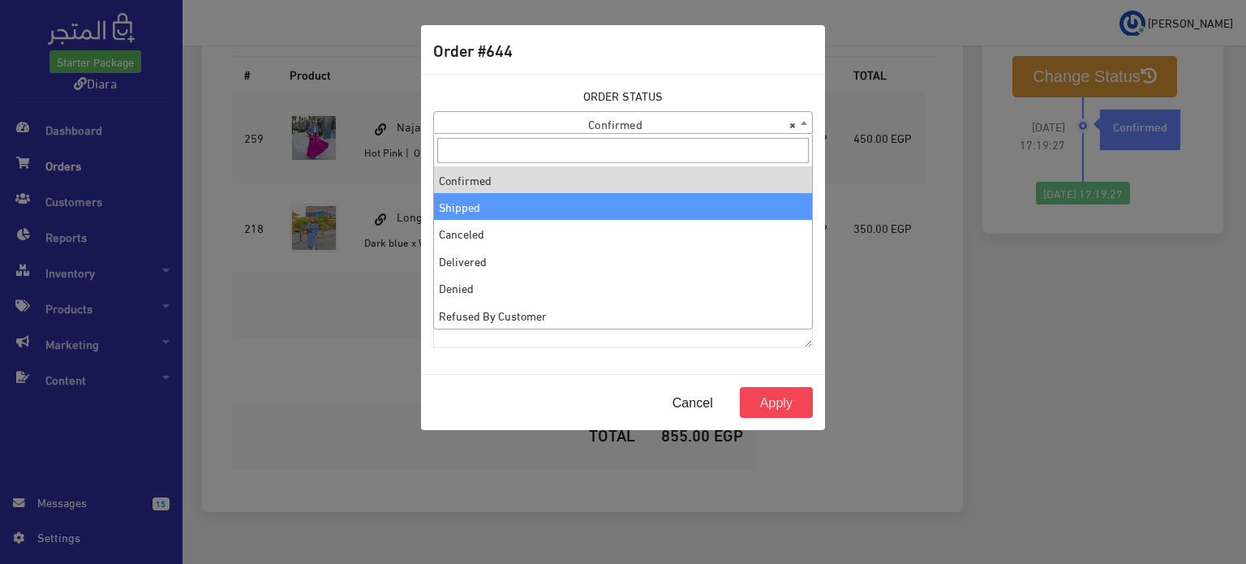
select select "2"
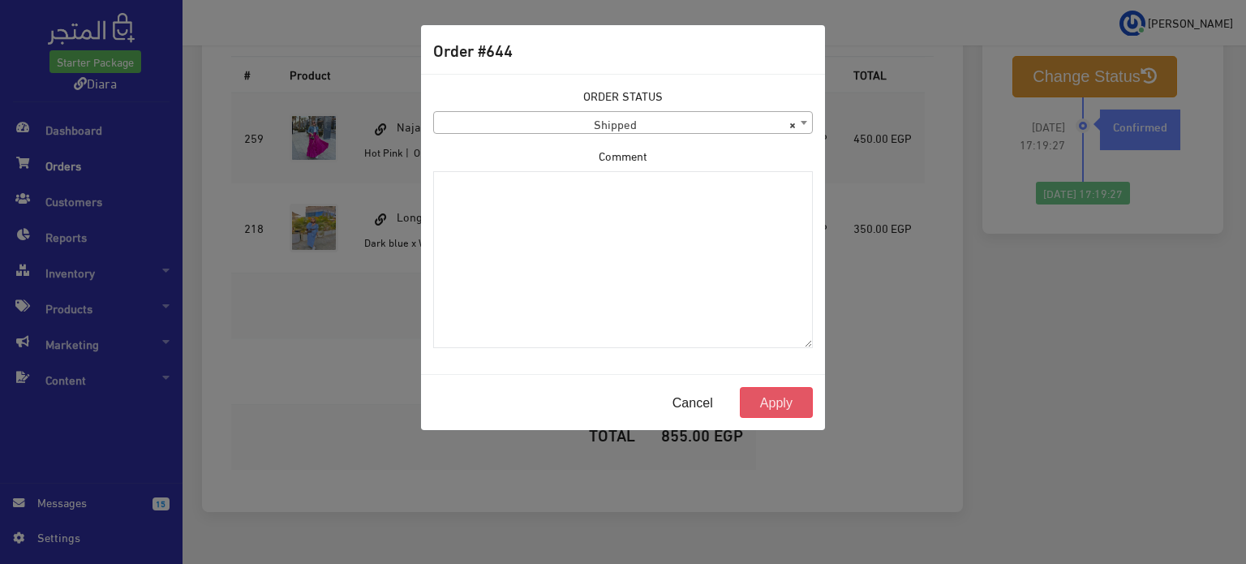
click at [770, 401] on button "Apply" at bounding box center [776, 402] width 73 height 31
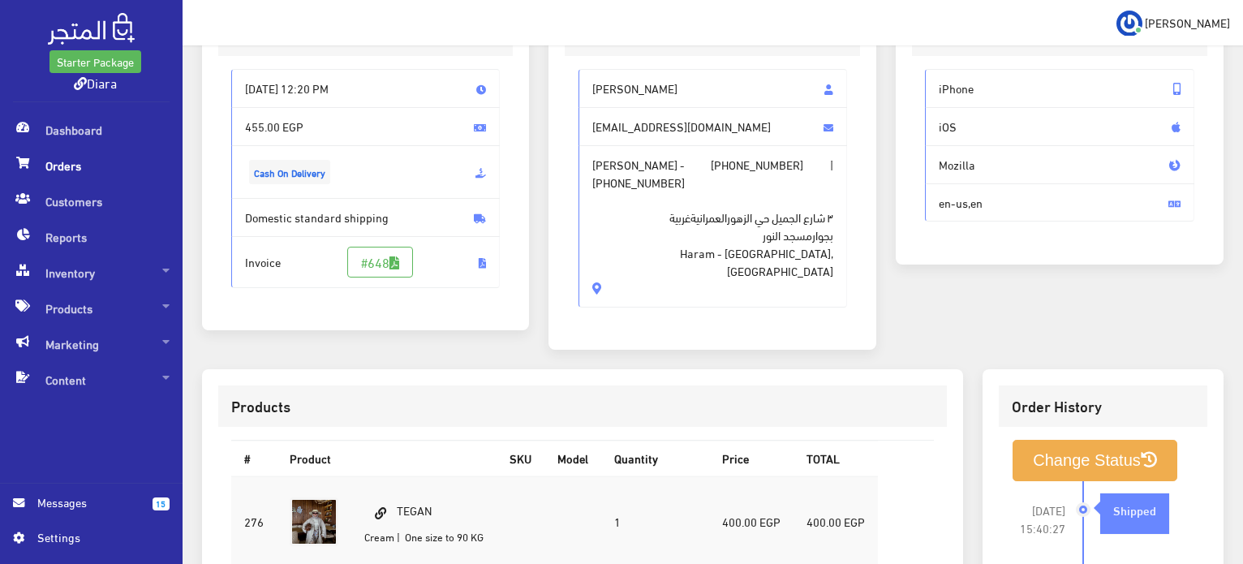
scroll to position [459, 0]
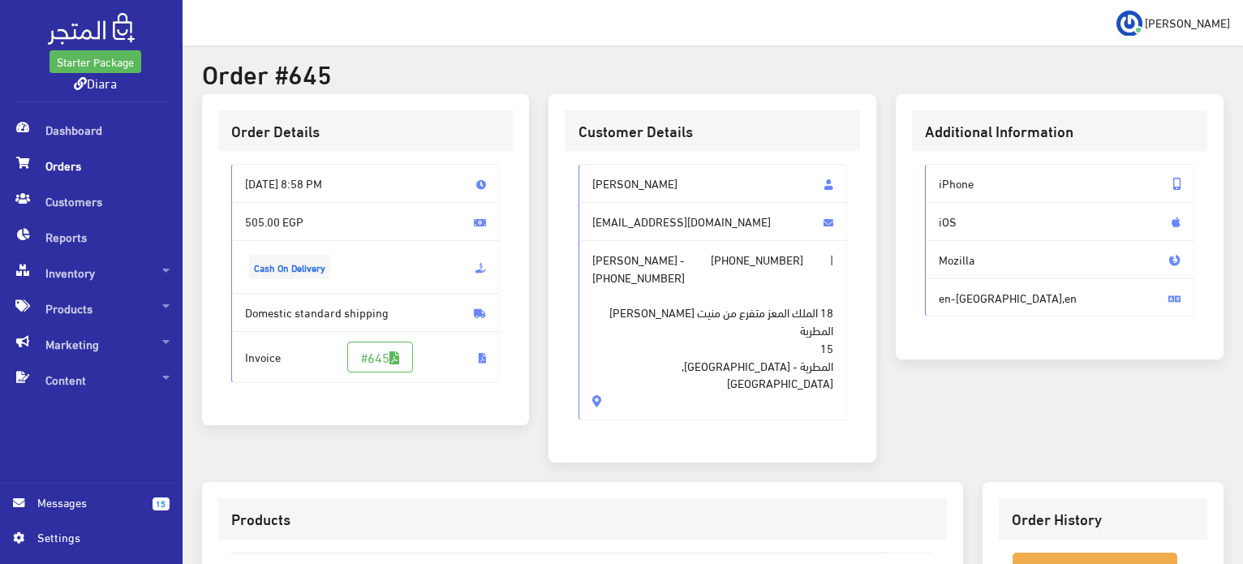
scroll to position [459, 0]
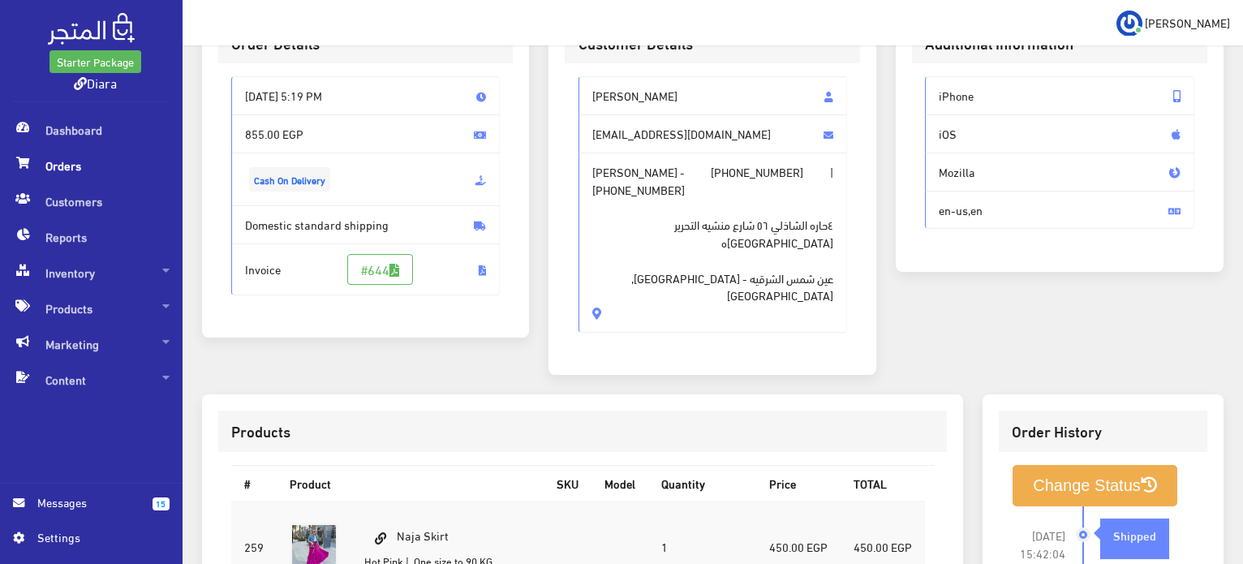
scroll to position [162, 0]
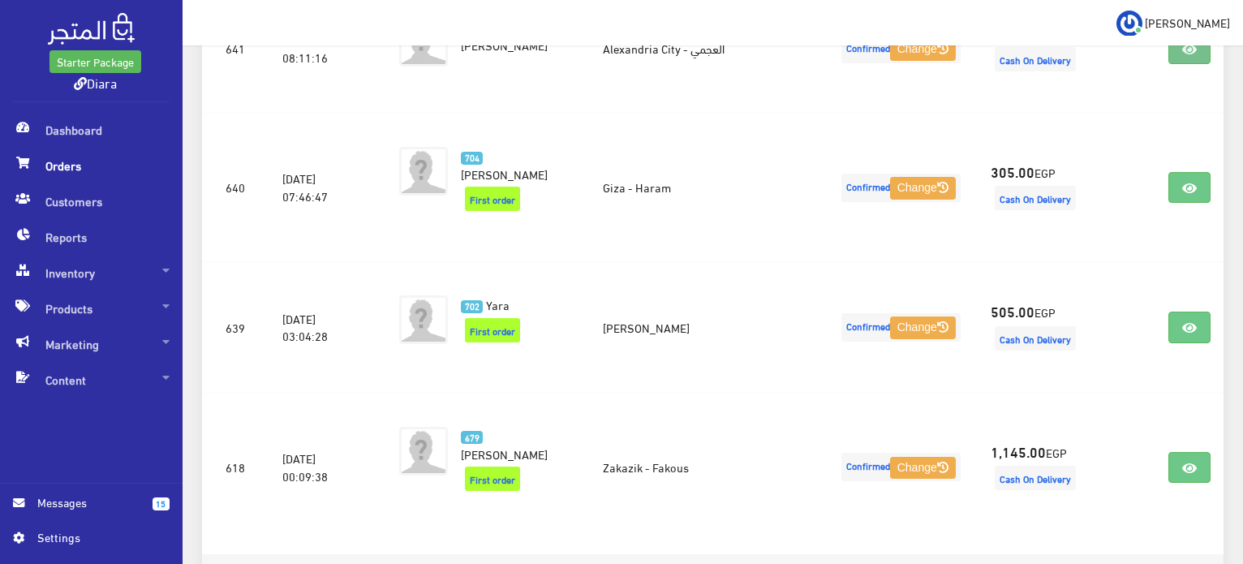
scroll to position [878, 0]
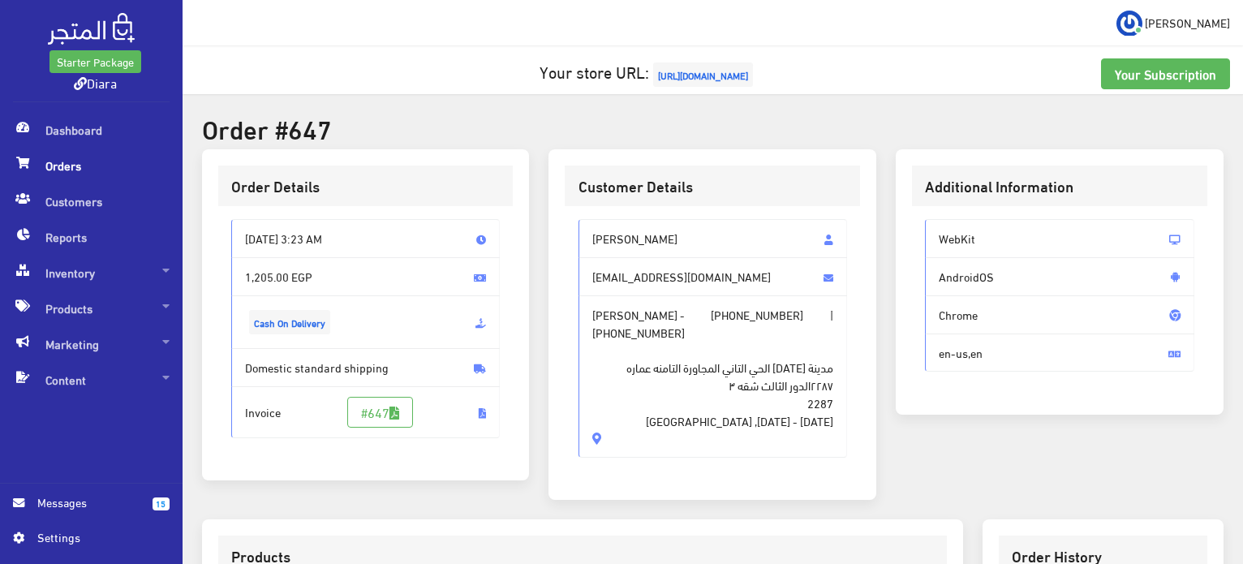
drag, startPoint x: 661, startPoint y: 412, endPoint x: 581, endPoint y: 243, distance: 187.6
click at [581, 243] on div "زينب هاشم zainabswify@gmail.com زينب هاشم - +201286214214 | +201286214214 مدينة…" at bounding box center [712, 338] width 269 height 238
copy div "زينب هاشم zainabswify@gmail.com زينب هاشم - +201286214214 | +201286214214 مدينة…"
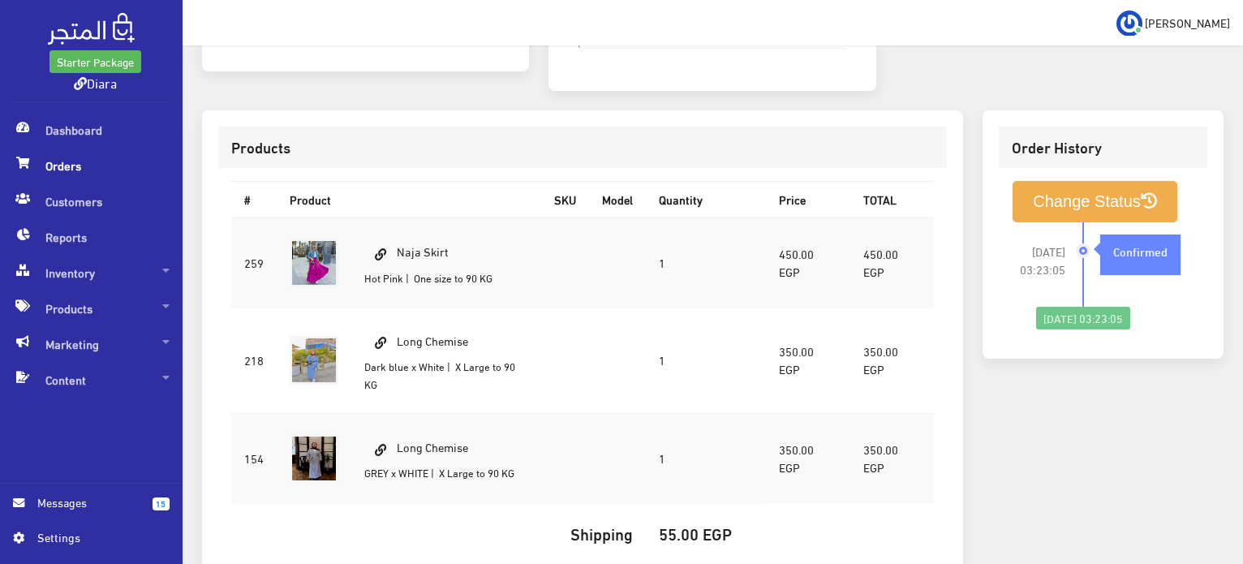
scroll to position [406, 0]
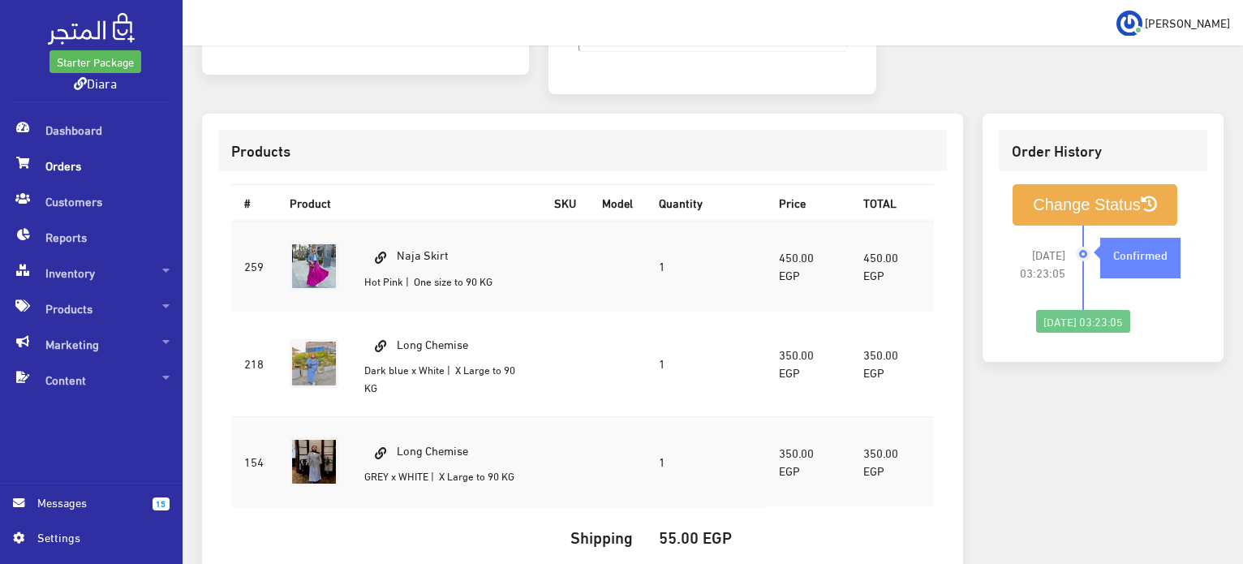
drag, startPoint x: 461, startPoint y: 227, endPoint x: 374, endPoint y: 218, distance: 87.2
click at [374, 221] on td "Naja Skirt Hot Pink | One size to 90 KG" at bounding box center [446, 266] width 190 height 91
copy td "Naja Skirt"
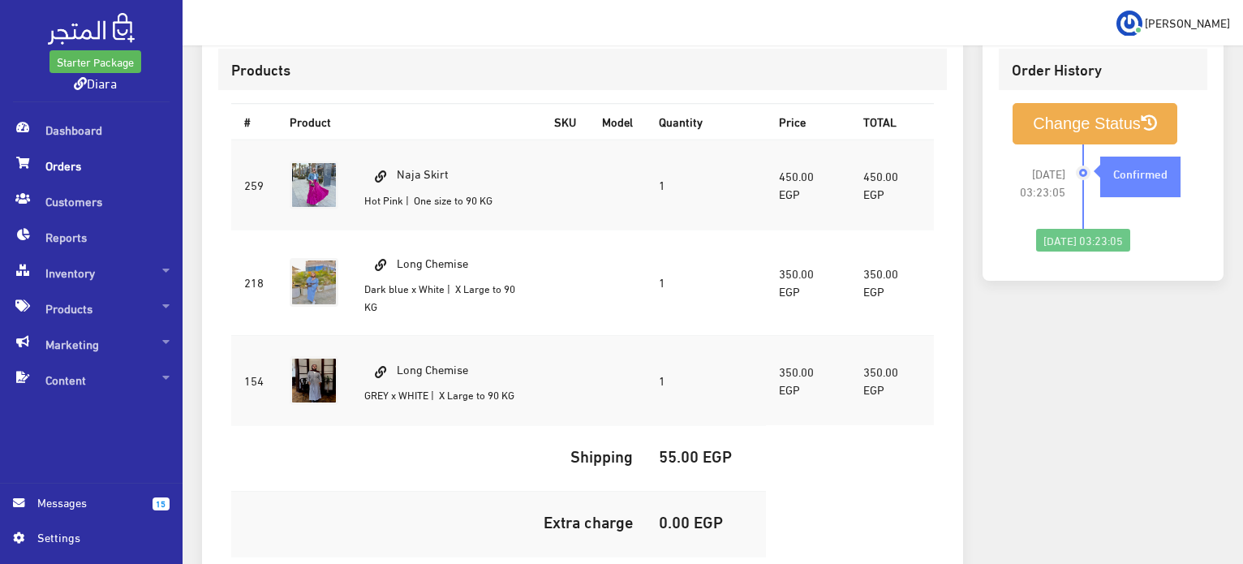
scroll to position [568, 0]
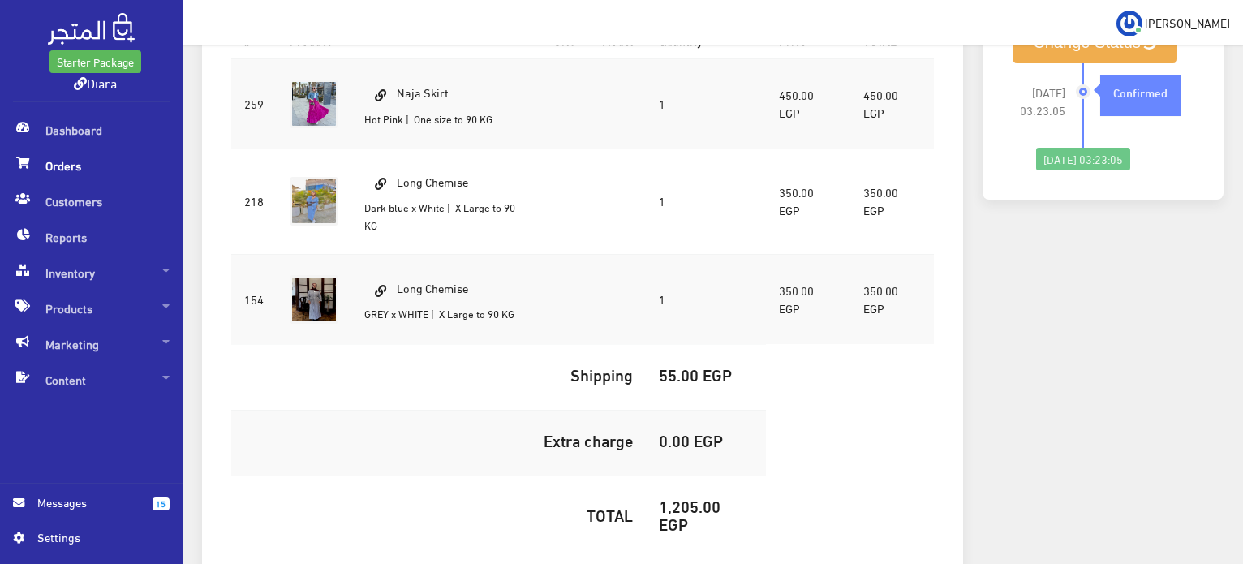
click at [681, 496] on h5 "1,205.00 EGP" at bounding box center [706, 514] width 94 height 36
click at [685, 496] on h5 "1,205.00 EGP" at bounding box center [706, 514] width 94 height 36
copy h5 "1,205.00"
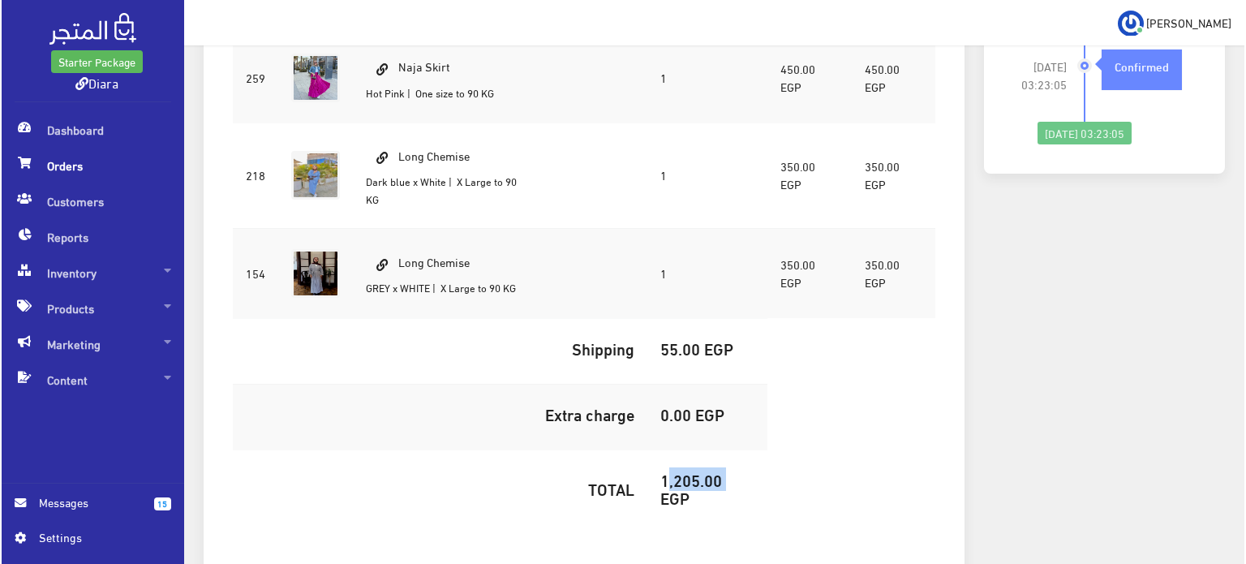
scroll to position [269, 0]
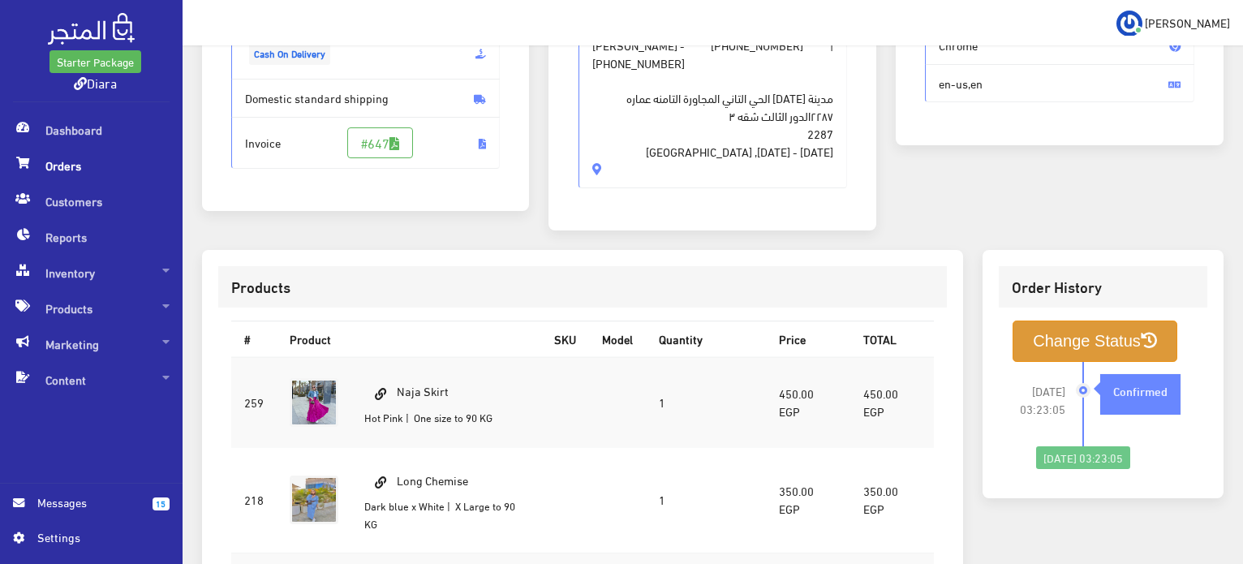
click at [1066, 330] on button "Change Status" at bounding box center [1094, 340] width 165 height 41
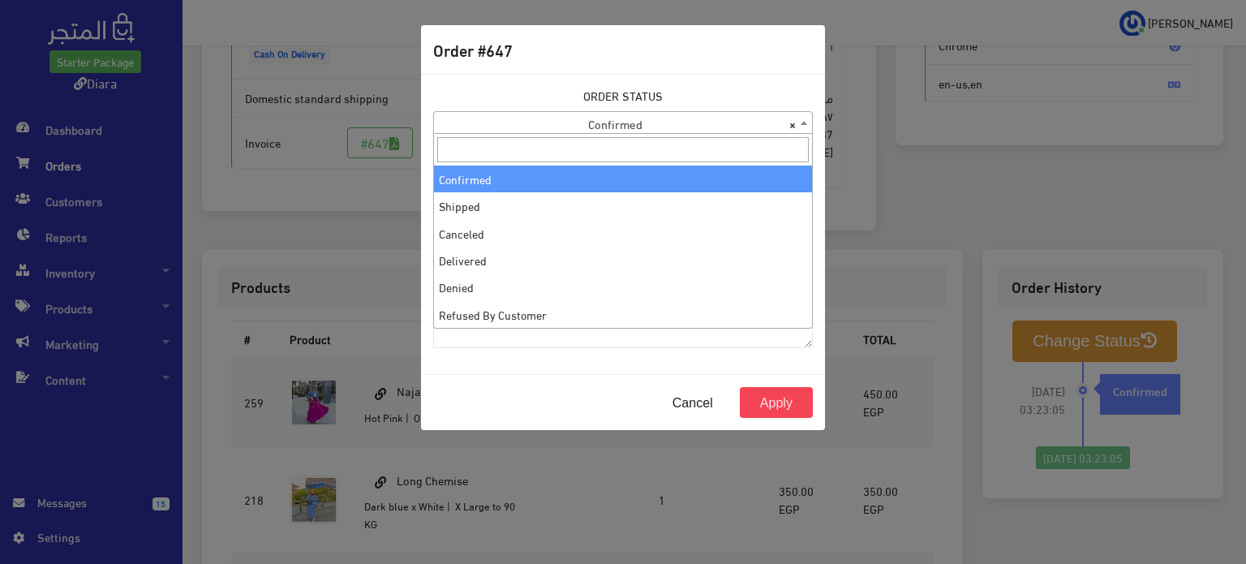
click at [556, 123] on span "× Confirmed" at bounding box center [623, 123] width 378 height 23
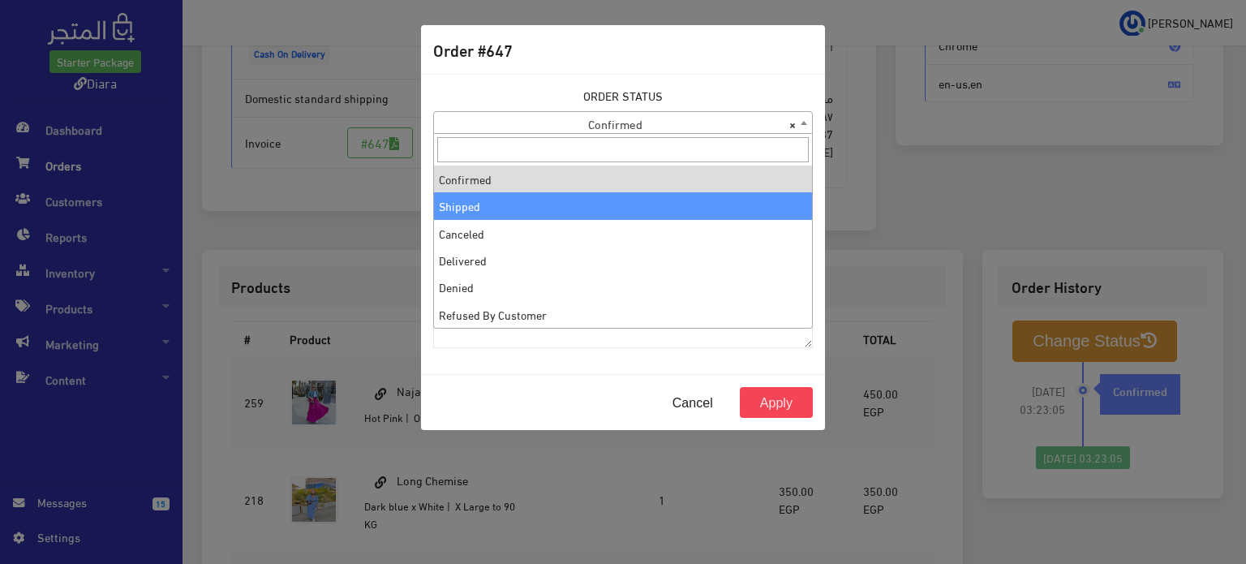
select select "2"
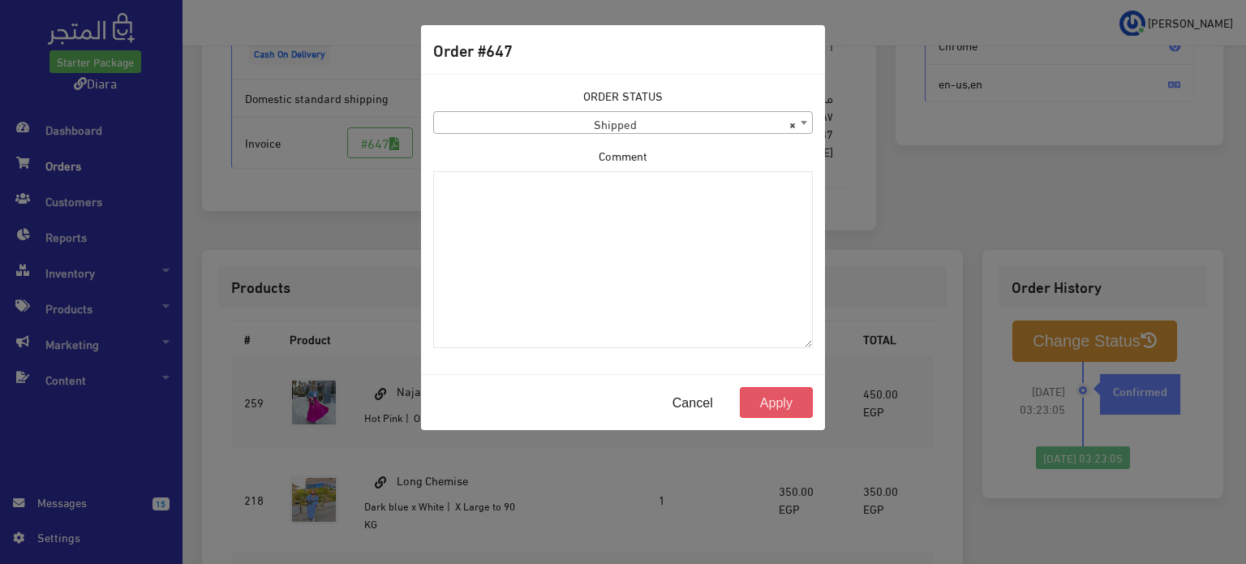
click at [771, 411] on button "Apply" at bounding box center [776, 402] width 73 height 31
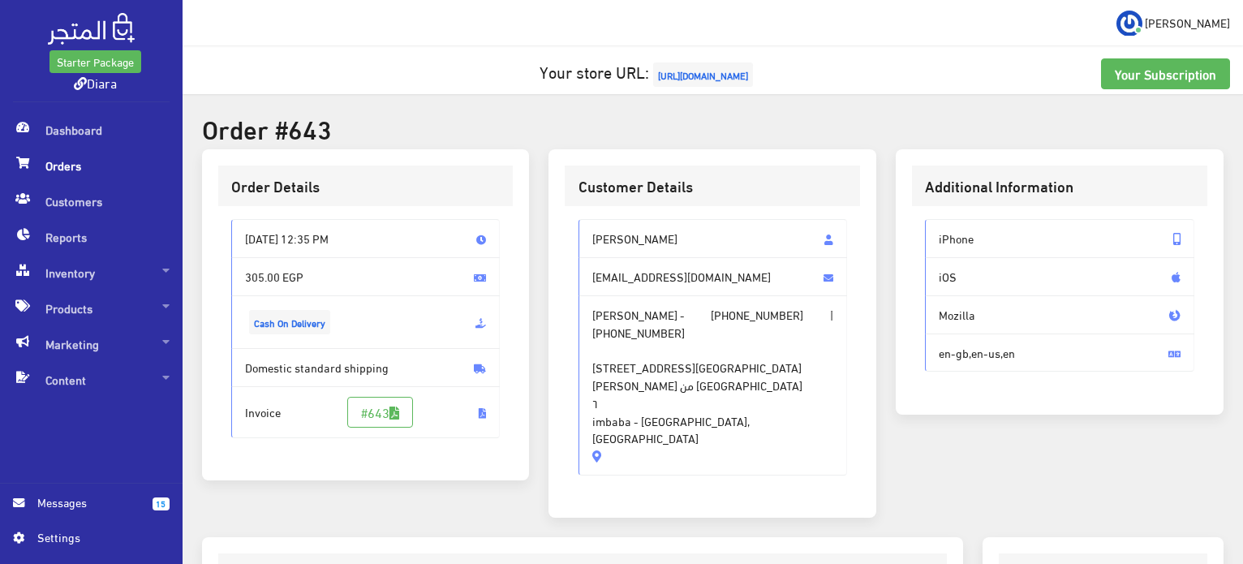
drag, startPoint x: 723, startPoint y: 428, endPoint x: 576, endPoint y: 219, distance: 255.6
click at [577, 219] on div "ROWAN SHAWKY rowanshawky22@gmail.com ROWAN SHAWKY - +201144746634 | +2011447466…" at bounding box center [712, 353] width 295 height 295
copy div "ROWAN SHAWKY rowanshawky22@gmail.com ROWAN SHAWKY - +201144746634 | +2011447466…"
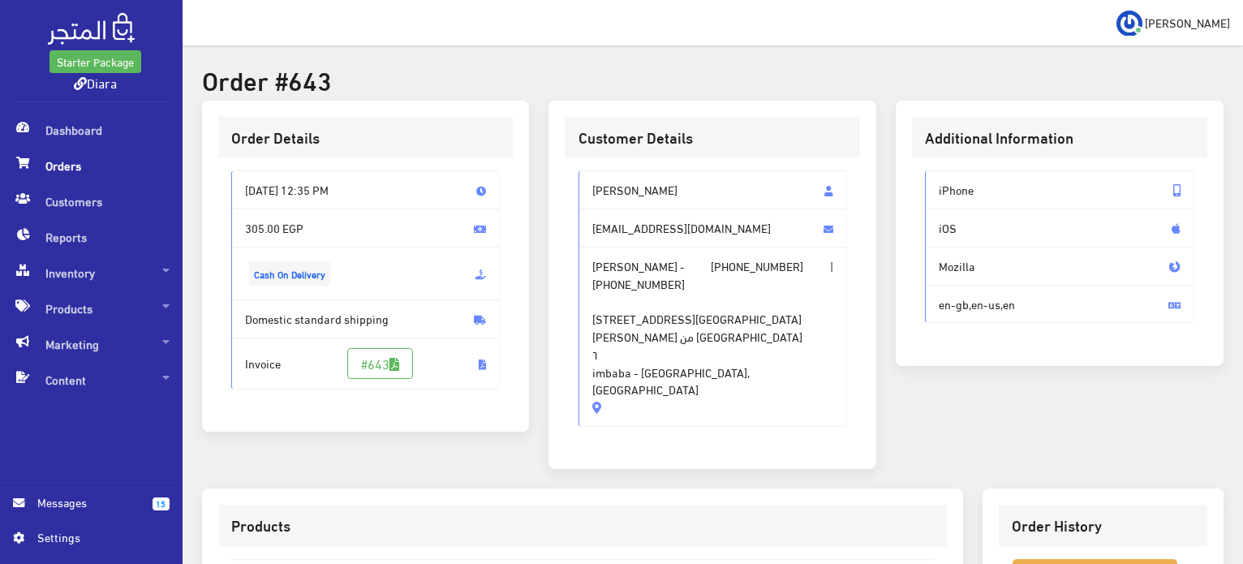
scroll to position [480, 0]
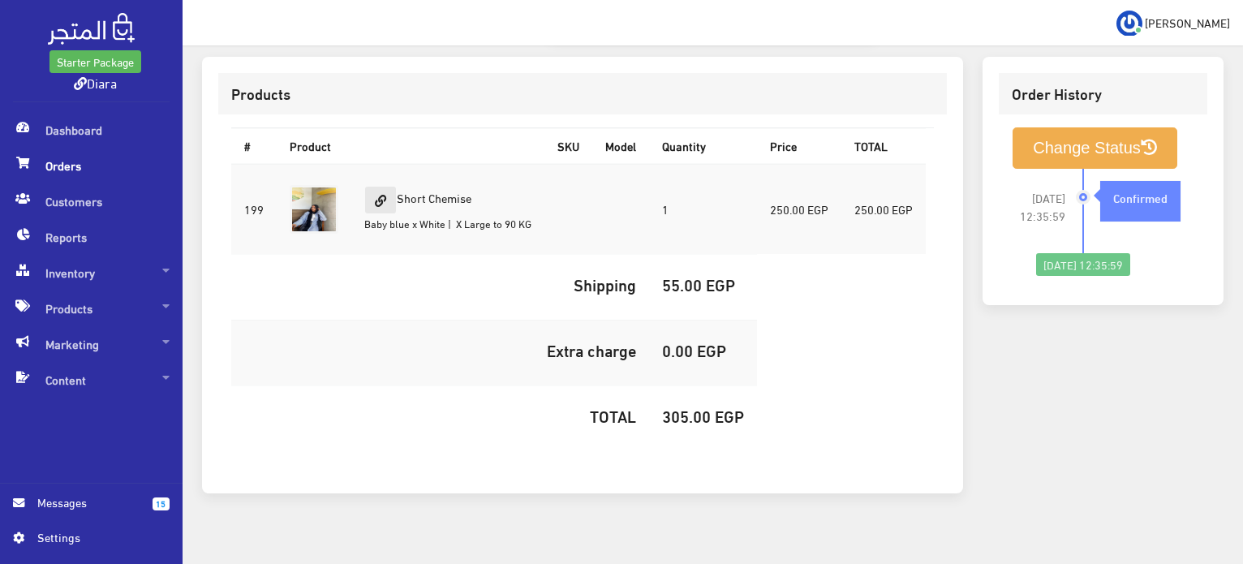
drag, startPoint x: 504, startPoint y: 178, endPoint x: 393, endPoint y: 178, distance: 111.9
click at [393, 179] on td "Short Chemise Baby blue x White | X Large to 90 KG" at bounding box center [447, 209] width 193 height 91
copy td "Short Chemise"
click at [695, 416] on td "305.00 EGP" at bounding box center [703, 418] width 108 height 66
click at [700, 406] on h5 "305.00 EGP" at bounding box center [703, 415] width 82 height 18
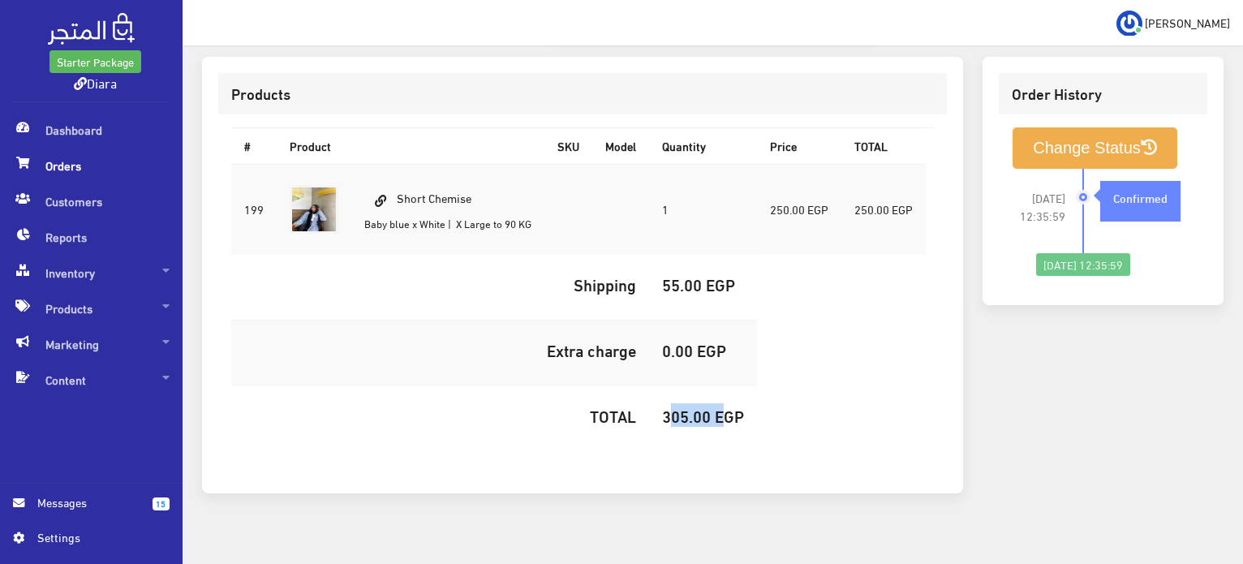
click at [700, 406] on h5 "305.00 EGP" at bounding box center [703, 415] width 82 height 18
copy h5 "305.00"
click at [1060, 148] on button "Change Status" at bounding box center [1094, 147] width 165 height 41
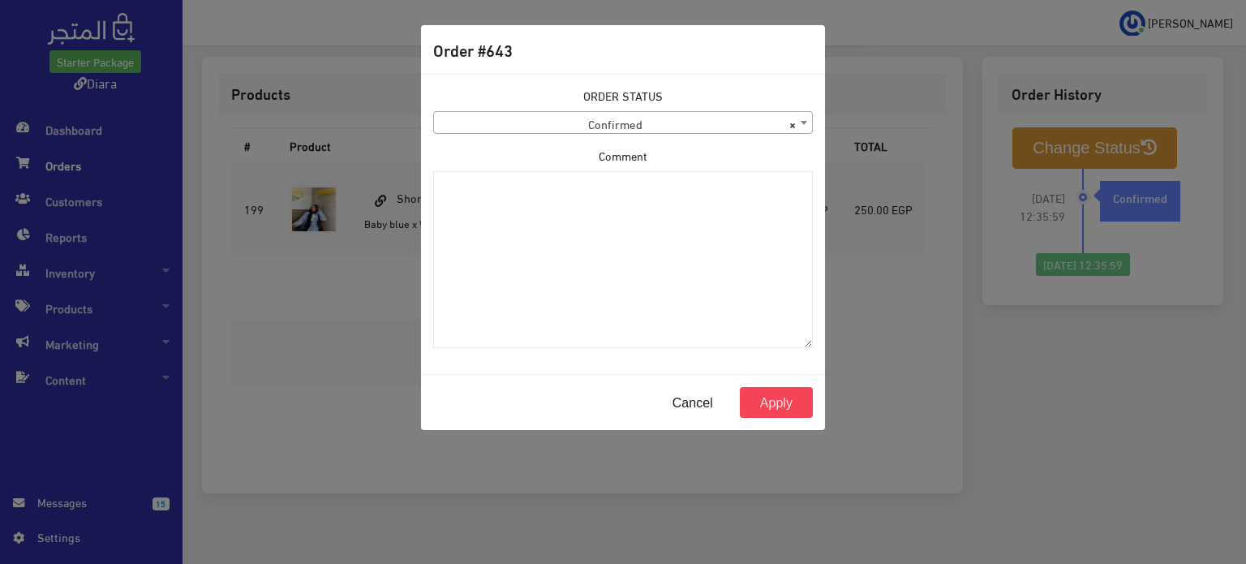
click at [567, 116] on span "× Confirmed" at bounding box center [623, 123] width 378 height 23
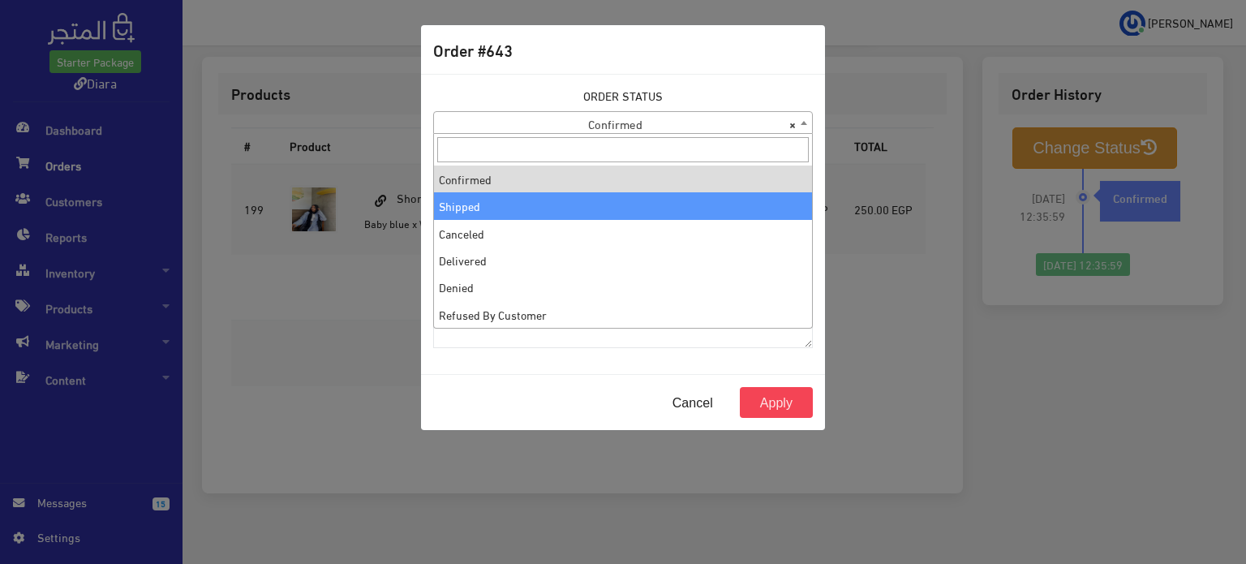
select select "2"
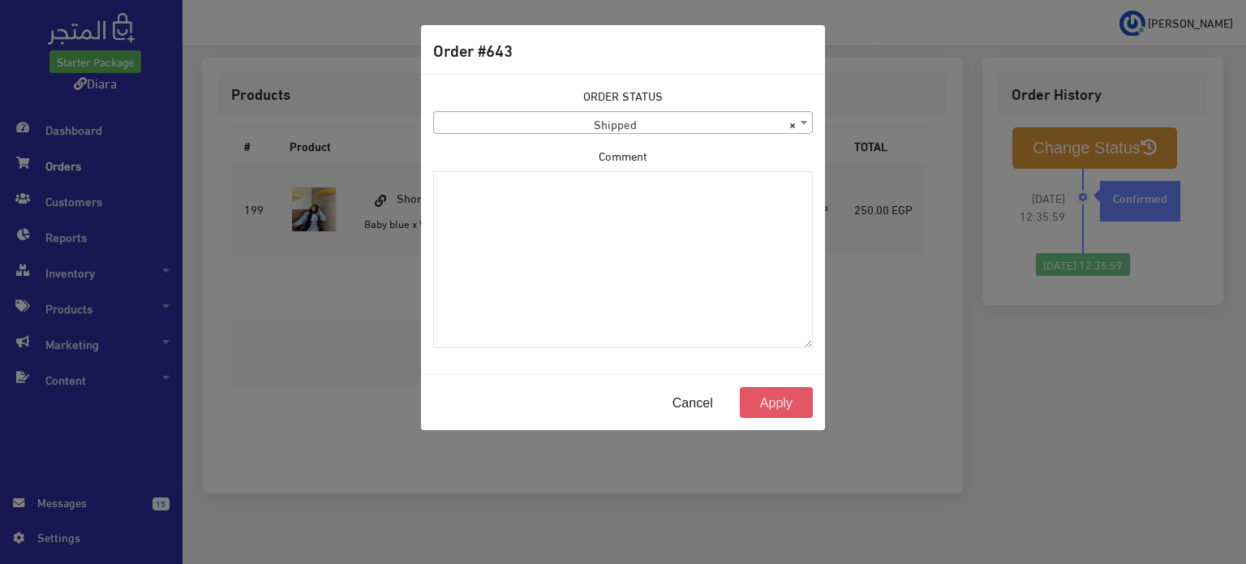
click at [784, 397] on button "Apply" at bounding box center [776, 402] width 73 height 31
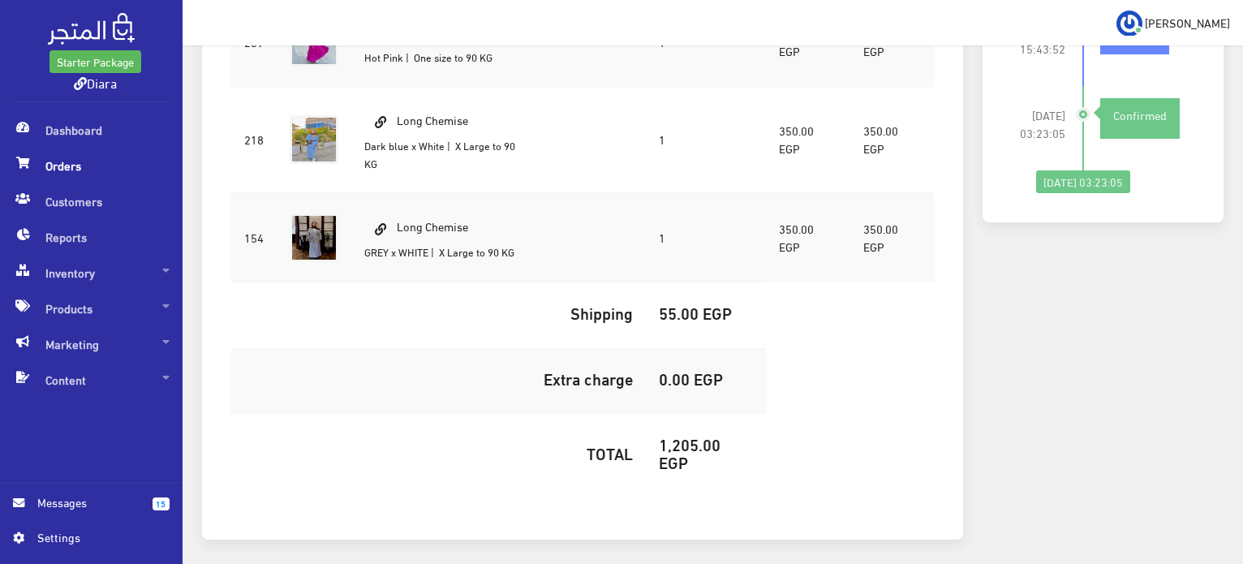
scroll to position [513, 0]
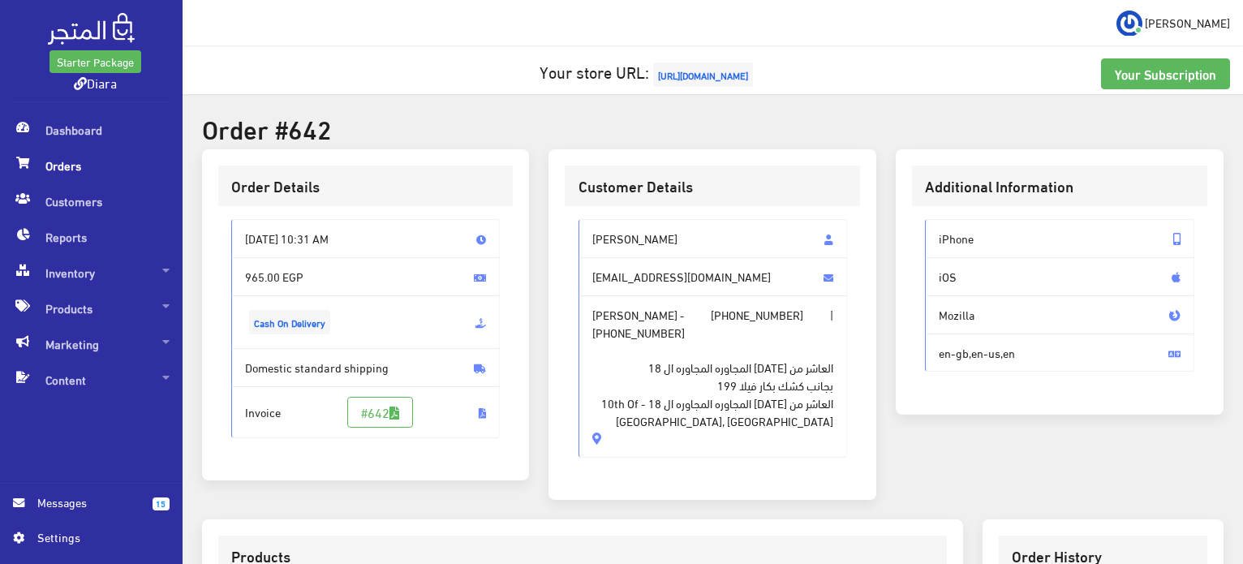
drag, startPoint x: 633, startPoint y: 327, endPoint x: 534, endPoint y: 204, distance: 158.1
click at [534, 204] on div "Order Details Thu, Oct 2, 2025 10:31 AM 965.00 EGP Cash On Delivery Invoice" at bounding box center [712, 334] width 1041 height 371
click at [628, 295] on span "Rana Mohamed - +201060235914 | +201060235914 العاشر من رمضان المجاوره المجاوره …" at bounding box center [712, 376] width 269 height 162
drag, startPoint x: 723, startPoint y: 428, endPoint x: 584, endPoint y: 238, distance: 236.2
click at [584, 238] on div "Rana Mohamed ranamohamed05@gmail.com Rana Mohamed - +201060235914 | +2010602359…" at bounding box center [712, 338] width 269 height 238
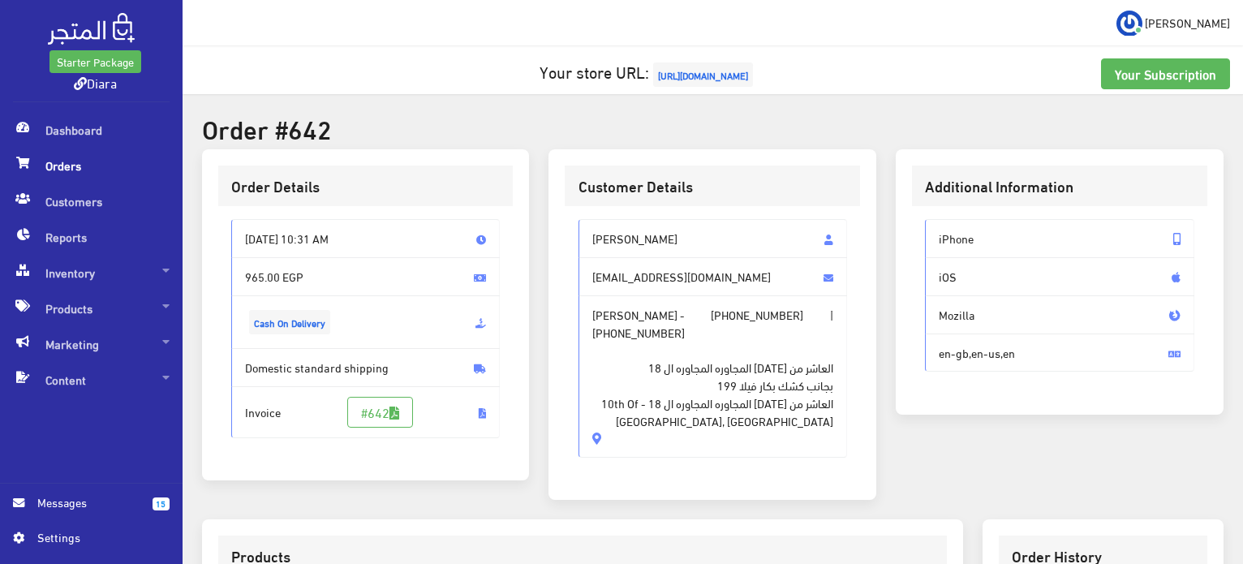
copy div "Rana Mohamed ranamohamed05@gmail.com Rana Mohamed - +201060235914 | +2010602359…"
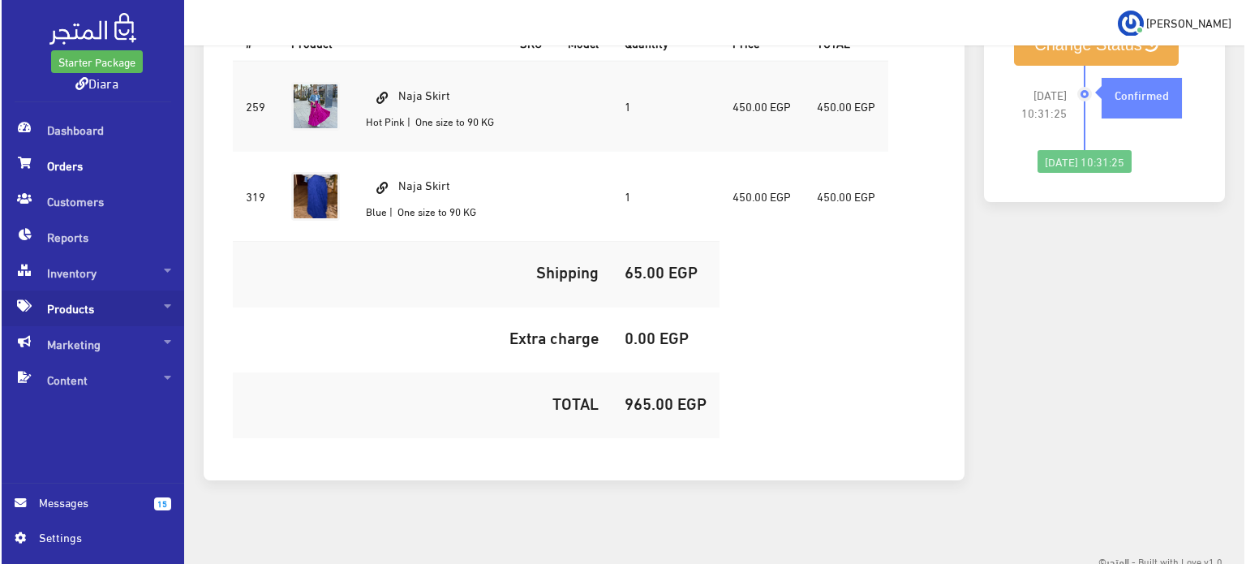
scroll to position [569, 0]
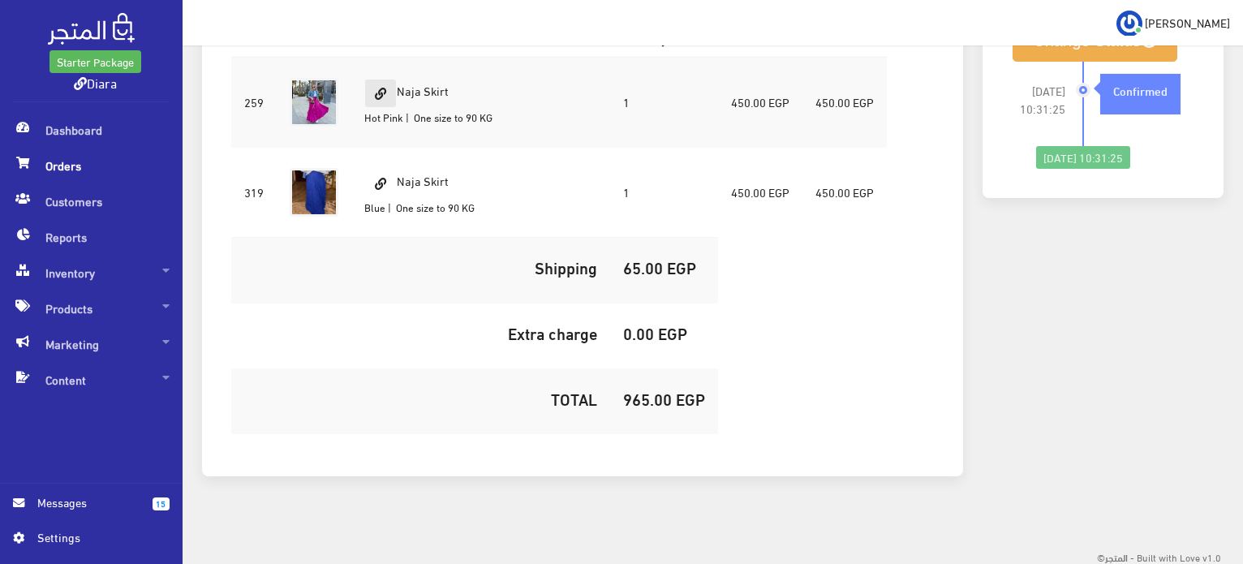
drag, startPoint x: 469, startPoint y: 100, endPoint x: 396, endPoint y: 98, distance: 73.0
click at [396, 98] on td "Naja Skirt Hot Pink | One size to 90 KG" at bounding box center [428, 102] width 154 height 91
copy td "Naja Skirt"
click at [633, 399] on h5 "965.00 EGP" at bounding box center [664, 398] width 82 height 18
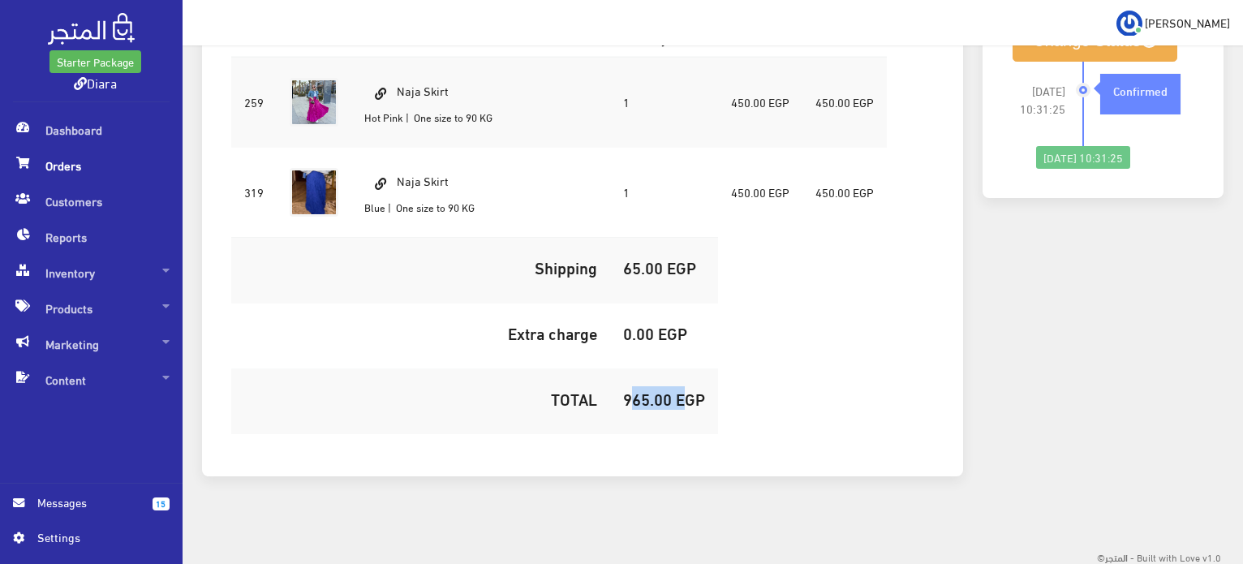
copy h5 "965.00"
click at [1082, 54] on button "Change Status" at bounding box center [1094, 40] width 165 height 41
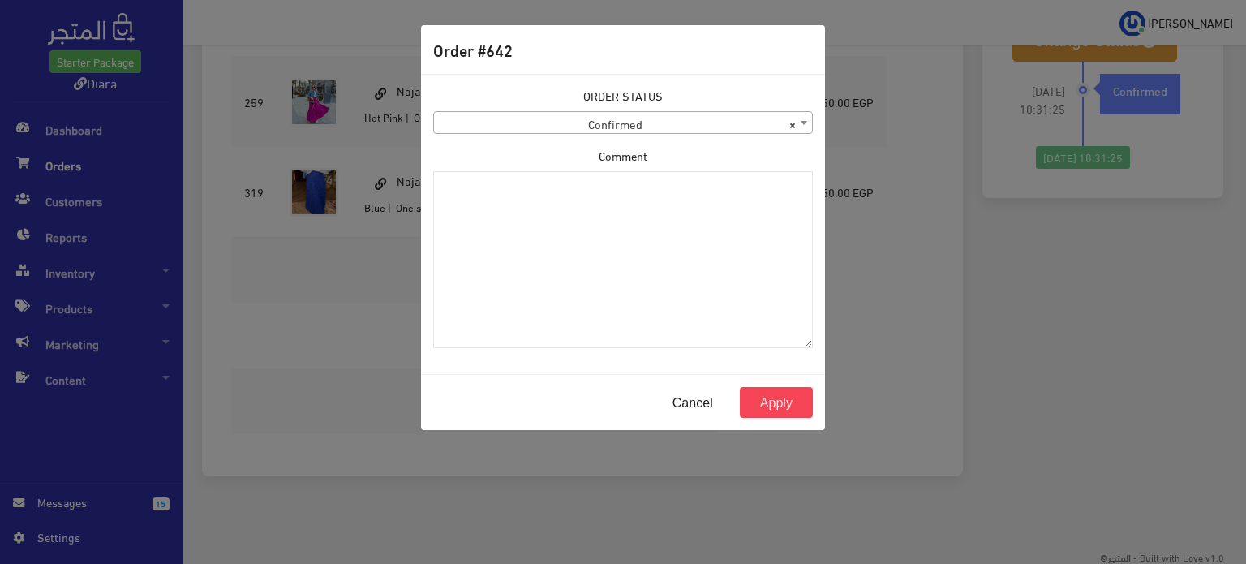
click at [595, 127] on span "× Confirmed" at bounding box center [623, 123] width 378 height 23
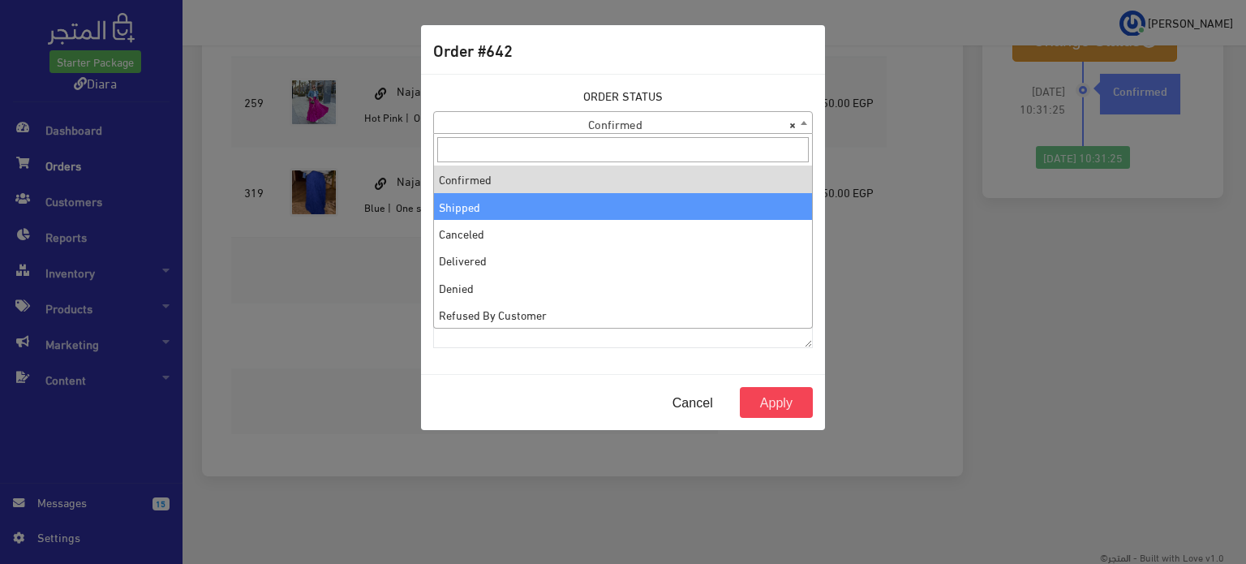
select select "2"
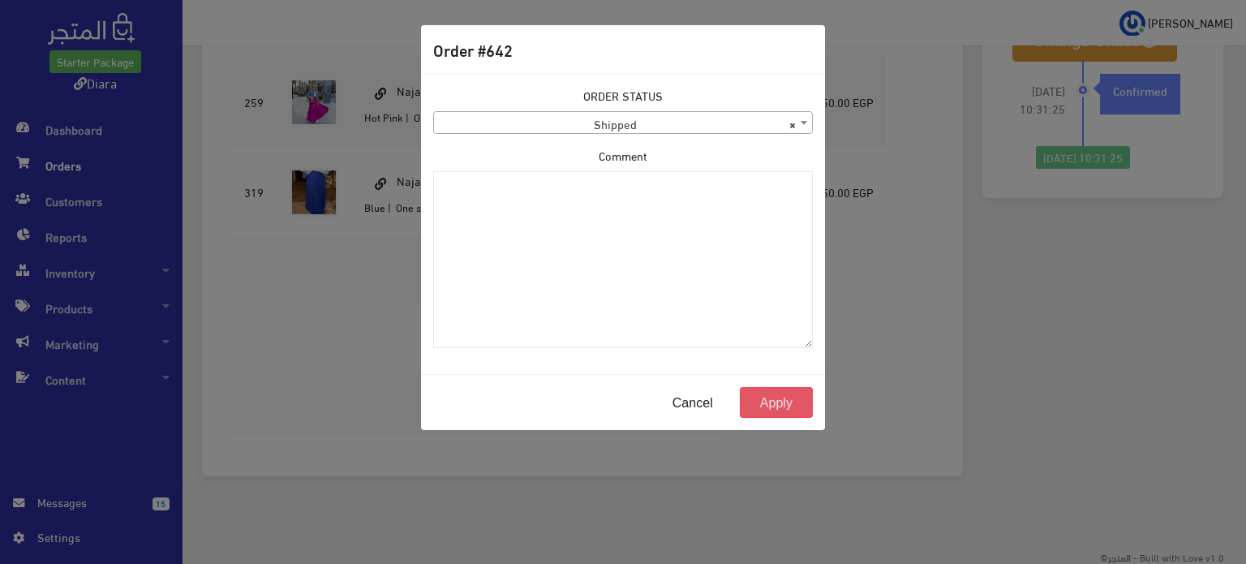
click at [798, 399] on button "Apply" at bounding box center [776, 402] width 73 height 31
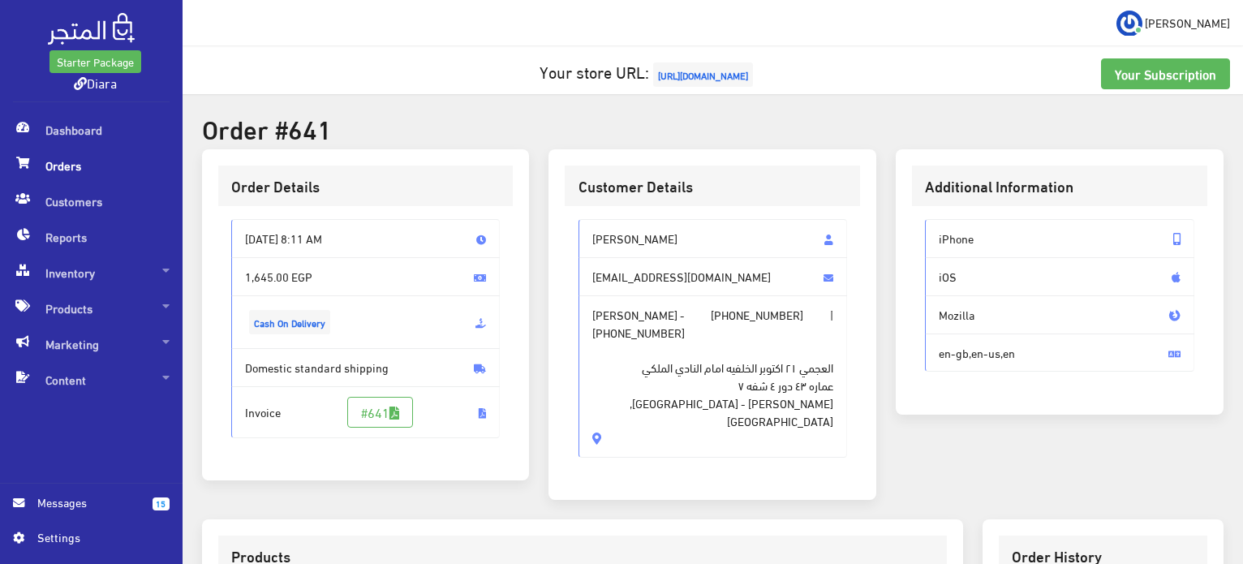
drag, startPoint x: 620, startPoint y: 397, endPoint x: 581, endPoint y: 242, distance: 159.7
click at [581, 242] on div "[PERSON_NAME] [EMAIL_ADDRESS][DOMAIN_NAME] [PERSON_NAME] - [PHONE_NUMBER] | [PH…" at bounding box center [712, 338] width 269 height 238
copy div "[PERSON_NAME] [EMAIL_ADDRESS][DOMAIN_NAME] [PERSON_NAME] - [PHONE_NUMBER] | [PH…"
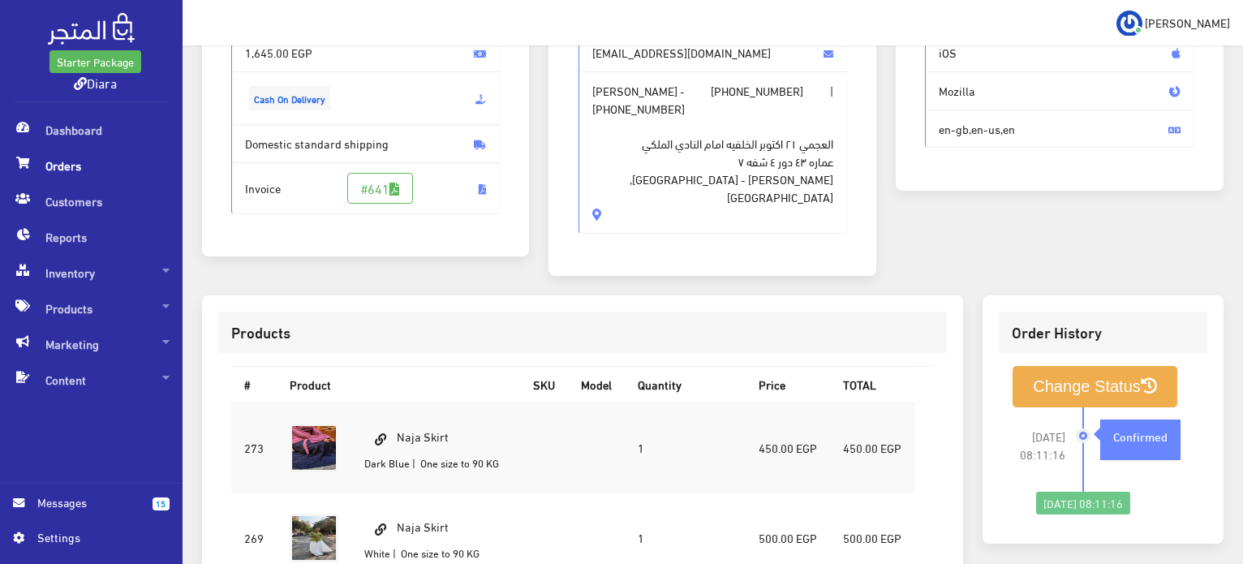
scroll to position [243, 0]
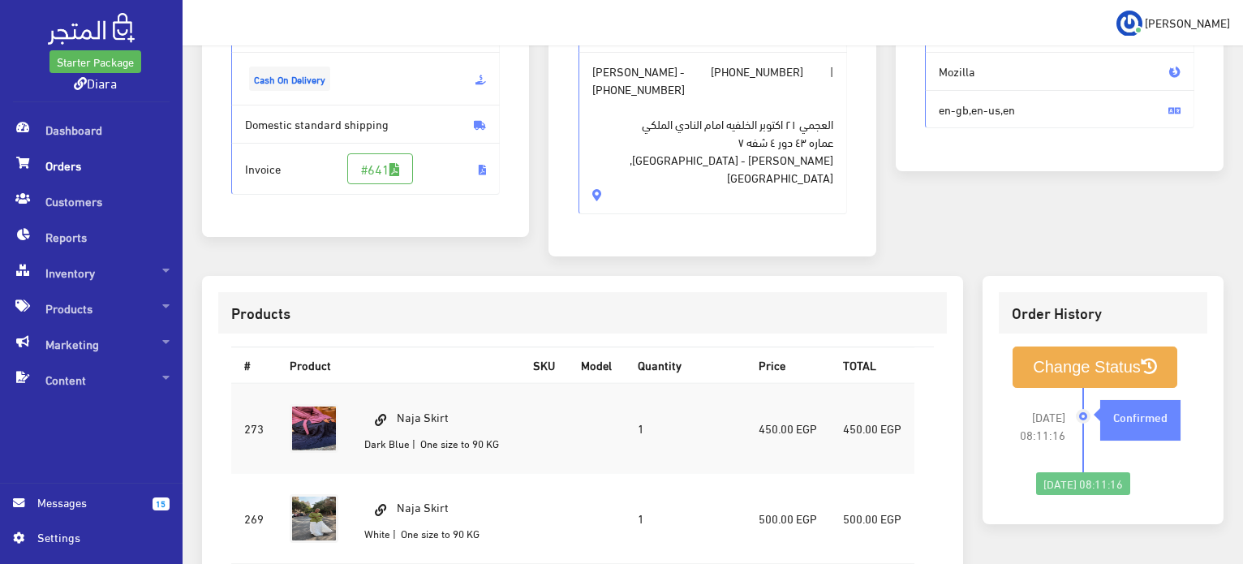
drag, startPoint x: 464, startPoint y: 399, endPoint x: 399, endPoint y: 397, distance: 64.9
click at [399, 397] on td "Naja Skirt Dark Blue | One size to 90 KG" at bounding box center [435, 428] width 169 height 91
copy td "Naja Skirt"
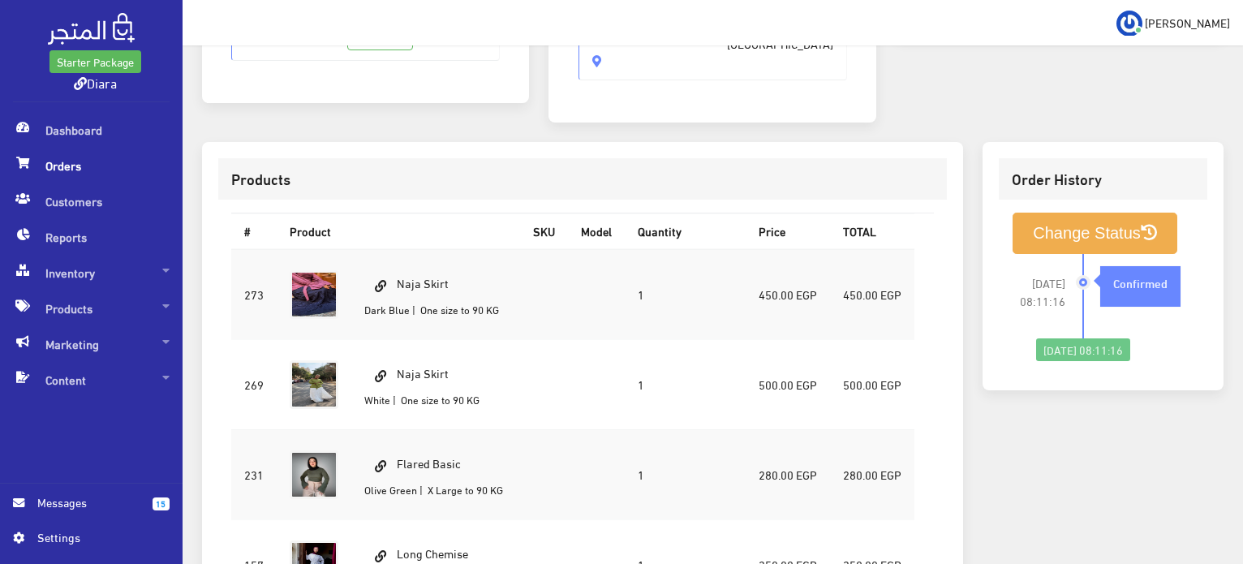
scroll to position [406, 0]
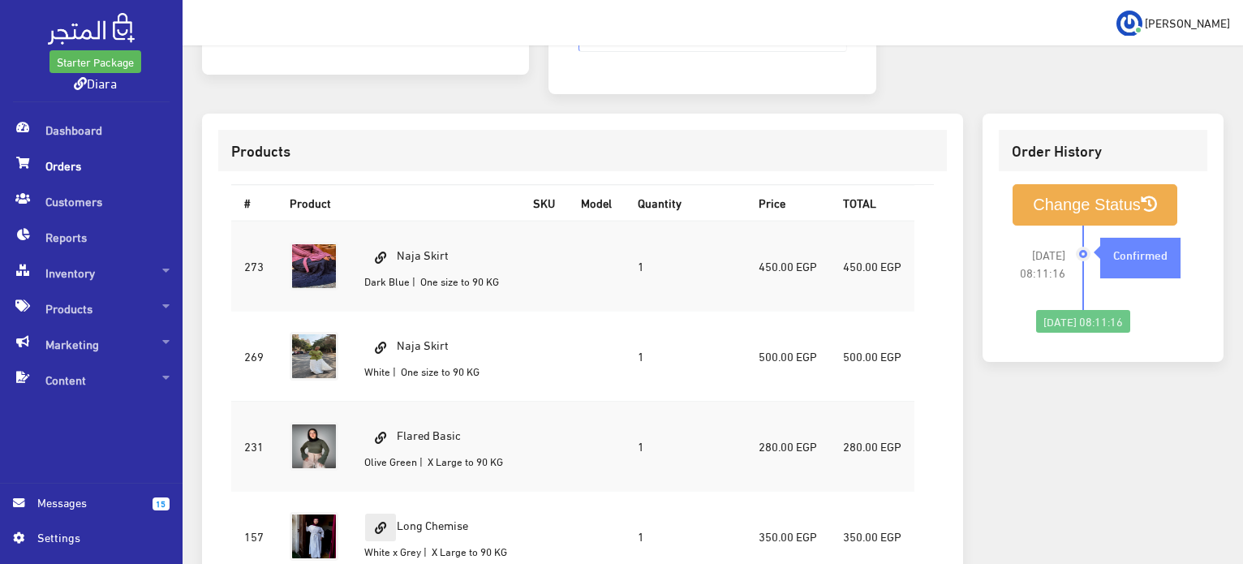
drag, startPoint x: 488, startPoint y: 514, endPoint x: 392, endPoint y: 508, distance: 96.7
click at [392, 508] on td "Long Chemise White x Grey | X Large to 90 KG" at bounding box center [435, 536] width 169 height 90
copy td "Long Chemise"
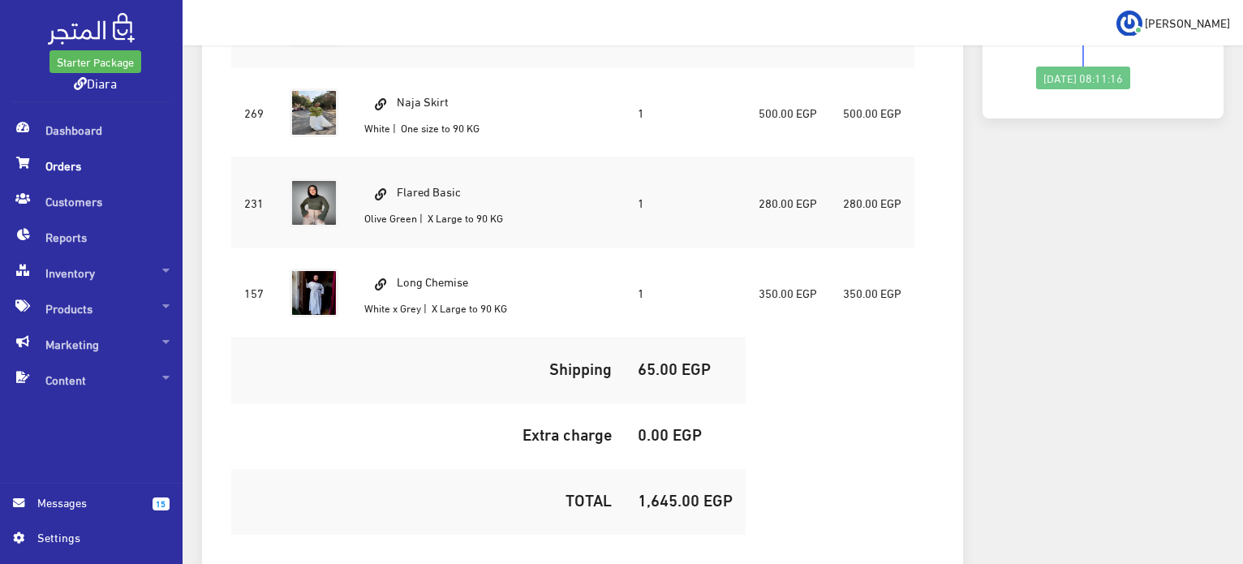
click at [665, 490] on h5 "1,645.00 EGP" at bounding box center [685, 499] width 95 height 18
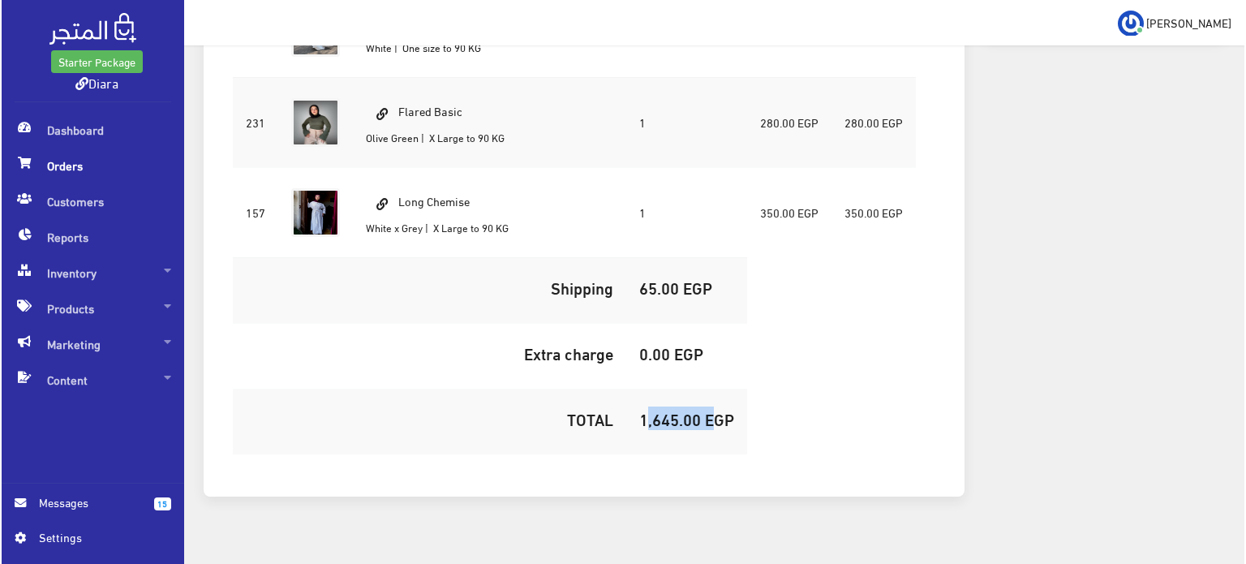
scroll to position [161, 0]
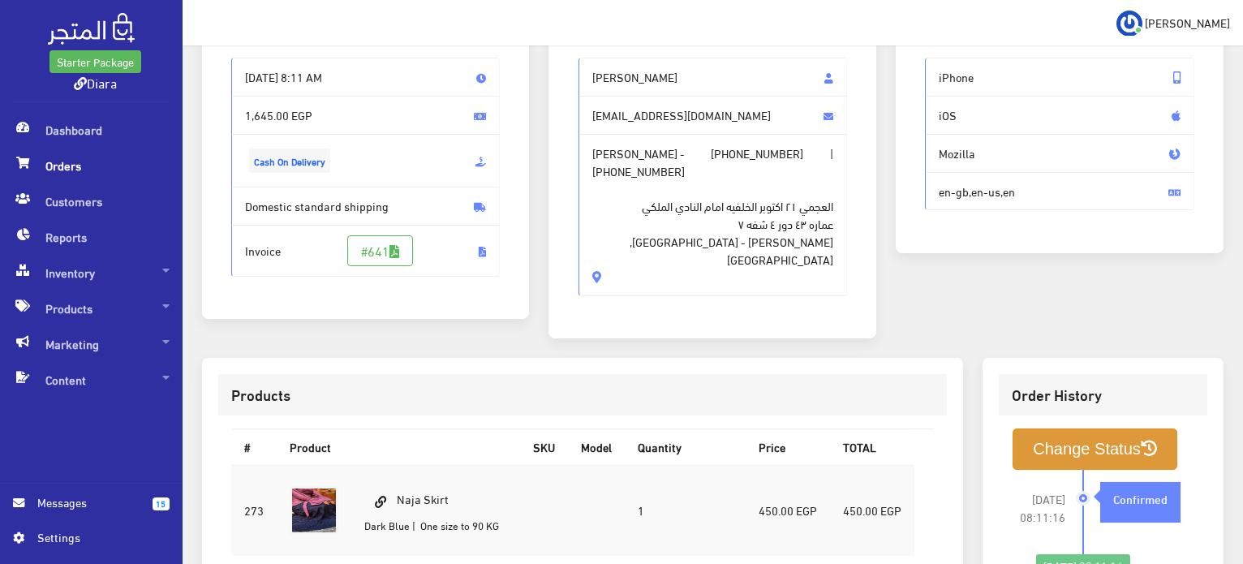
click at [1038, 428] on button "Change Status" at bounding box center [1094, 448] width 165 height 41
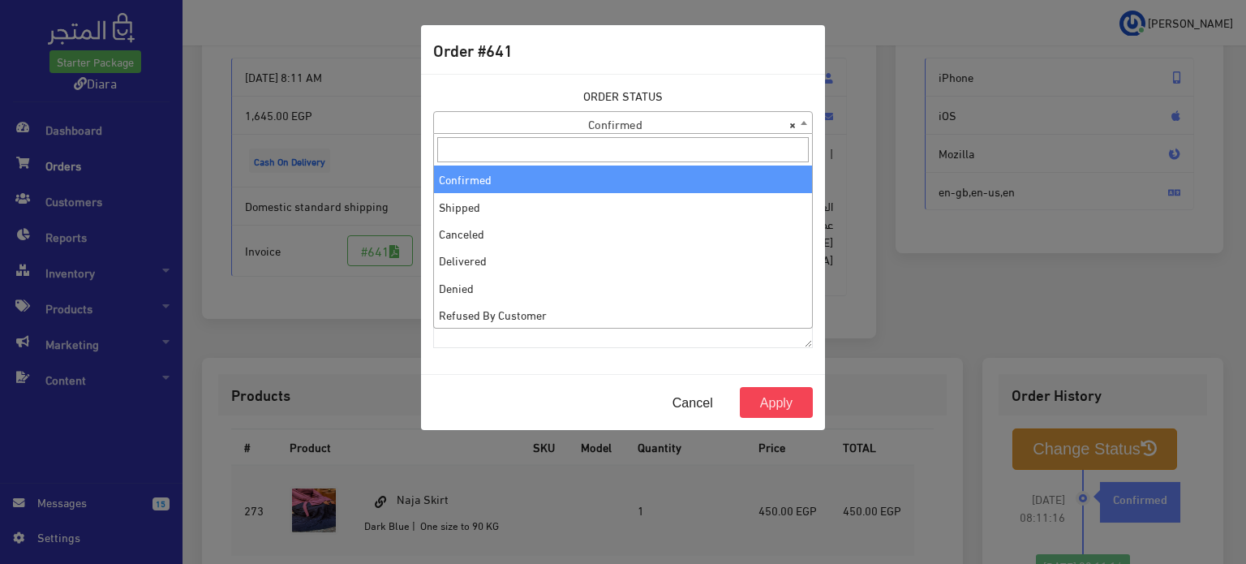
click at [617, 119] on span "× Confirmed" at bounding box center [623, 123] width 378 height 23
select select "2"
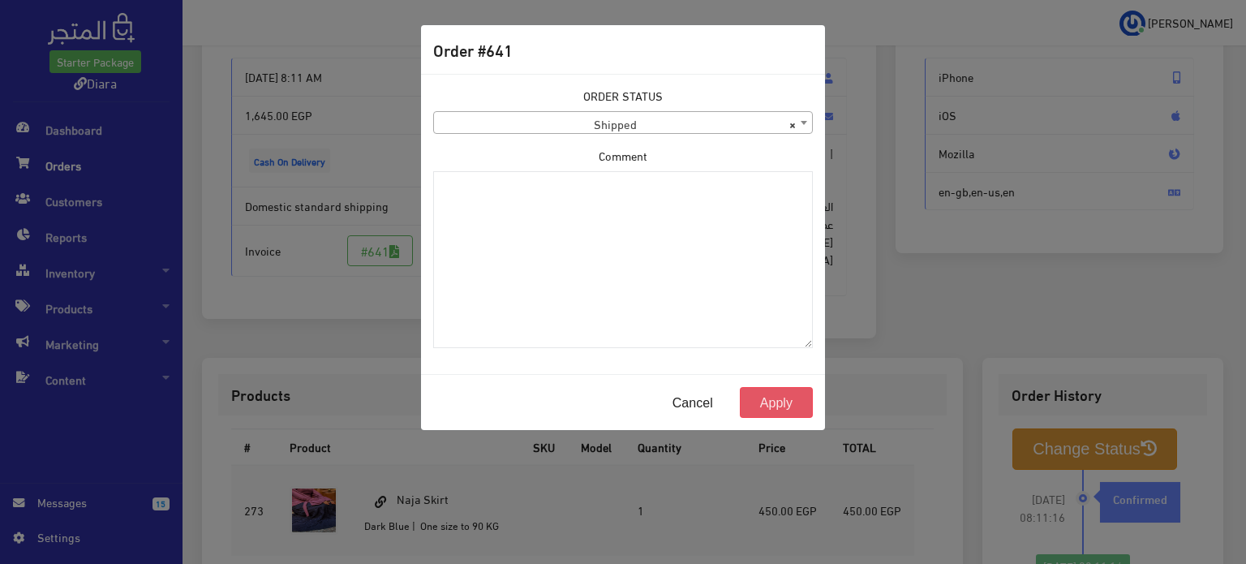
click at [793, 403] on button "Apply" at bounding box center [776, 402] width 73 height 31
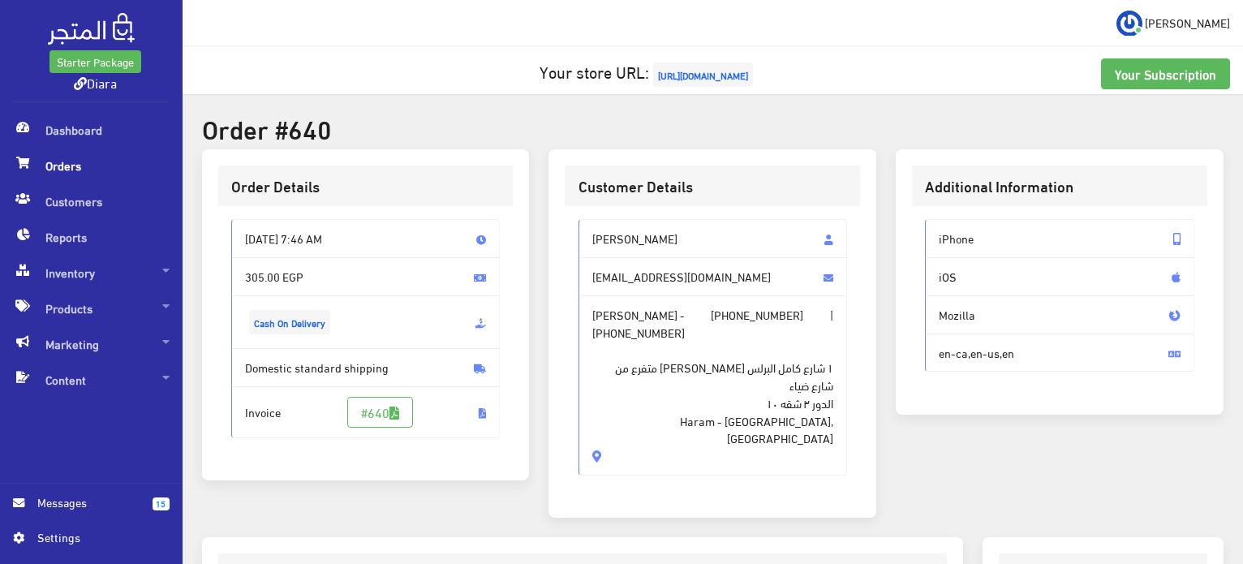
drag, startPoint x: 714, startPoint y: 417, endPoint x: 580, endPoint y: 224, distance: 234.9
click at [580, 224] on div "Tarneem hisham tarnem.refaey@gmail.com Tarneem hisham - +201211763338 | +201211…" at bounding box center [712, 346] width 269 height 255
copy div "Tarneem hisham tarnem.refaey@gmail.com Tarneem hisham - +201211763338 | +201211…"
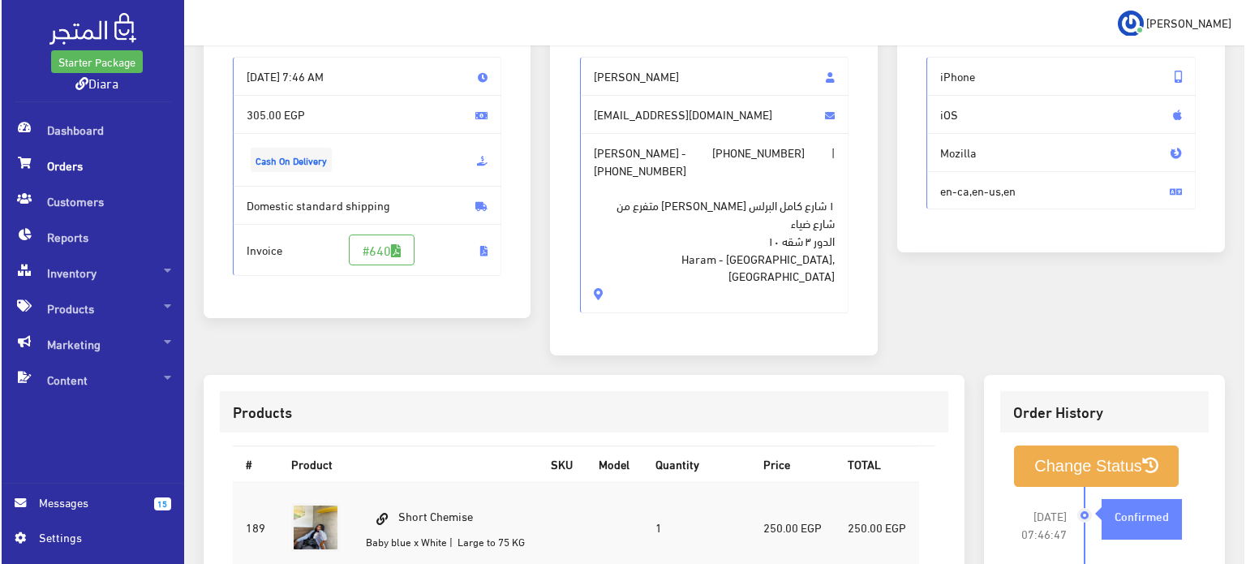
scroll to position [480, 0]
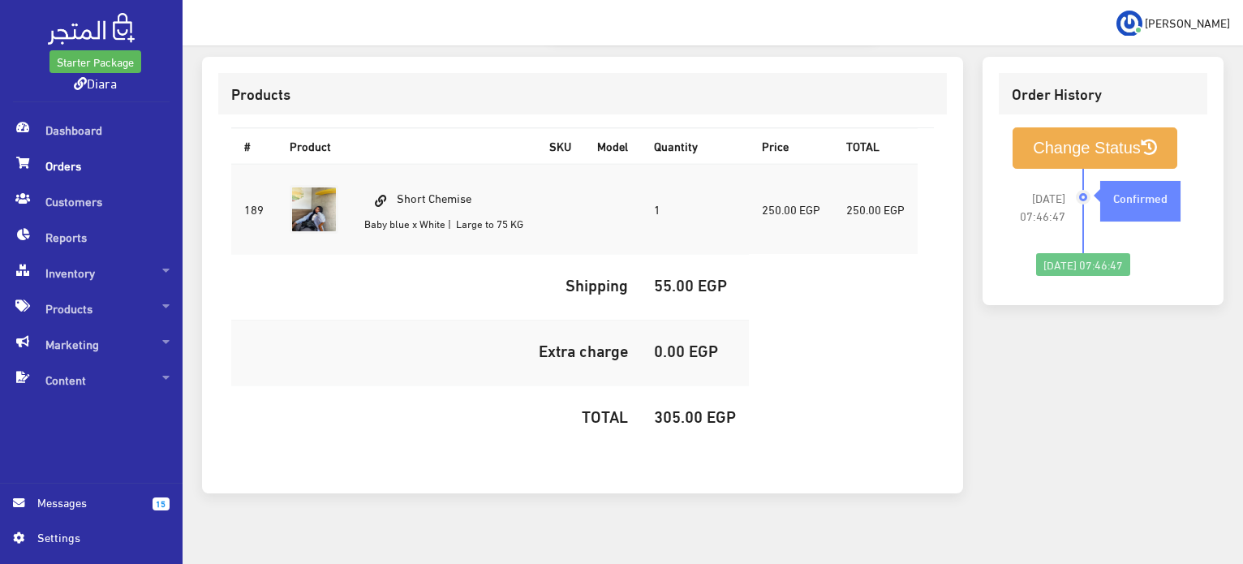
drag, startPoint x: 489, startPoint y: 170, endPoint x: 401, endPoint y: 159, distance: 89.0
click at [401, 164] on td "Short Chemise Baby blue x White | Large to 75 KG" at bounding box center [443, 209] width 185 height 91
copy td "Short Chemise"
click at [676, 406] on h5 "305.00 EGP" at bounding box center [695, 415] width 82 height 18
click at [675, 406] on h5 "305.00 EGP" at bounding box center [695, 415] width 82 height 18
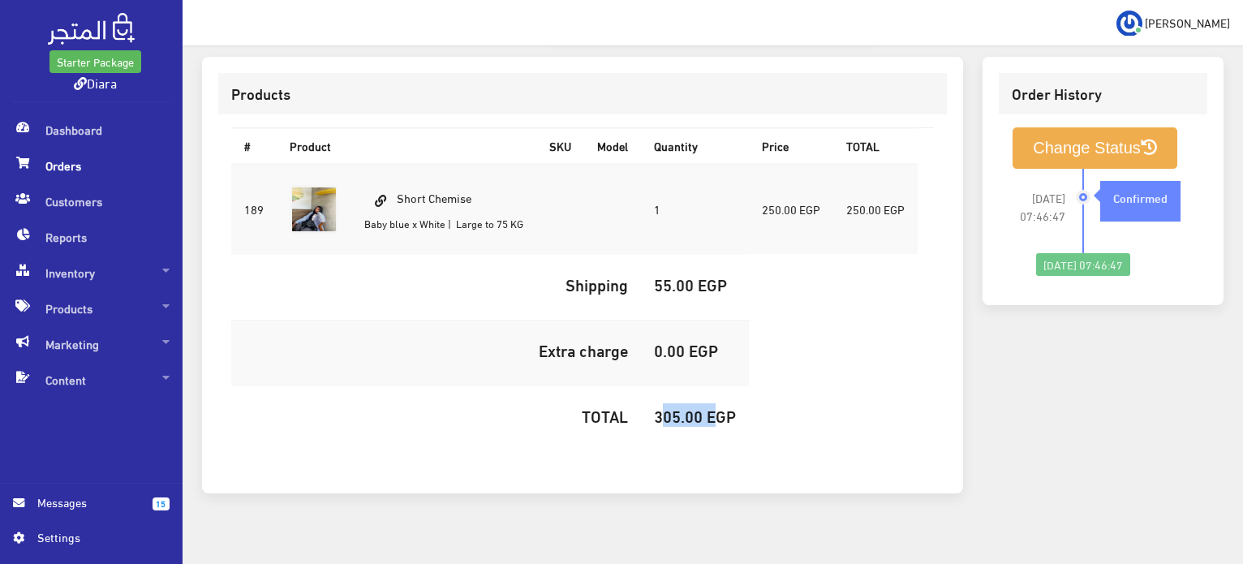
copy h5 "305.00"
click at [1085, 132] on button "Change Status" at bounding box center [1094, 147] width 165 height 41
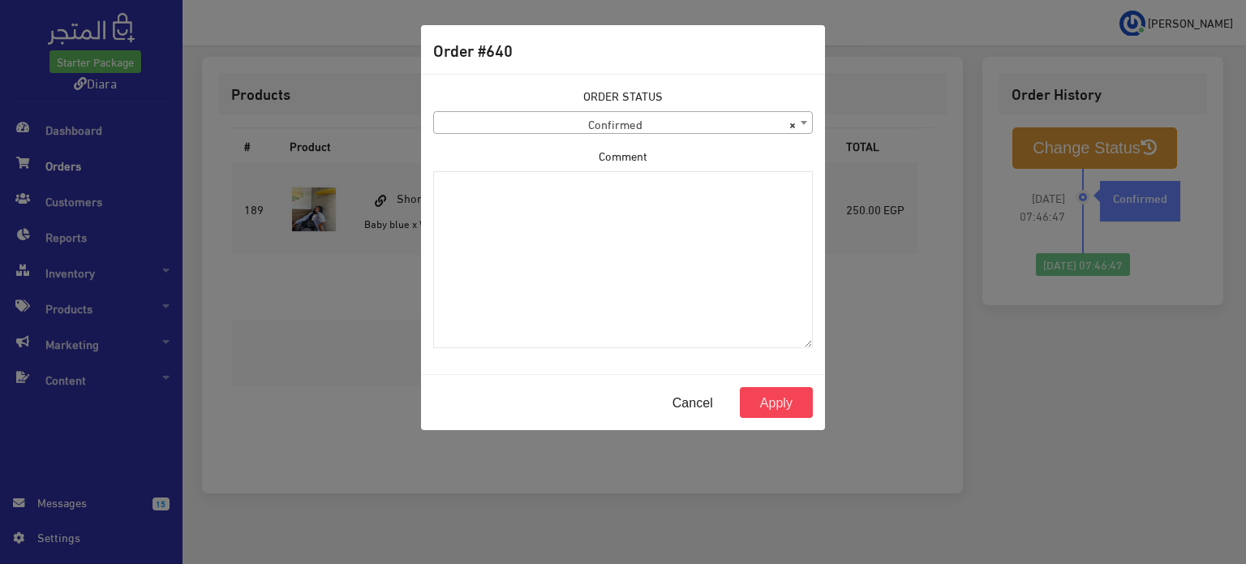
click at [603, 109] on div "ORDER STATUS Confirmed Shipped Canceled Delivered Denied Refused By Customer Pe…" at bounding box center [623, 110] width 380 height 47
click at [608, 122] on span "× Confirmed" at bounding box center [623, 123] width 378 height 23
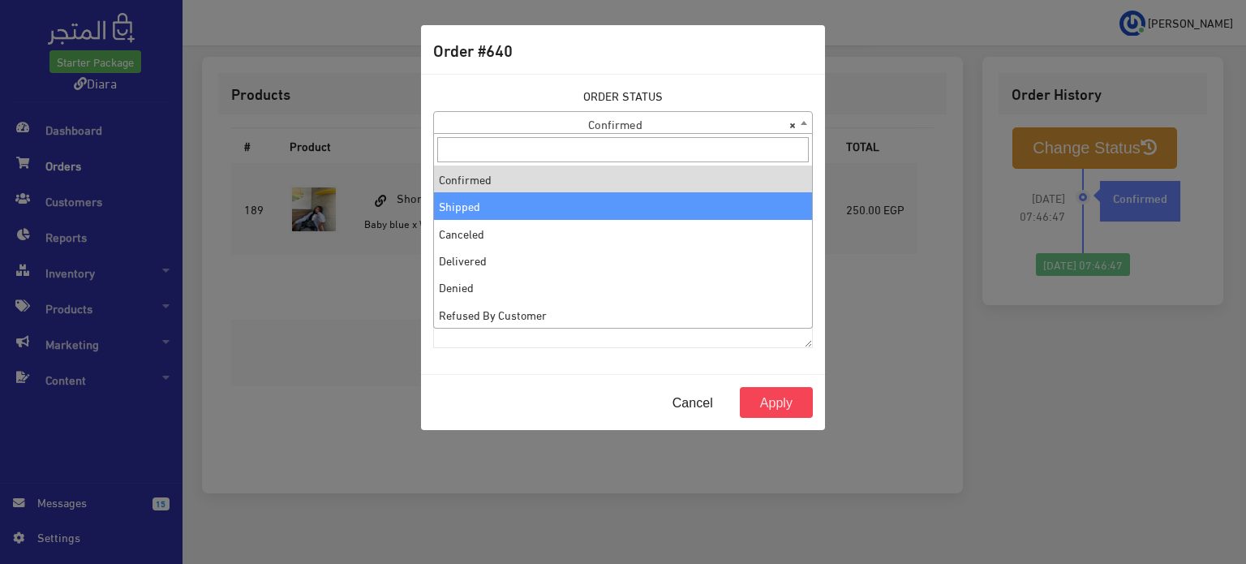
select select "2"
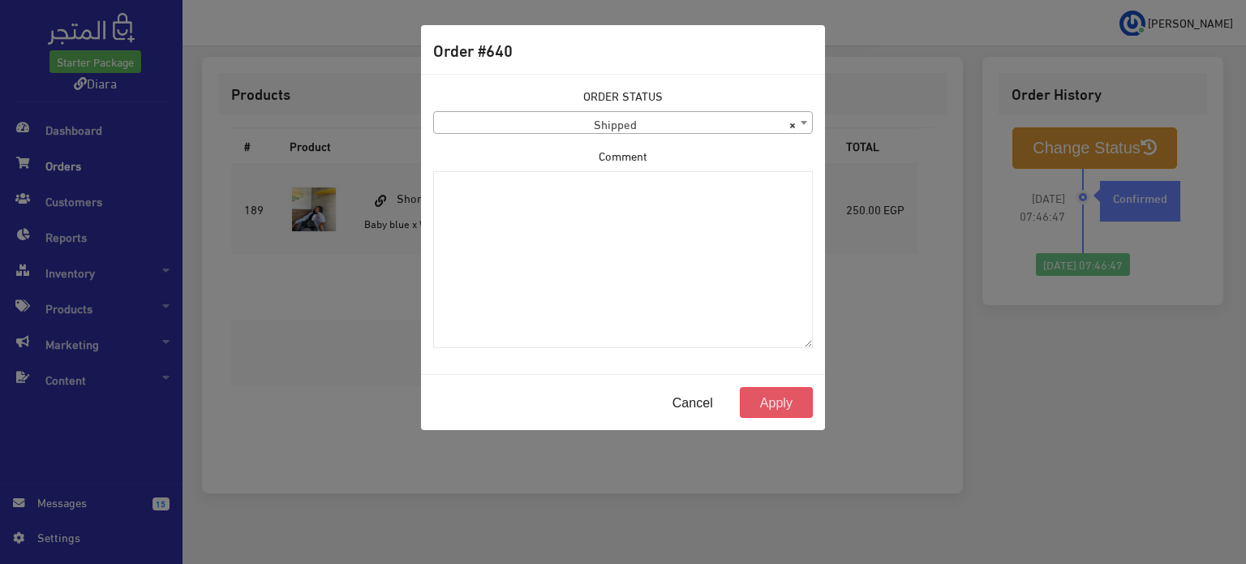
click at [775, 404] on button "Apply" at bounding box center [776, 402] width 73 height 31
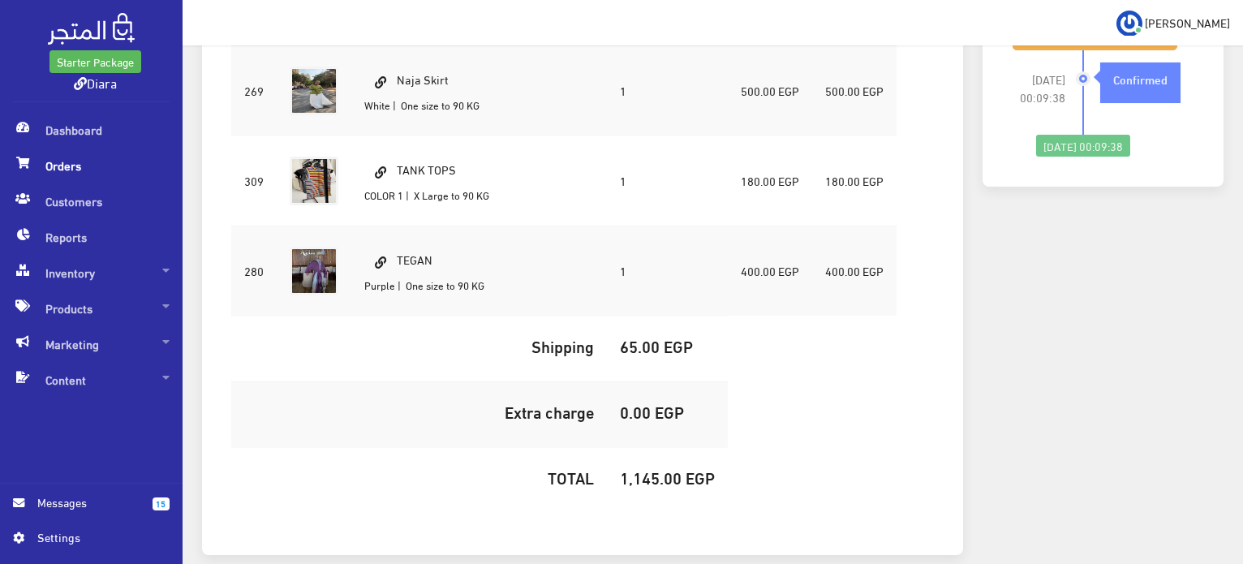
scroll to position [561, 0]
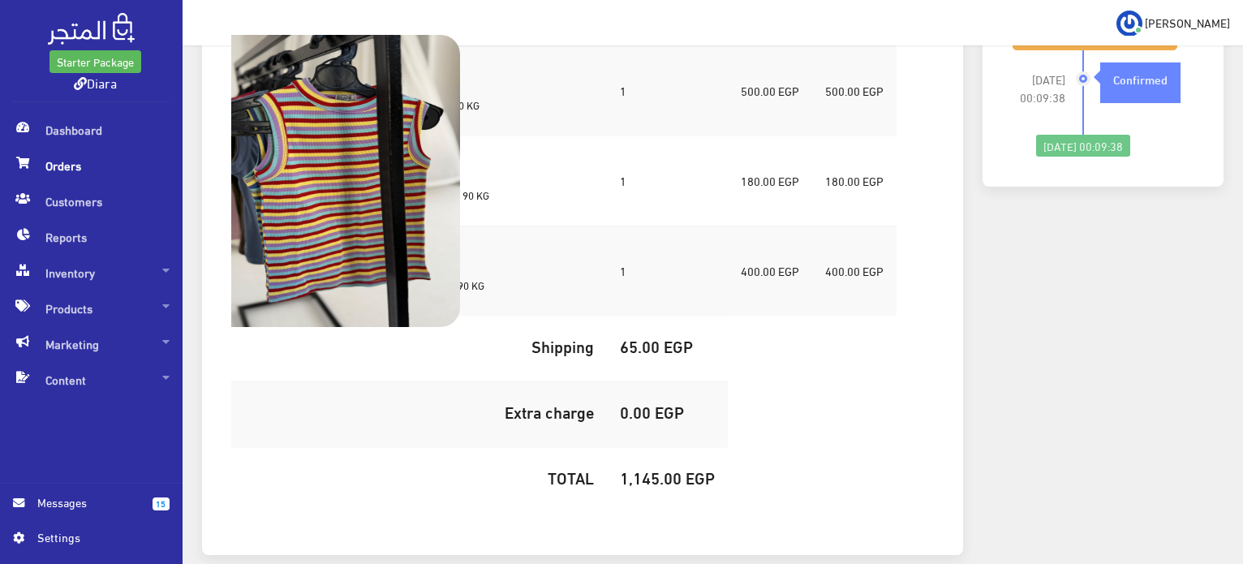
click at [328, 178] on img at bounding box center [314, 181] width 292 height 292
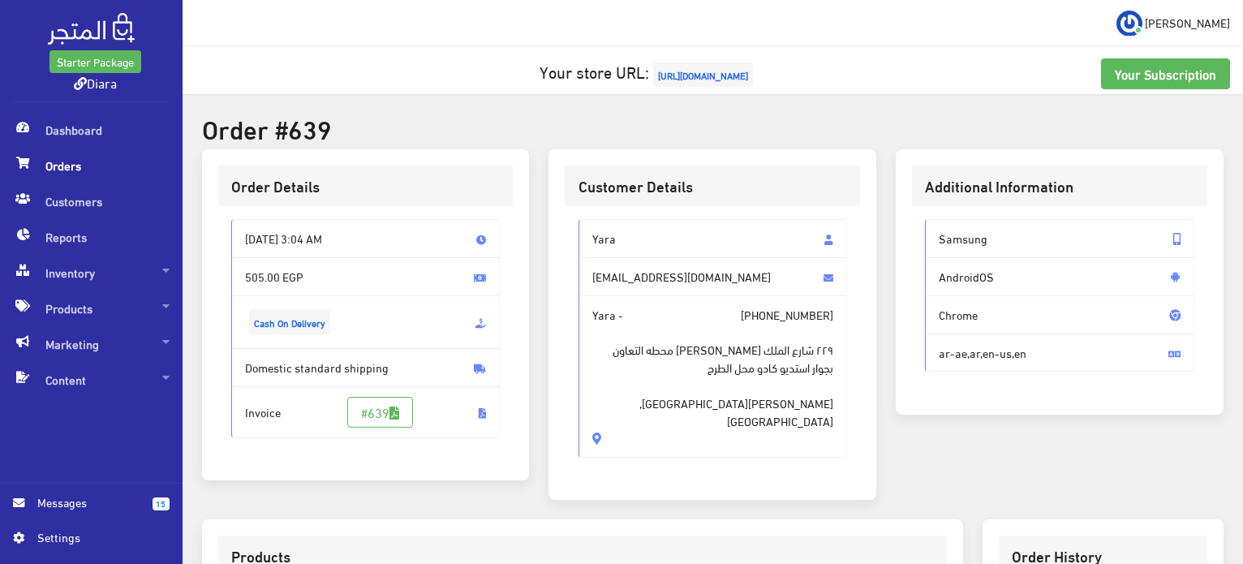
drag, startPoint x: 728, startPoint y: 405, endPoint x: 565, endPoint y: 218, distance: 248.3
click at [565, 218] on div "Yara [EMAIL_ADDRESS][DOMAIN_NAME] Yara - [PHONE_NUMBER] ٢٢٩ [GEOGRAPHIC_DATA][P…" at bounding box center [712, 344] width 295 height 277
copy div "Yara [EMAIL_ADDRESS][DOMAIN_NAME] Yara - [PHONE_NUMBER] ٢٢٩ [GEOGRAPHIC_DATA][P…"
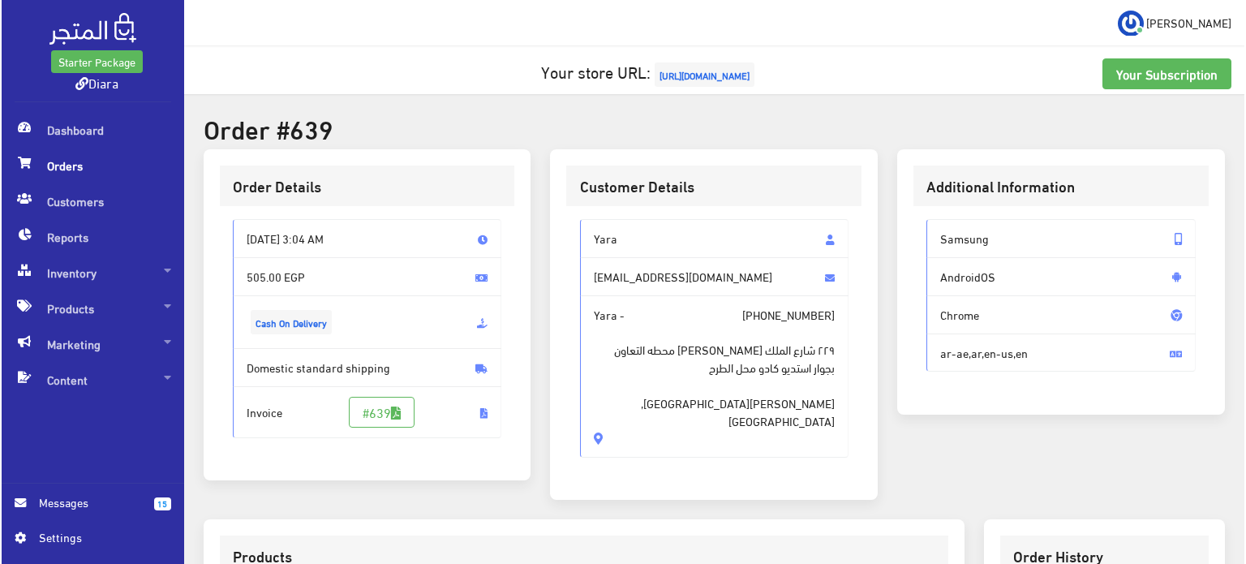
scroll to position [462, 0]
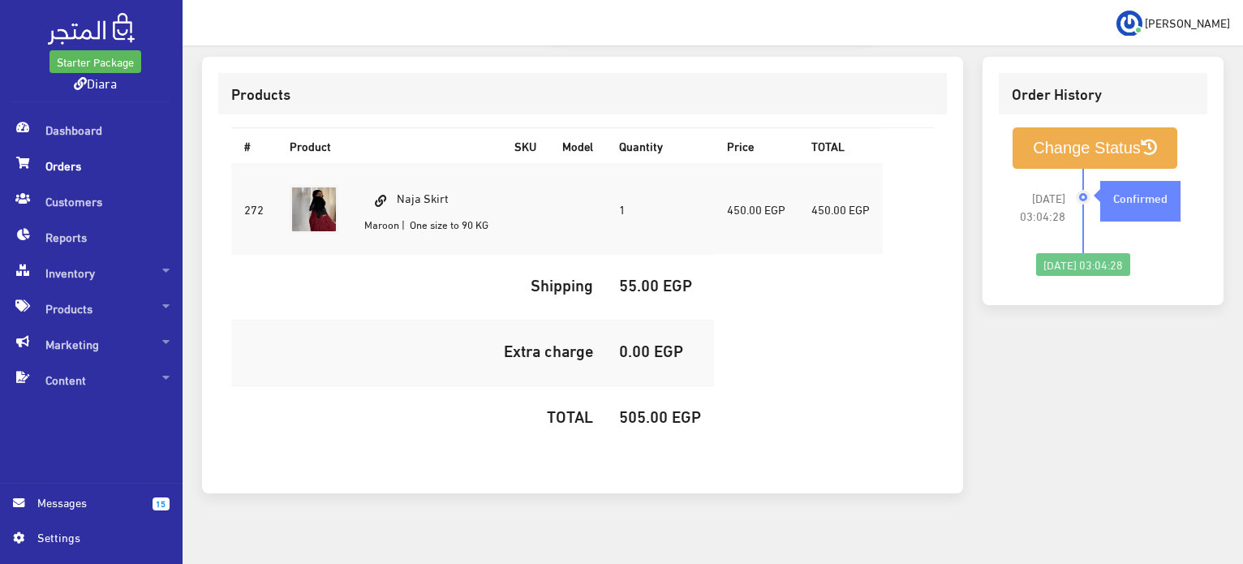
drag, startPoint x: 477, startPoint y: 179, endPoint x: 398, endPoint y: 170, distance: 79.2
click at [398, 170] on td "Naja Skirt Maroon | One size to 90 KG" at bounding box center [426, 209] width 150 height 91
copy td "Naja Skirt"
click at [629, 406] on h5 "505.00 EGP" at bounding box center [660, 415] width 82 height 18
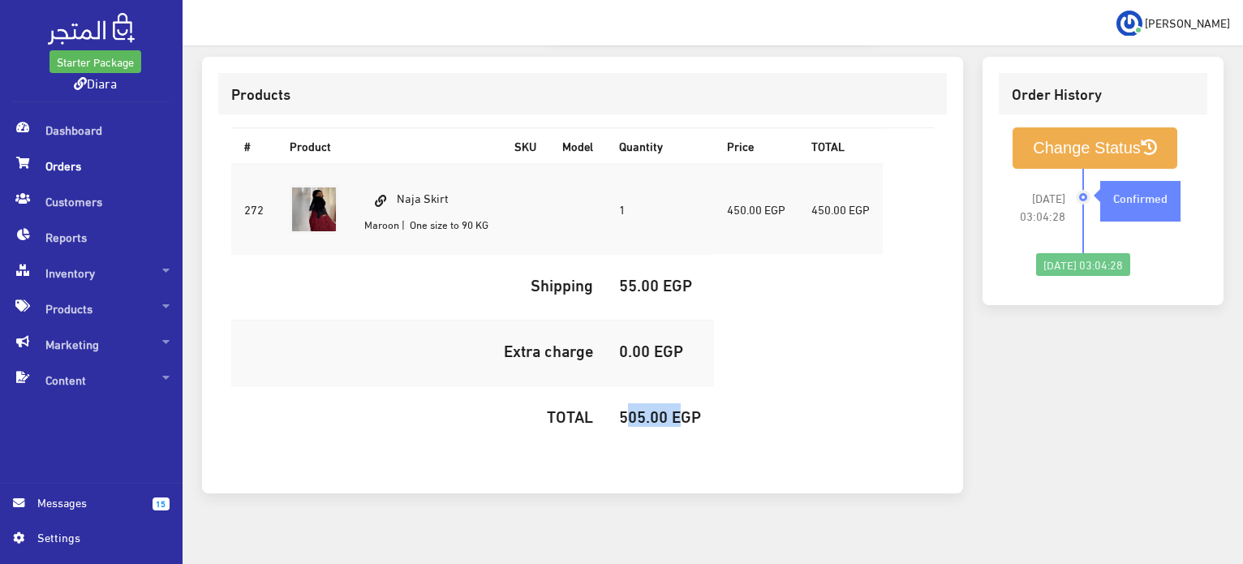
copy h5 "505.00"
click at [1048, 146] on button "Change Status" at bounding box center [1094, 147] width 165 height 41
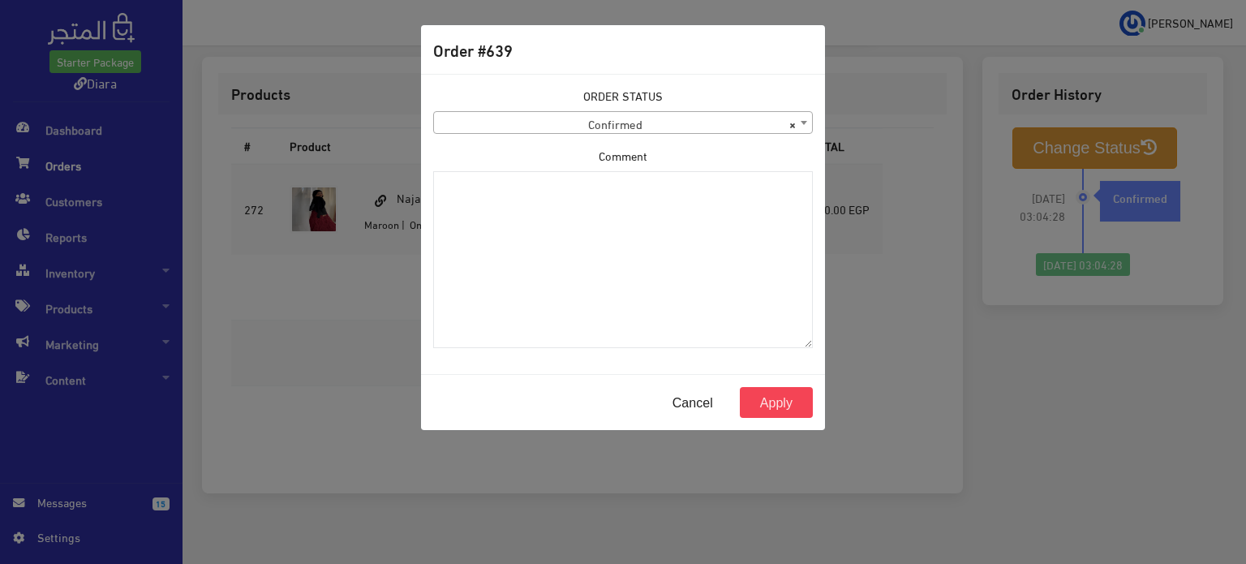
click at [535, 128] on span "× Confirmed" at bounding box center [623, 123] width 378 height 23
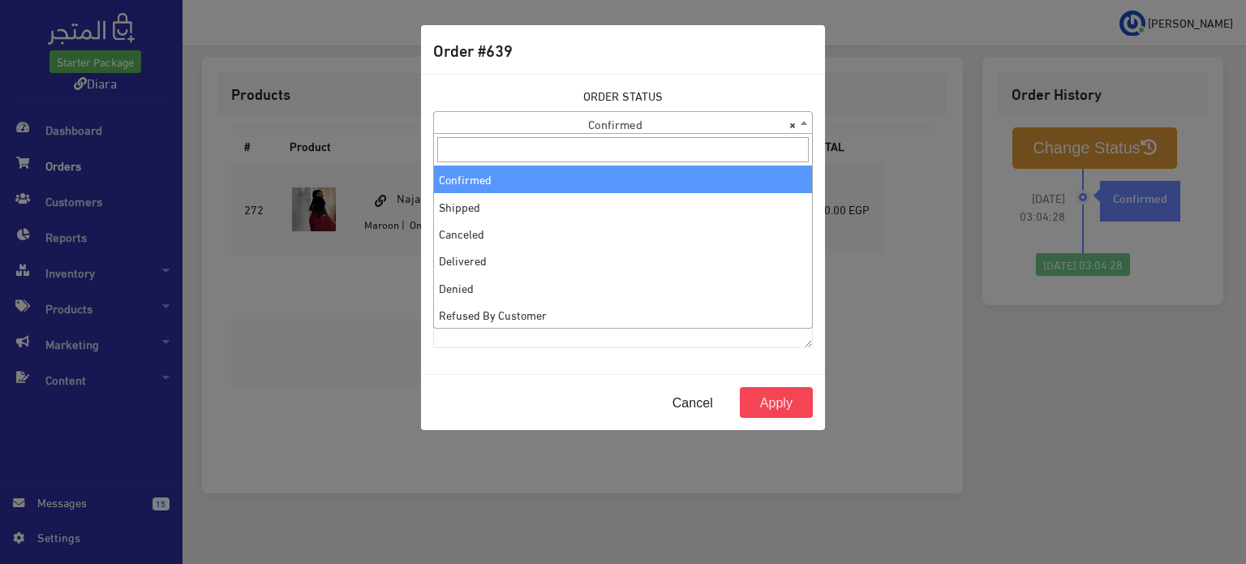
select select "2"
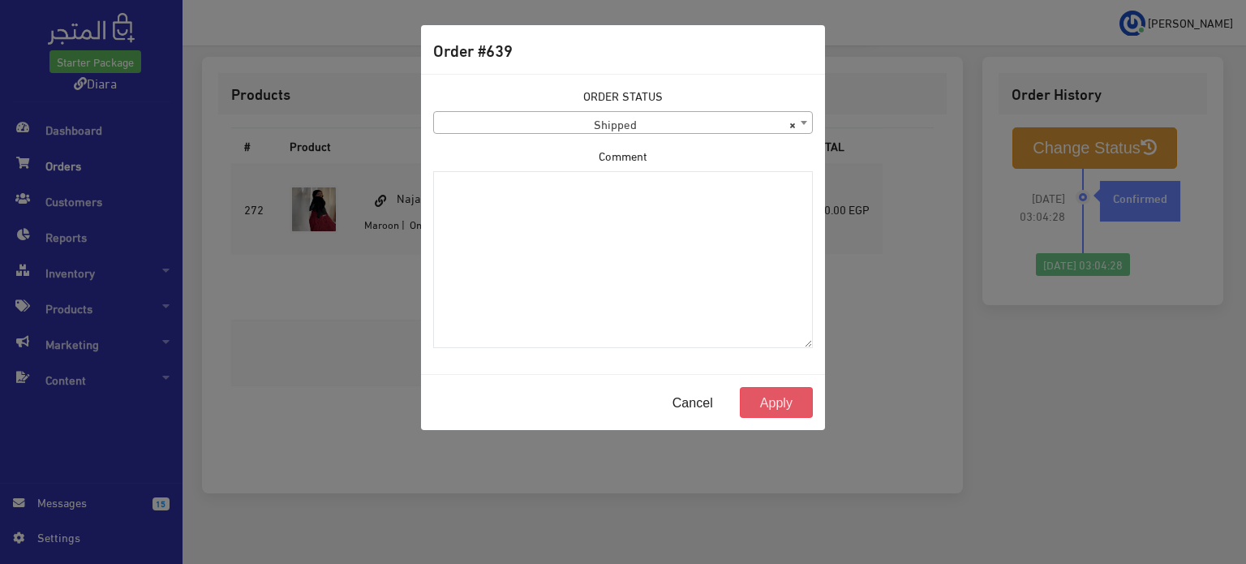
click at [756, 411] on button "Apply" at bounding box center [776, 402] width 73 height 31
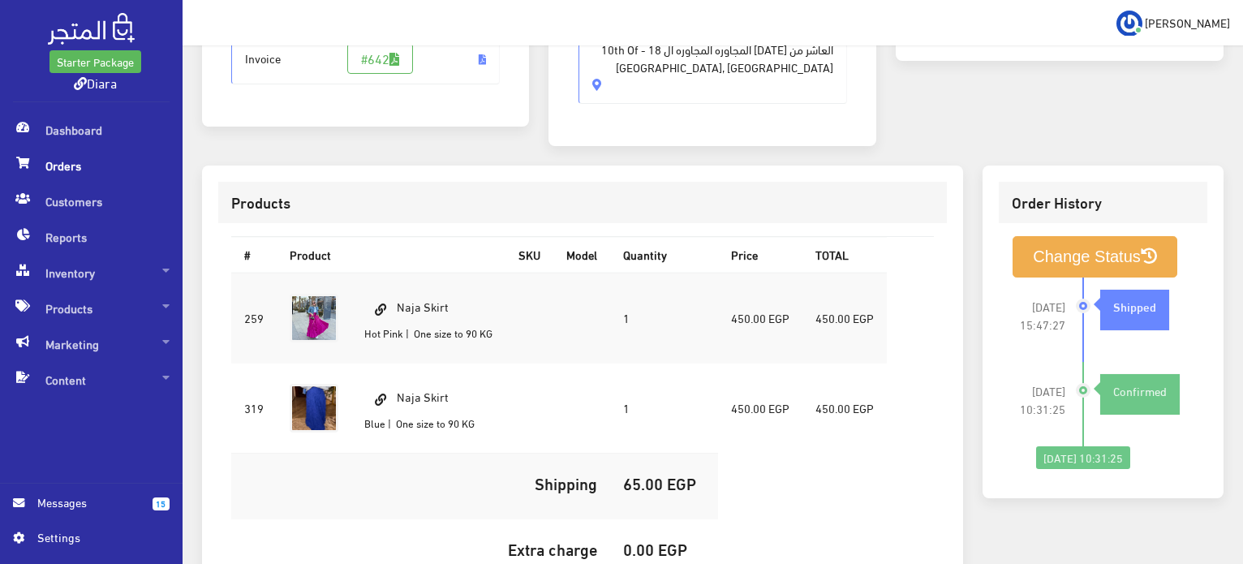
scroll to position [487, 0]
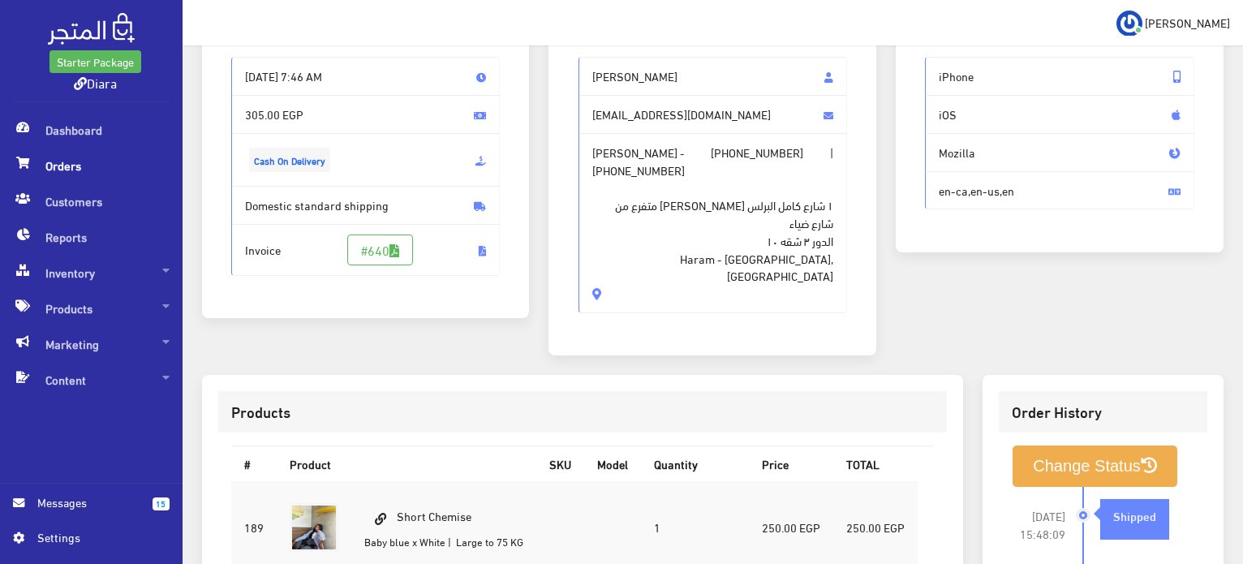
scroll to position [406, 0]
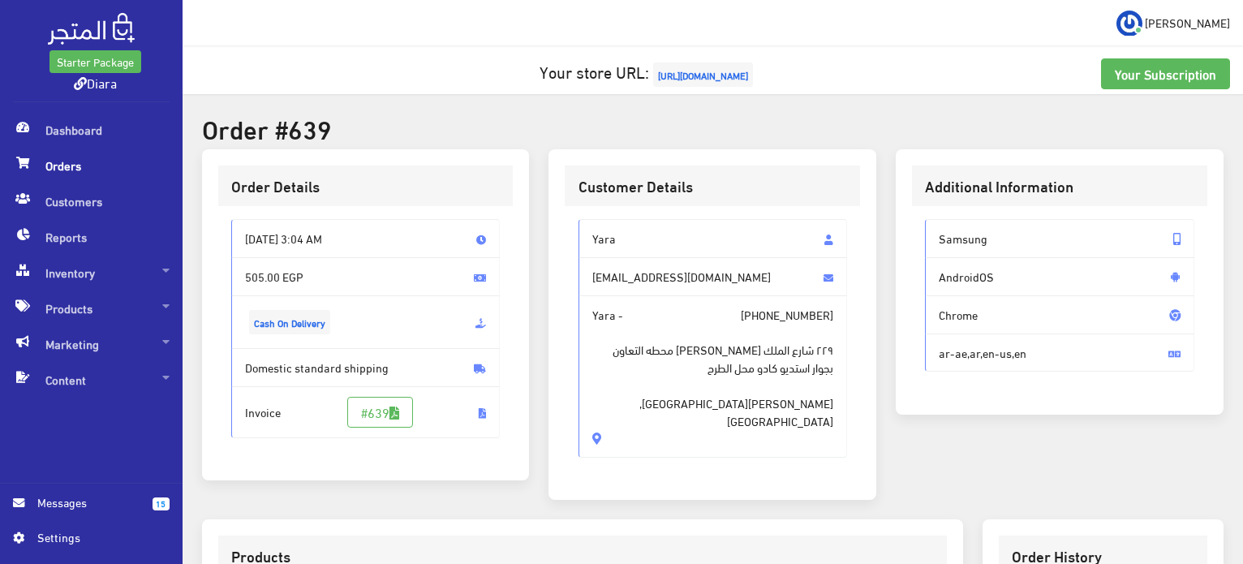
scroll to position [462, 0]
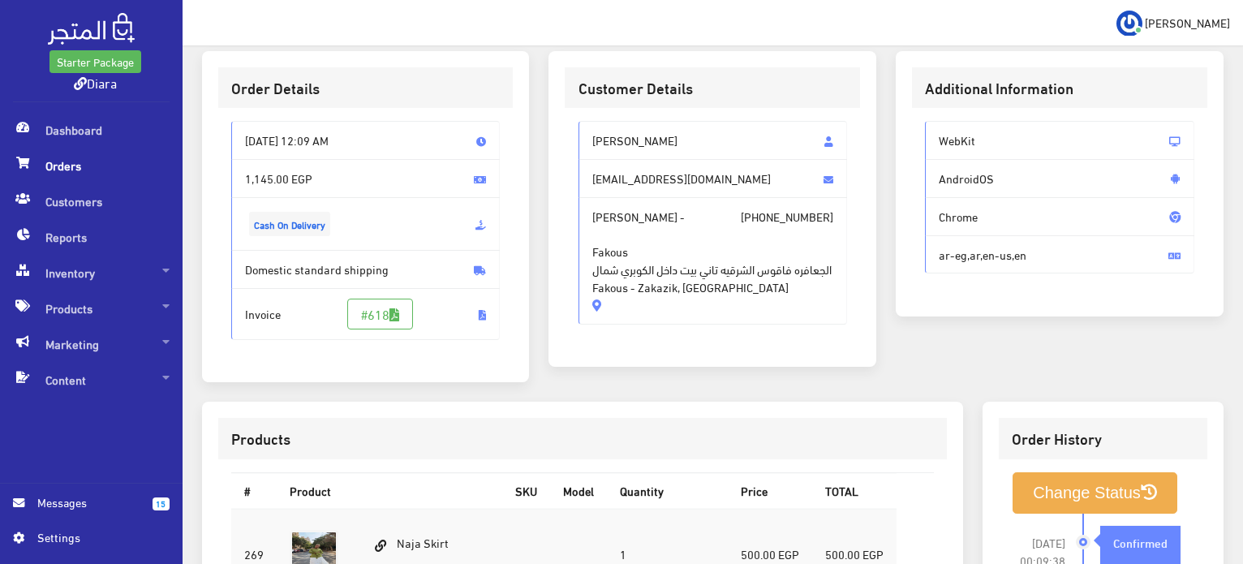
scroll to position [75, 0]
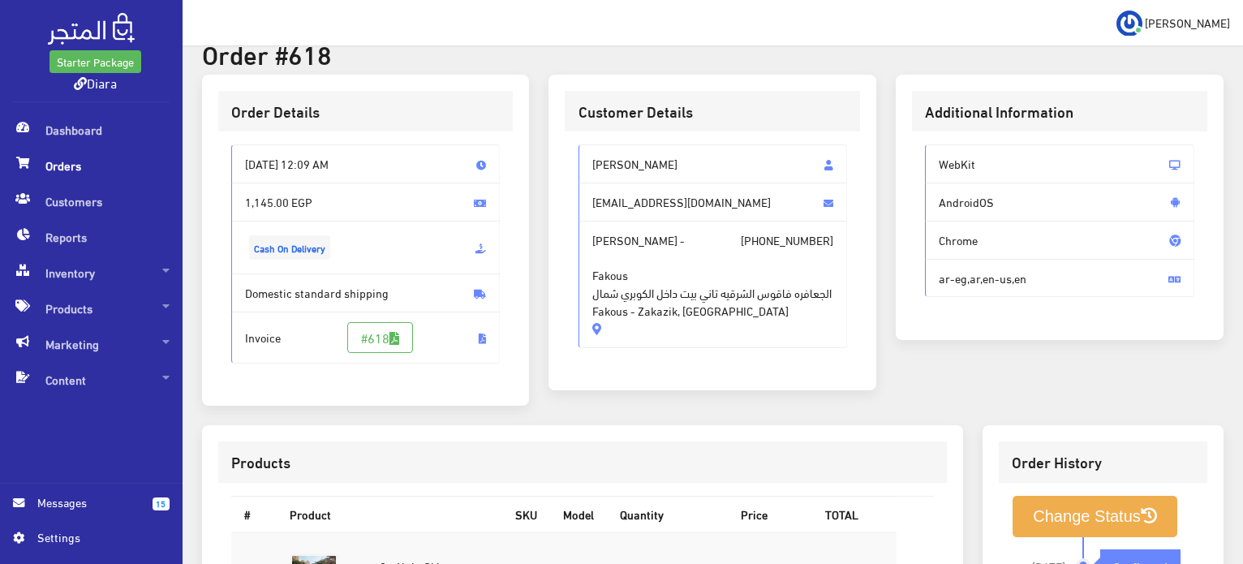
drag, startPoint x: 718, startPoint y: 327, endPoint x: 590, endPoint y: 169, distance: 203.6
click at [590, 169] on div "Hajer Nasser hajernasser305@gmail.com Hajer Nasser - +201024965884 Fakous الجعا…" at bounding box center [712, 245] width 269 height 203
copy div "Hajer Nasser hajernasser305@gmail.com Hajer Nasser - +201024965884 Fakous الجعا…"
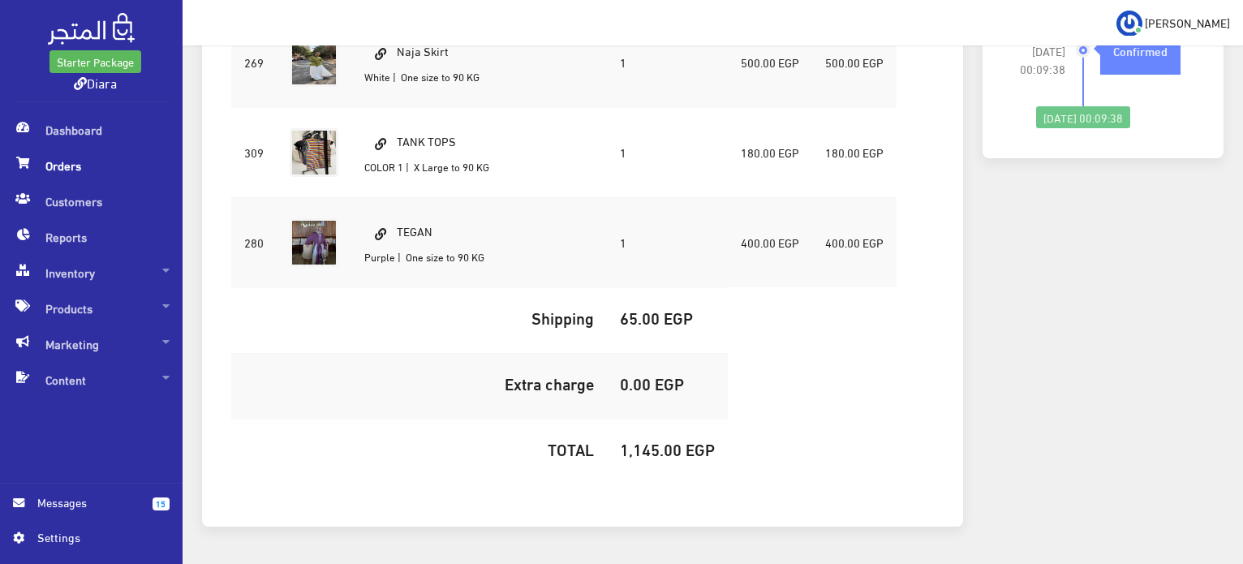
scroll to position [561, 0]
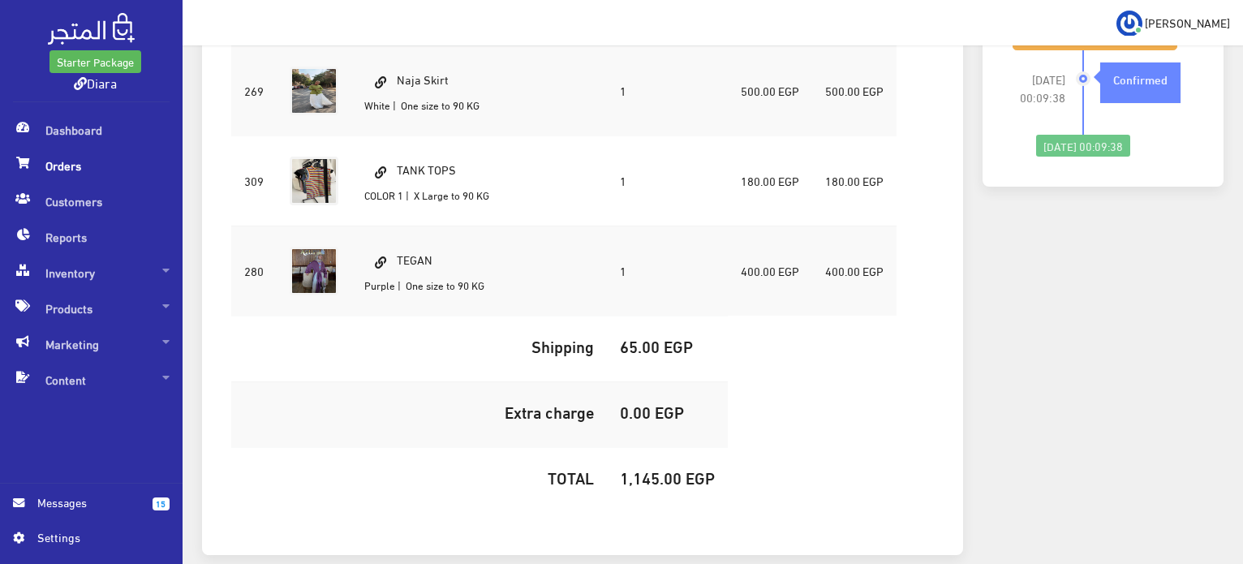
drag, startPoint x: 467, startPoint y: 81, endPoint x: 397, endPoint y: 74, distance: 70.1
click at [397, 74] on td "Naja Skirt White | One size to 90 KG" at bounding box center [426, 90] width 151 height 91
copy td "Naja Skirt"
drag, startPoint x: 492, startPoint y: 179, endPoint x: 396, endPoint y: 162, distance: 97.2
click at [396, 162] on td "TANK TOPS COLOR 1 | X Large to 90 KG" at bounding box center [426, 180] width 151 height 90
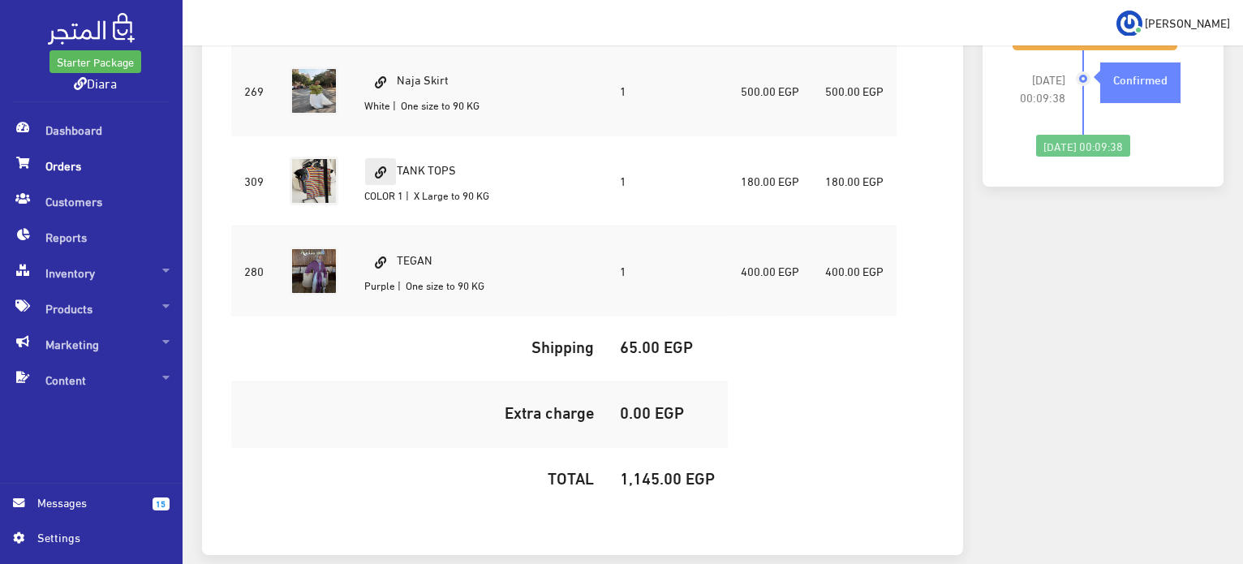
copy td "TANK TOPS"
click at [430, 260] on td "TEGAN Purple | One size to 90 KG" at bounding box center [426, 270] width 151 height 90
click at [420, 255] on td "TEGAN Purple | One size to 90 KG" at bounding box center [426, 270] width 151 height 90
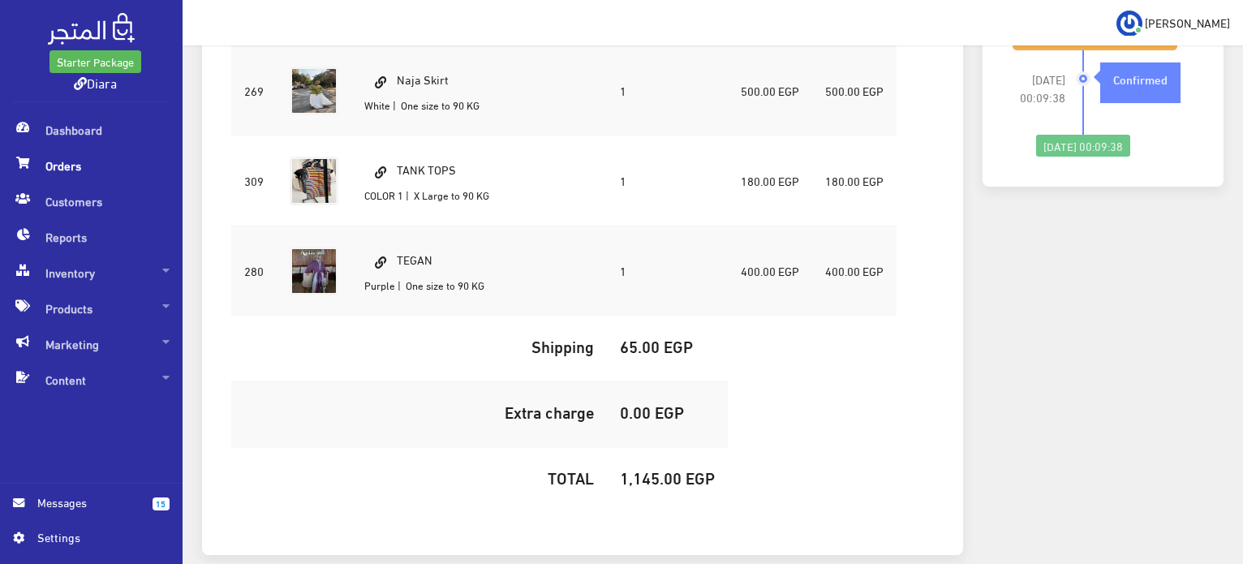
copy td "TEGAN"
click at [652, 480] on h5 "1,145.00 EGP" at bounding box center [667, 477] width 95 height 18
copy h5 "1,145.00"
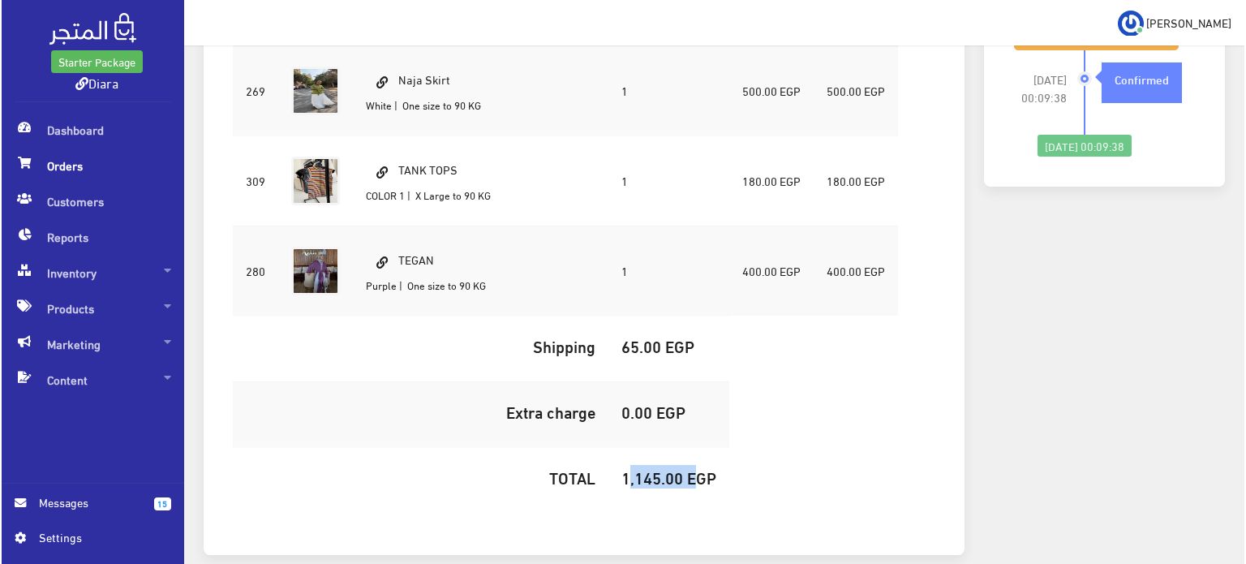
scroll to position [156, 0]
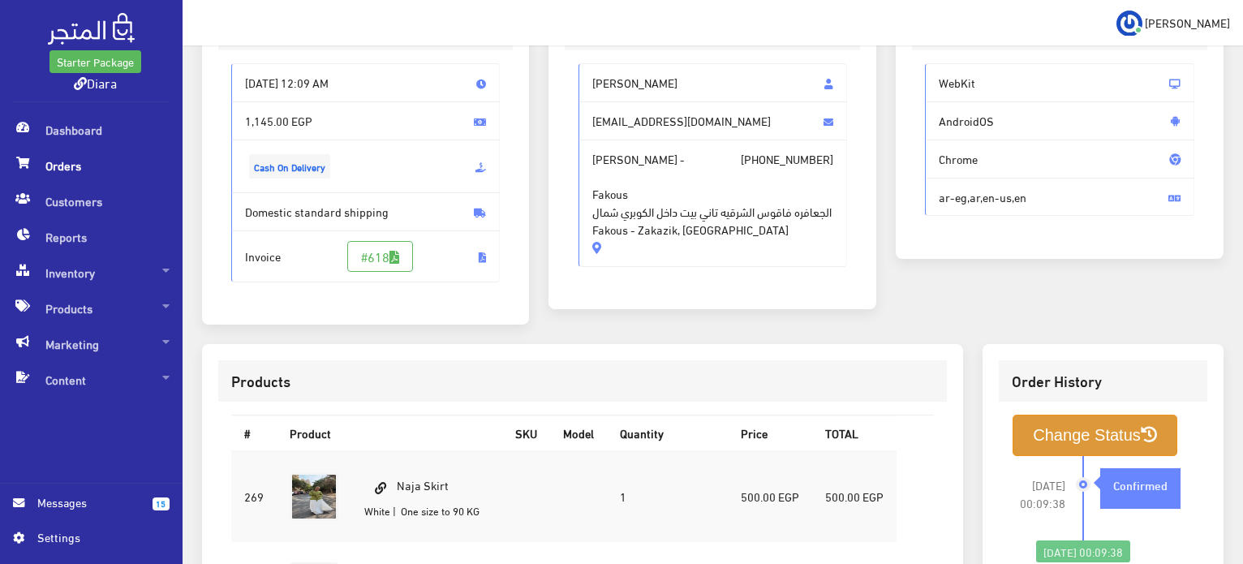
click at [1038, 436] on button "Change Status" at bounding box center [1094, 434] width 165 height 41
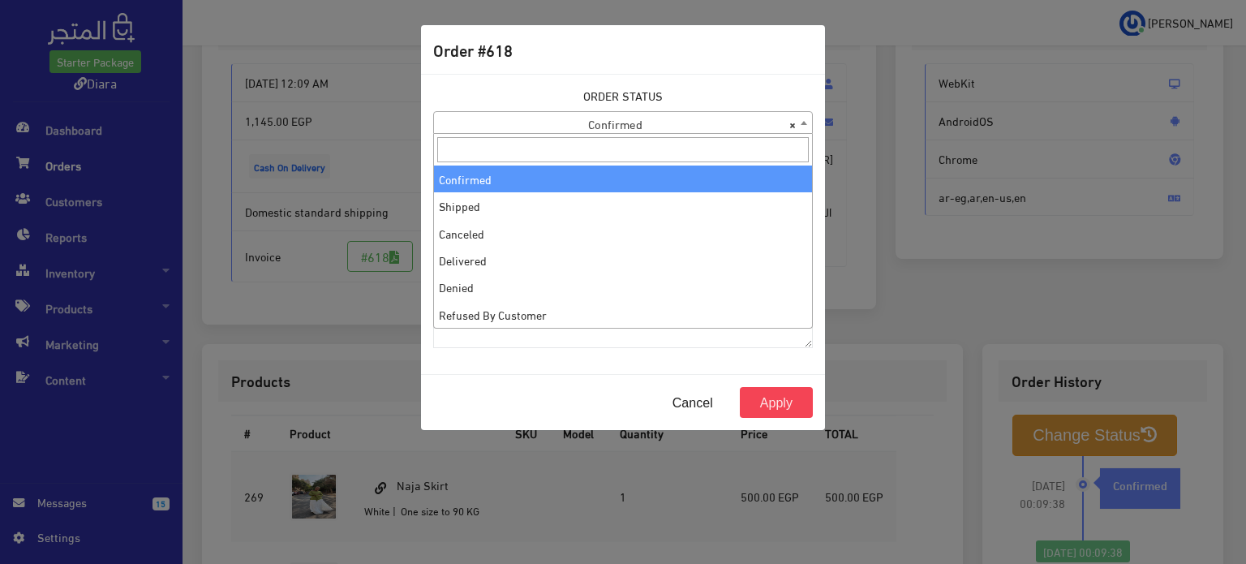
click at [586, 117] on span "× Confirmed" at bounding box center [623, 123] width 378 height 23
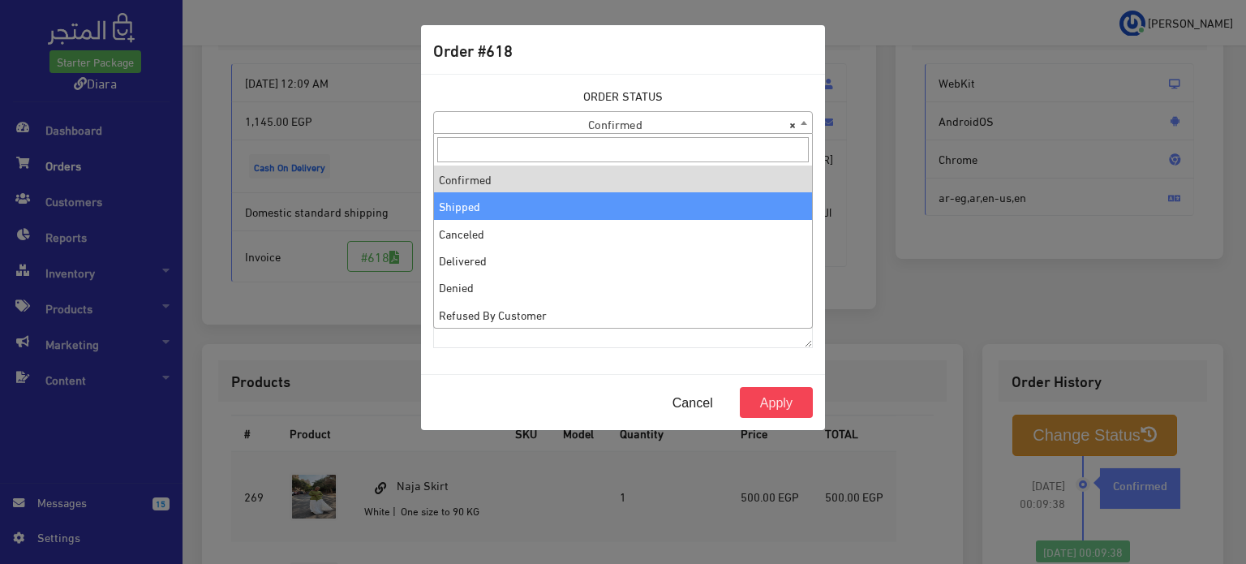
select select "2"
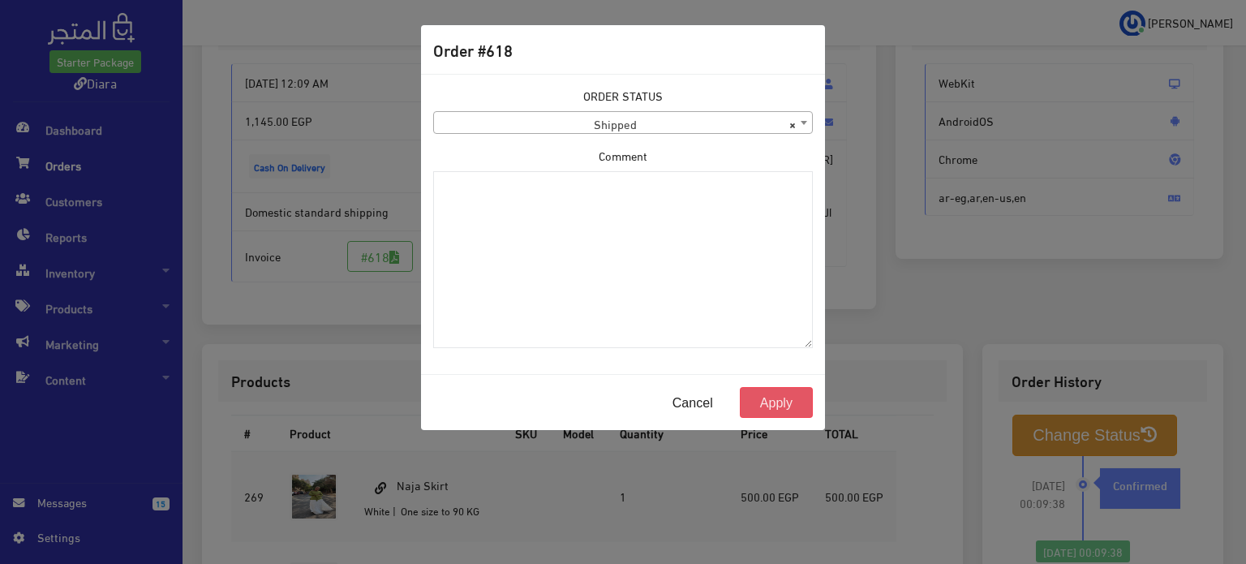
click at [805, 402] on button "Apply" at bounding box center [776, 402] width 73 height 31
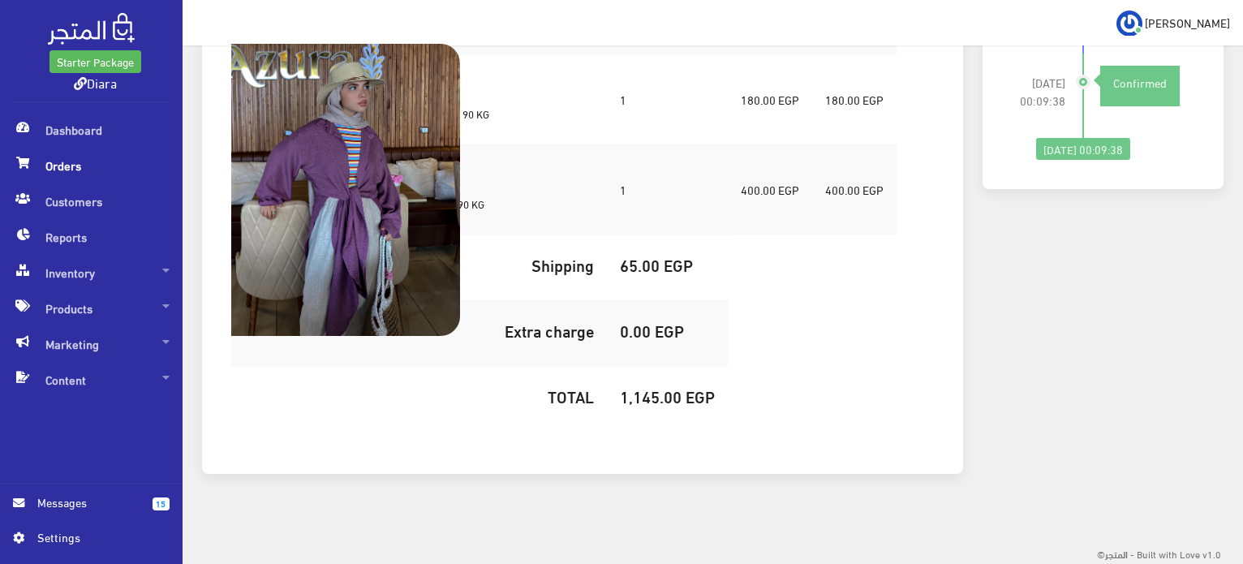
scroll to position [318, 0]
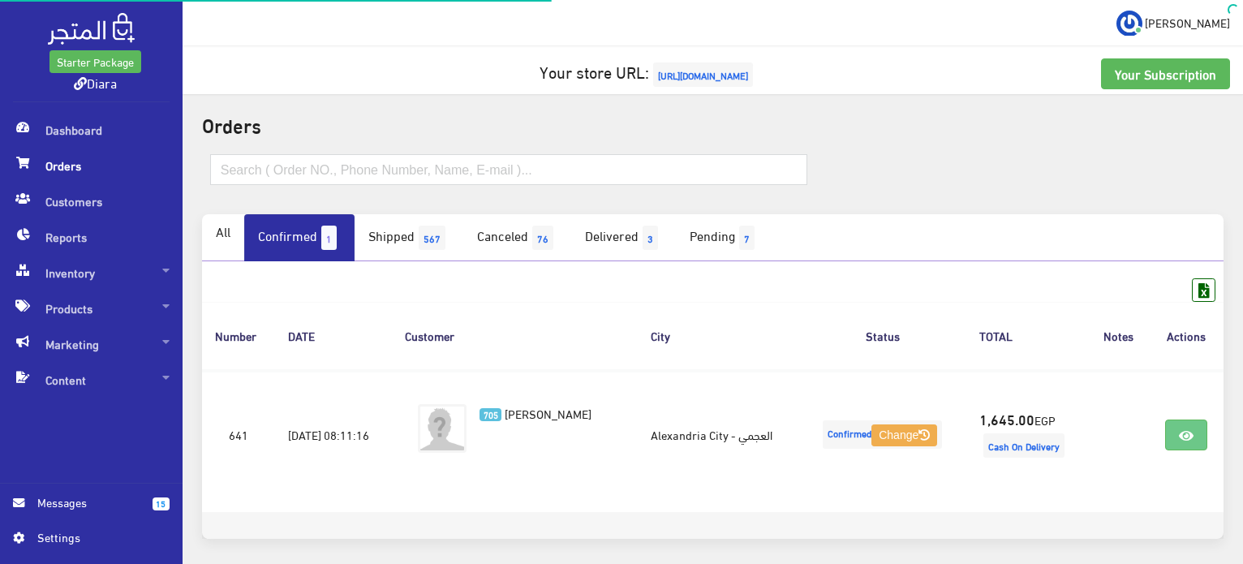
scroll to position [63, 0]
